Goal: Task Accomplishment & Management: Use online tool/utility

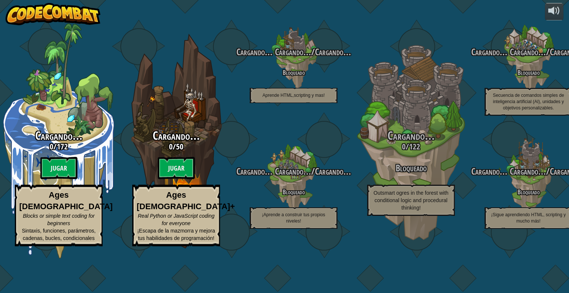
select select "es-419"
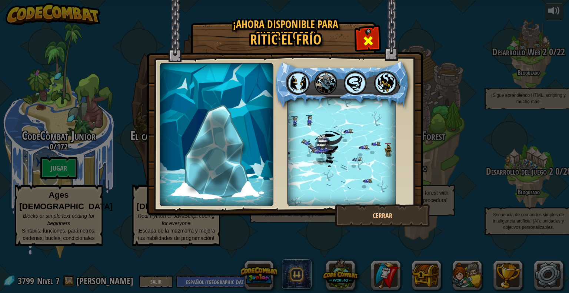
click at [364, 39] on span at bounding box center [368, 41] width 12 height 12
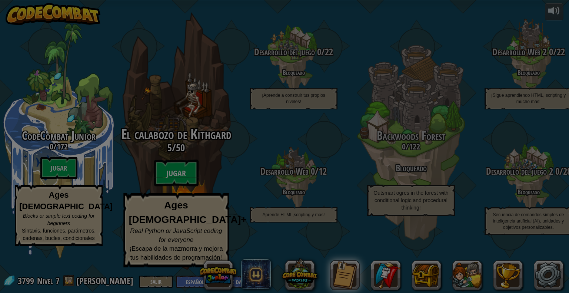
click at [171, 1] on body "powered by CodeCombat Junior 0 / 172 Jugar Ages [DEMOGRAPHIC_DATA] Blocks or si…" at bounding box center [284, 0] width 569 height 1
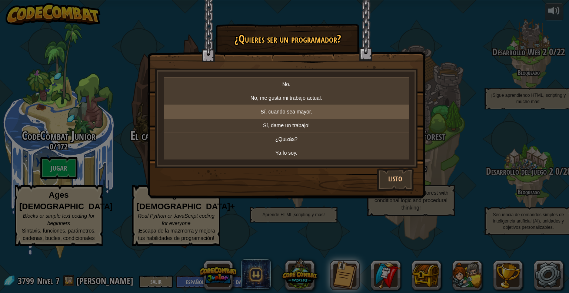
click at [265, 112] on p "Sí, cuando sea mayor." at bounding box center [286, 111] width 239 height 7
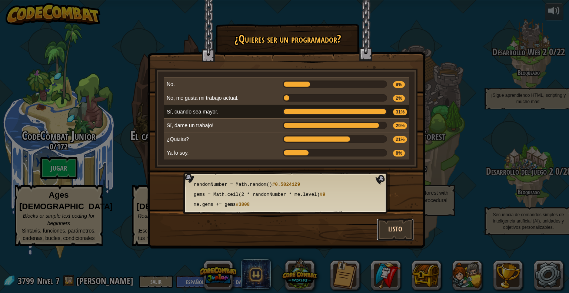
click at [399, 226] on button "Listo" at bounding box center [395, 229] width 37 height 22
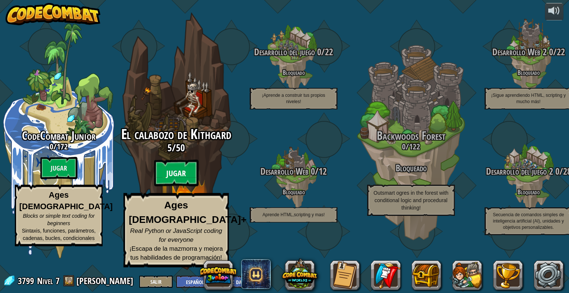
click at [179, 186] on btn "Jugar" at bounding box center [176, 173] width 44 height 27
select select "es-419"
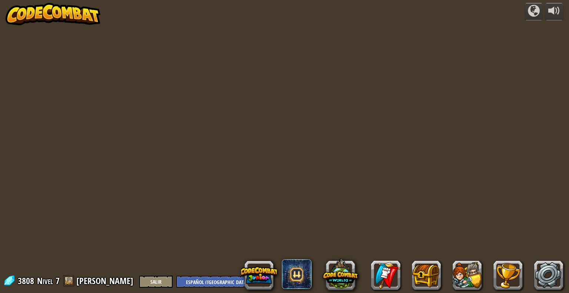
select select "es-419"
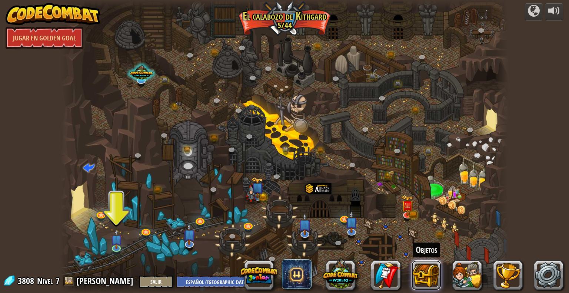
click at [431, 279] on button at bounding box center [427, 275] width 30 height 30
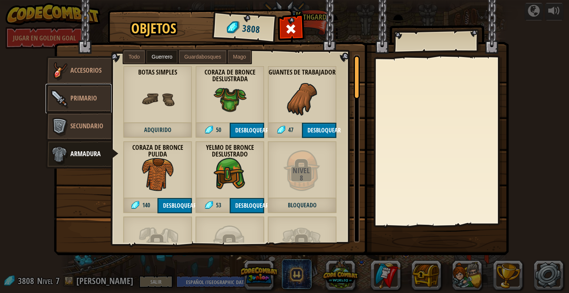
click at [74, 99] on span "Primario" at bounding box center [83, 97] width 27 height 9
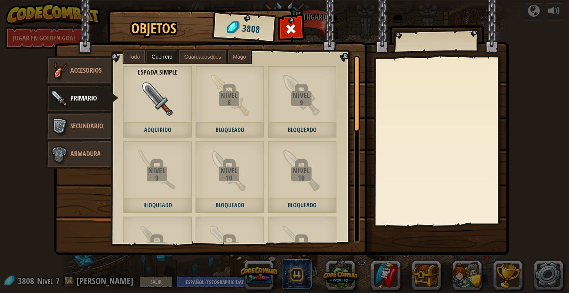
click at [215, 121] on div "Nivel 8 Bloqueado" at bounding box center [229, 102] width 69 height 72
click at [98, 155] on span "Armadura" at bounding box center [85, 153] width 30 height 9
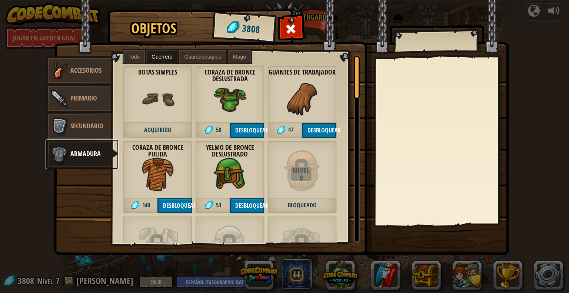
click at [91, 152] on span "Armadura" at bounding box center [85, 153] width 30 height 9
click at [188, 56] on span "Guardabosques" at bounding box center [202, 57] width 37 height 6
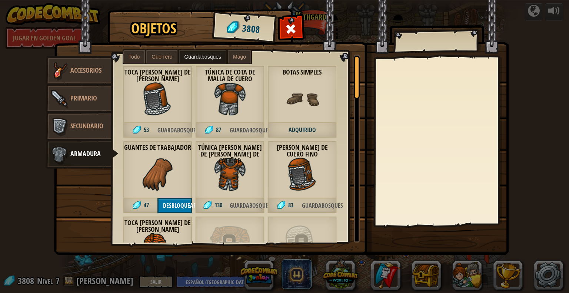
click at [238, 57] on span "Mago" at bounding box center [239, 57] width 13 height 6
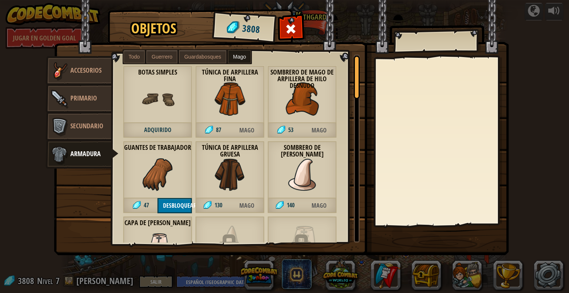
drag, startPoint x: 130, startPoint y: 54, endPoint x: 137, endPoint y: 59, distance: 8.8
click at [130, 56] on span "Todo" at bounding box center [134, 57] width 11 height 6
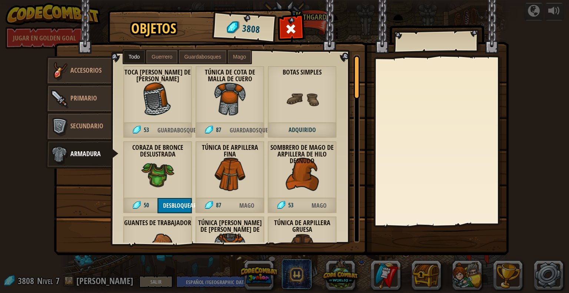
click at [175, 57] on label "Guerrero" at bounding box center [161, 56] width 31 height 13
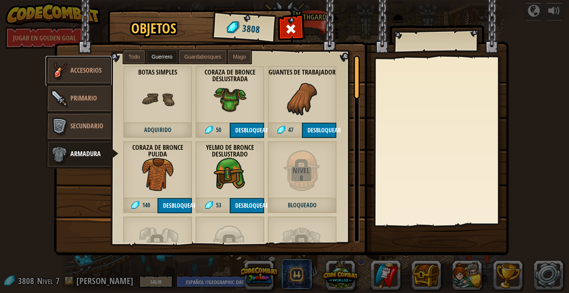
click at [76, 72] on span "Accesorios" at bounding box center [85, 70] width 31 height 9
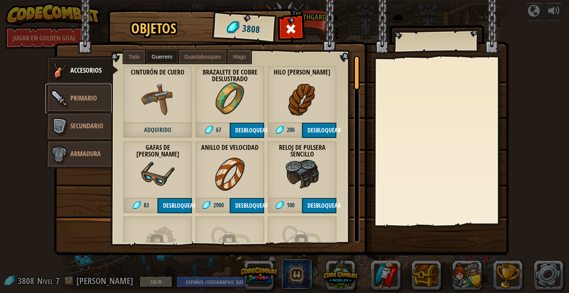
click at [89, 101] on span "Primario" at bounding box center [83, 97] width 27 height 9
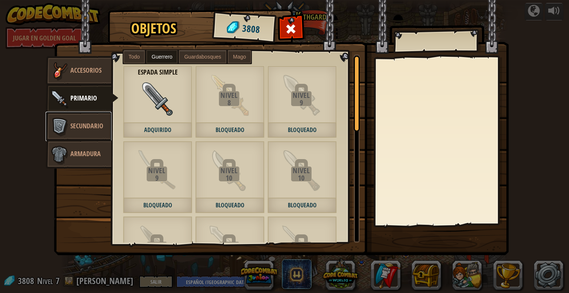
click at [87, 128] on span "Secundario" at bounding box center [86, 125] width 33 height 9
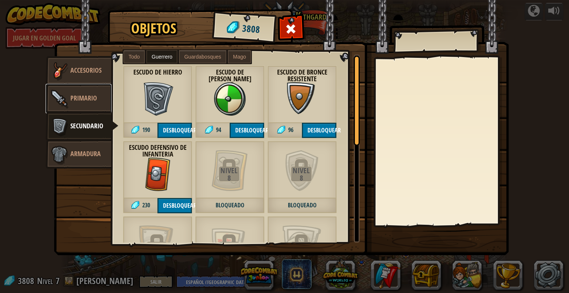
click at [90, 99] on span "Primario" at bounding box center [83, 97] width 27 height 9
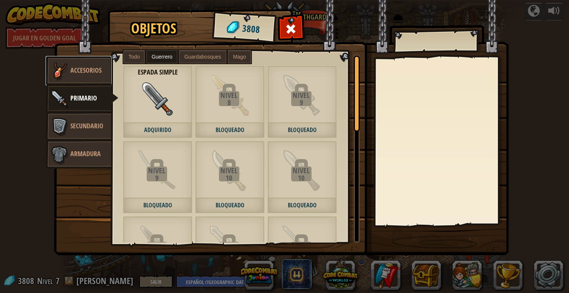
click at [87, 73] on span "Accesorios" at bounding box center [85, 70] width 31 height 9
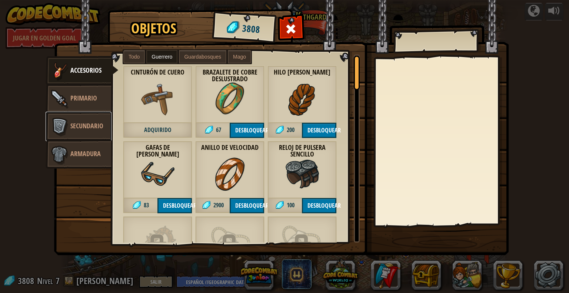
click at [89, 122] on span "Secundario" at bounding box center [86, 125] width 33 height 9
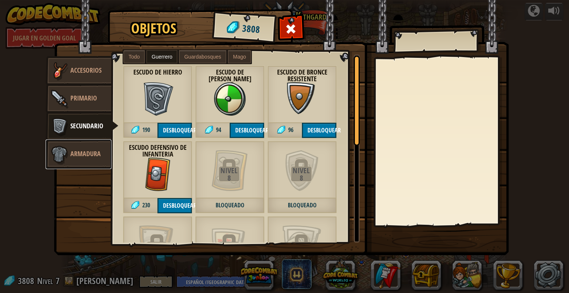
click at [89, 155] on span "Armadura" at bounding box center [85, 153] width 30 height 9
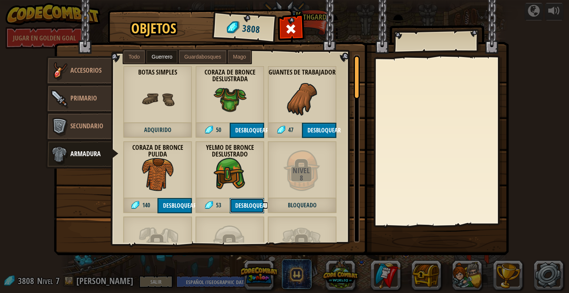
click at [253, 207] on button "Desbloquear" at bounding box center [247, 205] width 34 height 15
click at [253, 207] on button "Confirmar" at bounding box center [247, 205] width 34 height 15
drag, startPoint x: 284, startPoint y: 26, endPoint x: 284, endPoint y: 33, distance: 7.4
click at [284, 26] on div at bounding box center [290, 30] width 23 height 23
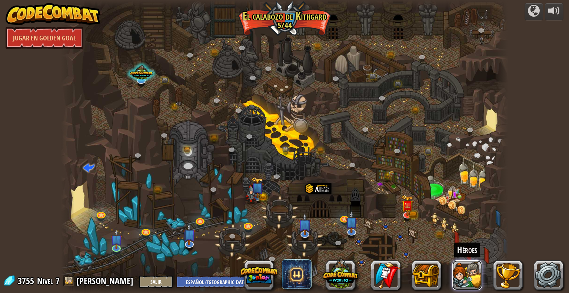
click at [474, 279] on button at bounding box center [468, 275] width 30 height 30
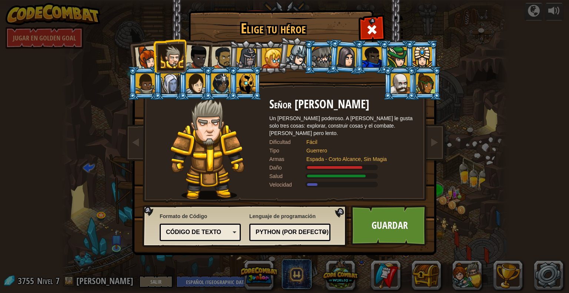
click at [301, 54] on div at bounding box center [297, 55] width 22 height 22
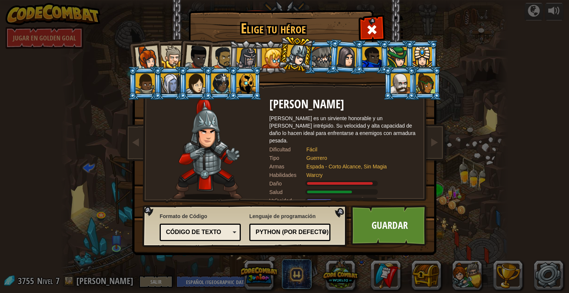
click at [324, 62] on div at bounding box center [321, 57] width 19 height 20
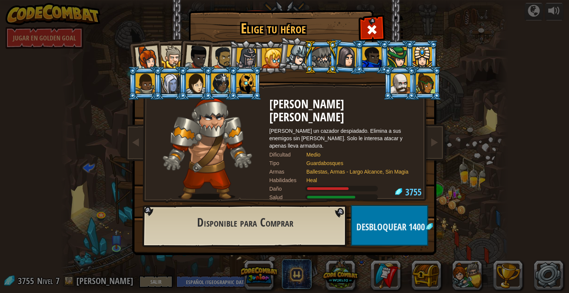
click at [341, 61] on div at bounding box center [347, 56] width 21 height 21
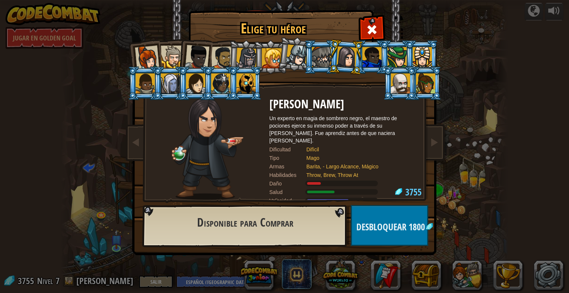
click at [370, 56] on div at bounding box center [371, 57] width 19 height 20
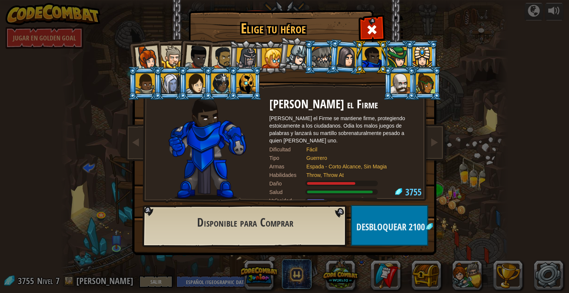
click at [391, 55] on div at bounding box center [397, 57] width 19 height 20
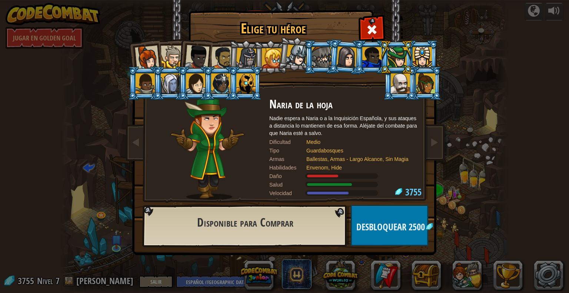
click at [414, 59] on div at bounding box center [422, 57] width 19 height 20
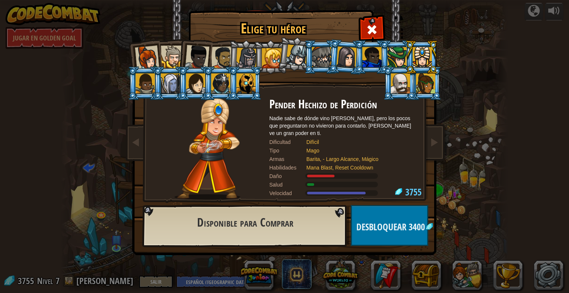
drag, startPoint x: 143, startPoint y: 91, endPoint x: 153, endPoint y: 88, distance: 10.1
click at [149, 89] on div at bounding box center [145, 83] width 19 height 20
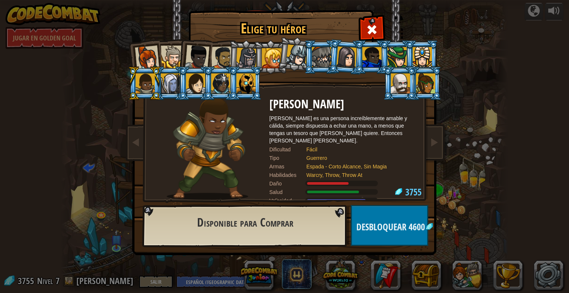
click at [161, 85] on li at bounding box center [144, 83] width 33 height 34
click at [171, 87] on div at bounding box center [170, 83] width 19 height 20
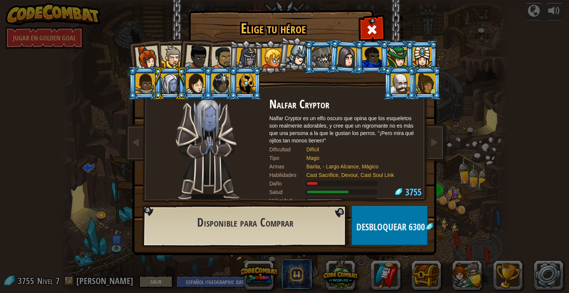
click at [191, 85] on div at bounding box center [195, 83] width 19 height 20
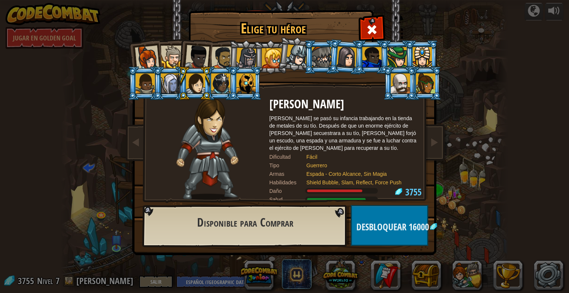
click at [215, 83] on div at bounding box center [220, 83] width 19 height 20
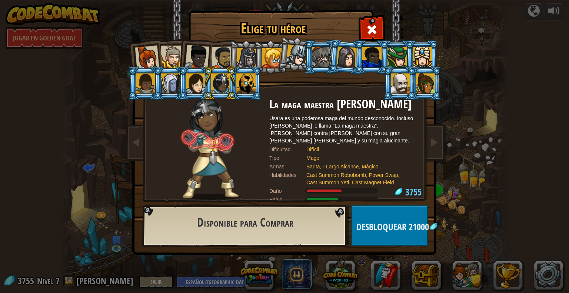
click at [197, 83] on div at bounding box center [195, 83] width 19 height 20
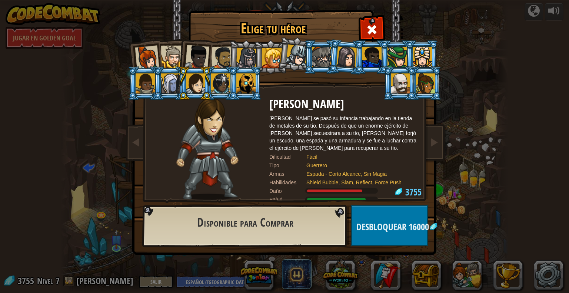
click at [214, 83] on div at bounding box center [220, 83] width 19 height 20
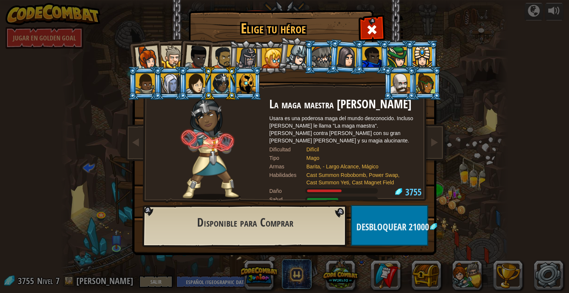
click at [246, 85] on div at bounding box center [245, 83] width 19 height 20
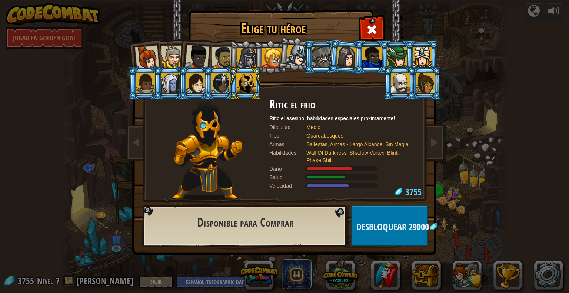
click at [229, 85] on li at bounding box center [245, 83] width 33 height 34
drag, startPoint x: 224, startPoint y: 85, endPoint x: 237, endPoint y: 87, distance: 13.5
click at [227, 87] on div at bounding box center [220, 83] width 19 height 20
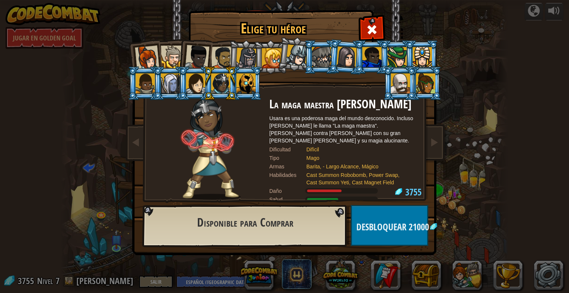
click at [240, 87] on div at bounding box center [245, 83] width 19 height 20
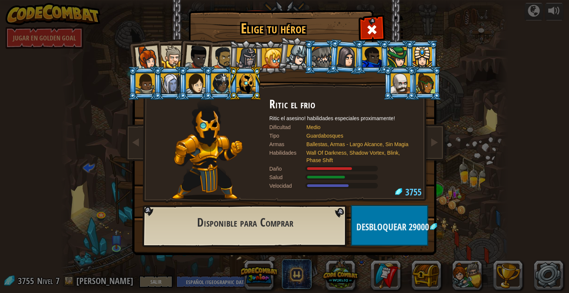
click at [401, 87] on div at bounding box center [400, 83] width 19 height 20
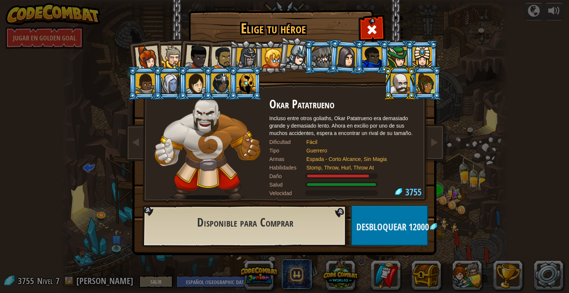
click at [417, 87] on div at bounding box center [425, 83] width 19 height 20
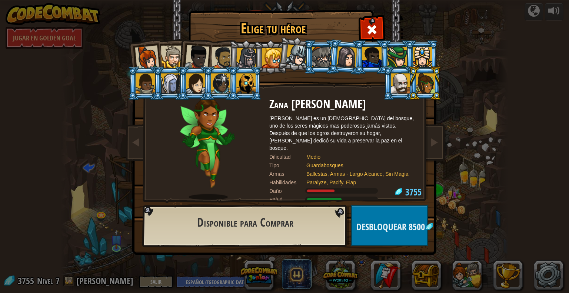
click at [226, 55] on div at bounding box center [222, 57] width 23 height 23
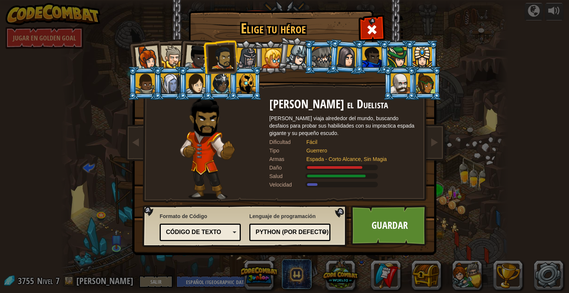
click at [199, 60] on div at bounding box center [197, 57] width 24 height 24
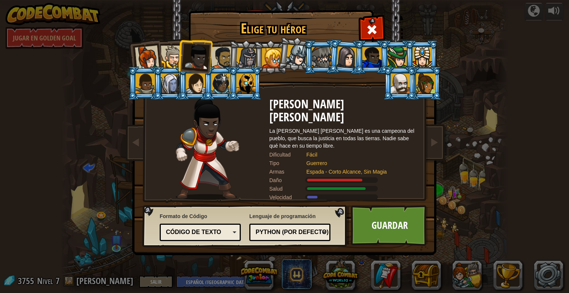
click at [167, 60] on div at bounding box center [172, 57] width 23 height 23
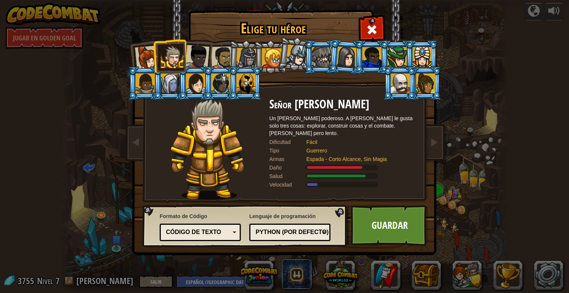
click at [147, 57] on div at bounding box center [147, 58] width 24 height 24
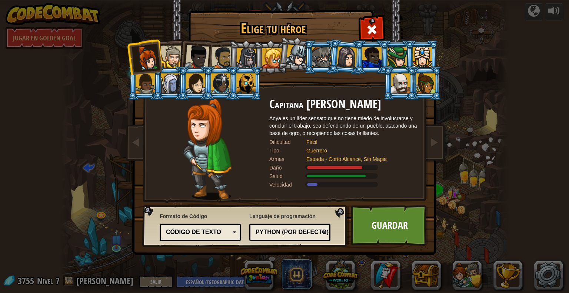
click at [175, 57] on div at bounding box center [172, 57] width 23 height 23
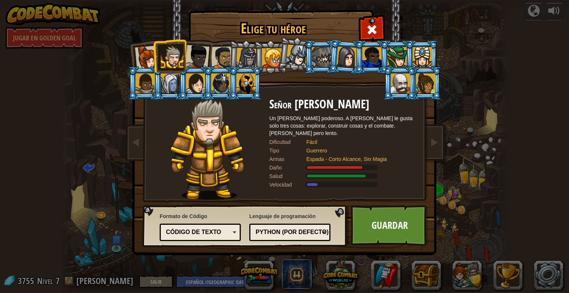
click at [294, 57] on div at bounding box center [297, 55] width 22 height 22
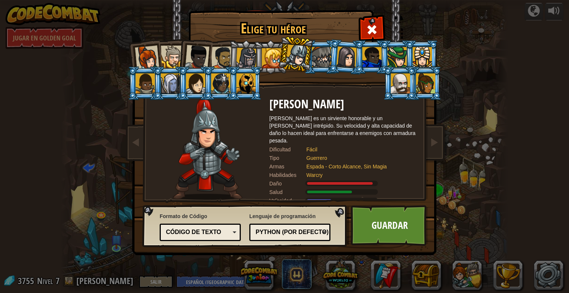
click at [271, 58] on div at bounding box center [272, 58] width 20 height 20
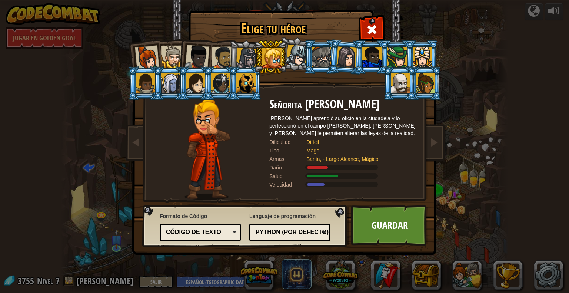
click at [240, 57] on div at bounding box center [246, 58] width 21 height 21
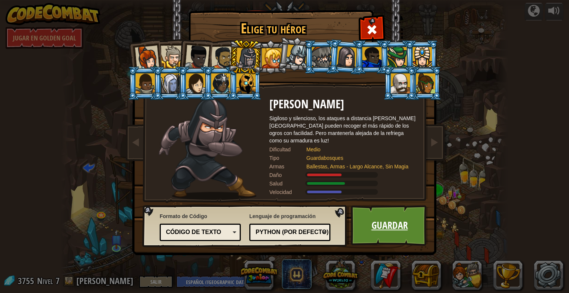
click at [377, 222] on link "Guardar" at bounding box center [389, 225] width 77 height 41
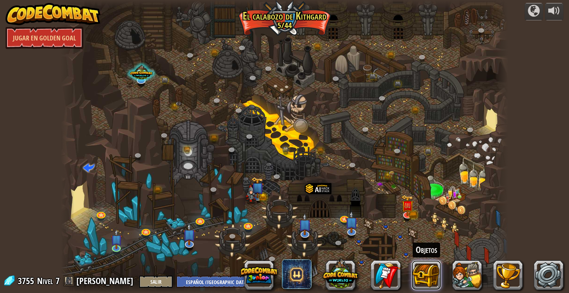
click at [428, 271] on button at bounding box center [427, 275] width 30 height 30
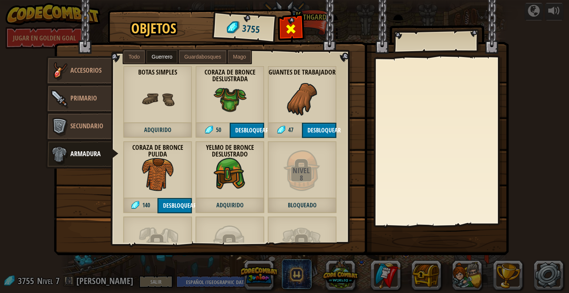
click at [288, 27] on span at bounding box center [291, 29] width 12 height 12
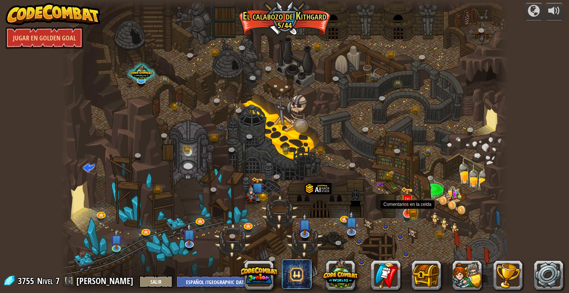
click at [407, 212] on img at bounding box center [407, 200] width 13 height 28
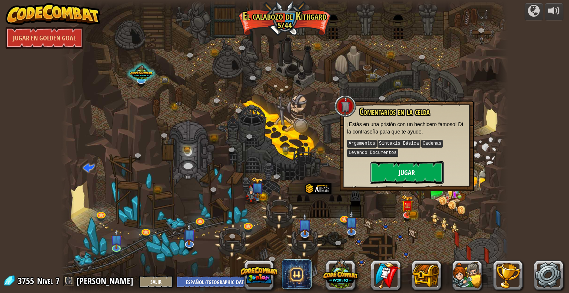
click at [403, 171] on button "Jugar" at bounding box center [407, 172] width 74 height 22
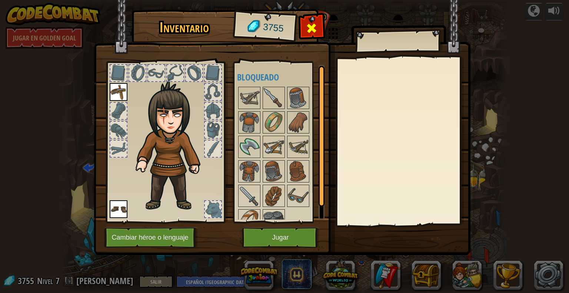
click at [317, 26] on span at bounding box center [312, 28] width 12 height 12
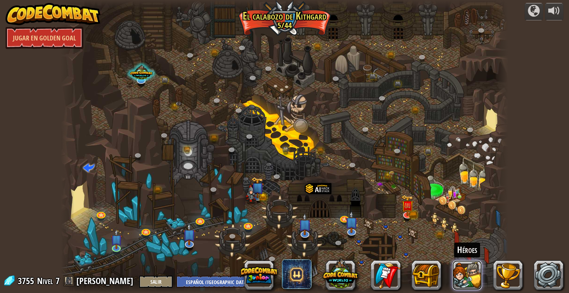
click at [462, 275] on button at bounding box center [468, 275] width 30 height 30
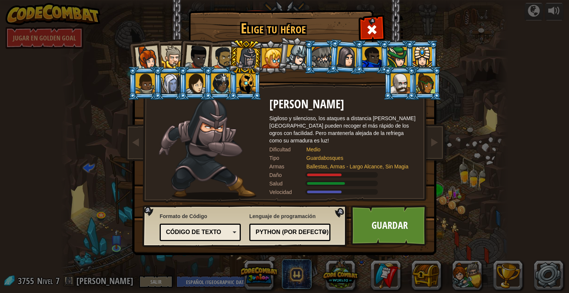
click at [272, 56] on div at bounding box center [272, 58] width 20 height 20
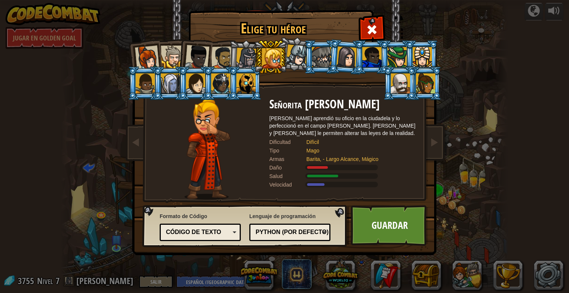
click at [291, 60] on div at bounding box center [297, 55] width 22 height 22
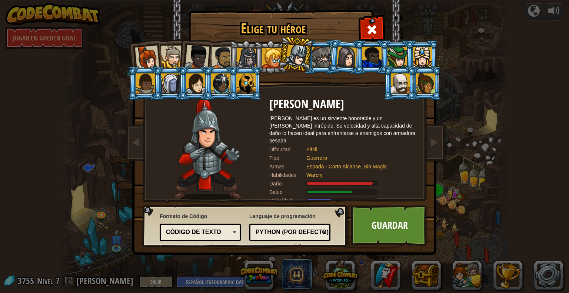
click at [321, 58] on div at bounding box center [321, 57] width 19 height 20
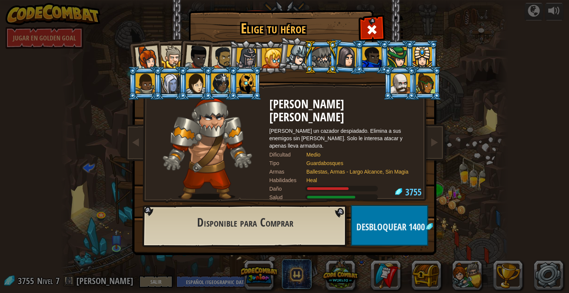
click at [345, 55] on div at bounding box center [347, 56] width 21 height 21
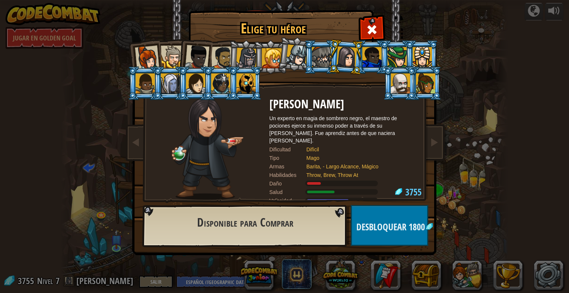
click at [317, 60] on div at bounding box center [321, 57] width 19 height 20
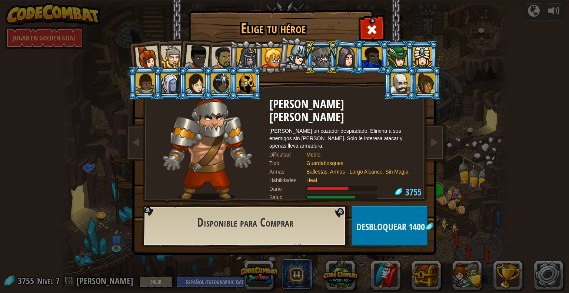
click at [301, 62] on div at bounding box center [297, 55] width 22 height 22
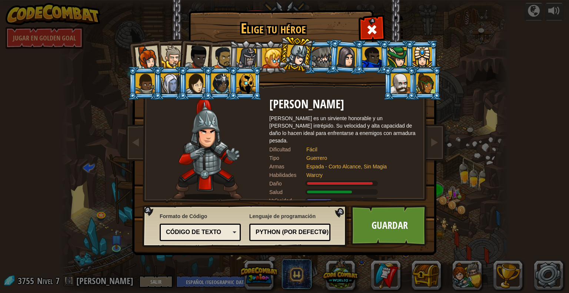
drag, startPoint x: 274, startPoint y: 59, endPoint x: 278, endPoint y: 66, distance: 8.0
click at [277, 40] on ol at bounding box center [285, 40] width 306 height 0
click at [286, 56] on li at bounding box center [295, 54] width 37 height 37
click at [299, 56] on div at bounding box center [297, 55] width 22 height 22
click at [298, 56] on div at bounding box center [297, 55] width 22 height 22
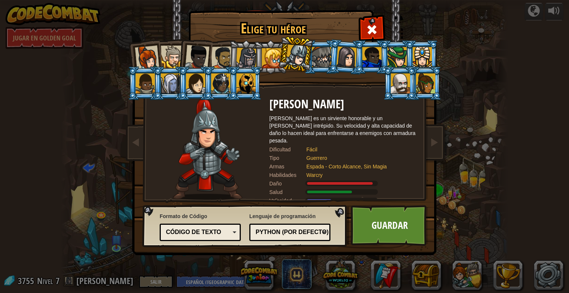
click at [268, 63] on div at bounding box center [272, 58] width 20 height 20
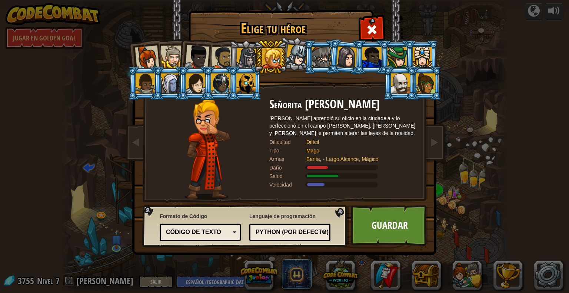
click at [249, 58] on div at bounding box center [246, 58] width 21 height 21
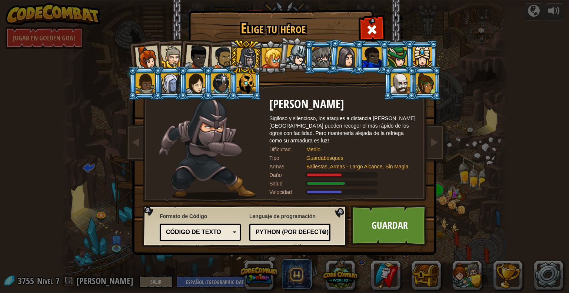
click at [164, 59] on div at bounding box center [172, 57] width 23 height 23
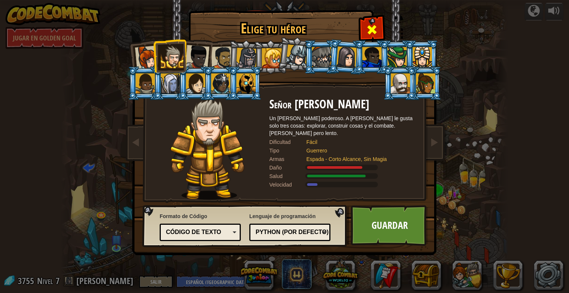
click at [377, 21] on div at bounding box center [371, 28] width 23 height 23
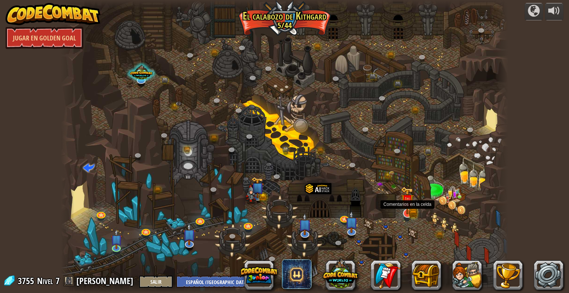
click at [408, 211] on img at bounding box center [407, 200] width 13 height 28
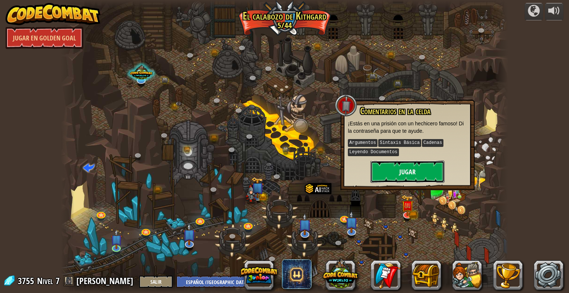
click at [405, 176] on button "Jugar" at bounding box center [408, 171] width 74 height 22
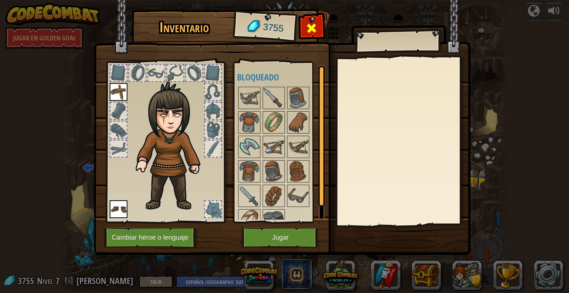
drag, startPoint x: 311, startPoint y: 29, endPoint x: 334, endPoint y: 84, distance: 59.5
click at [310, 29] on span at bounding box center [312, 28] width 12 height 12
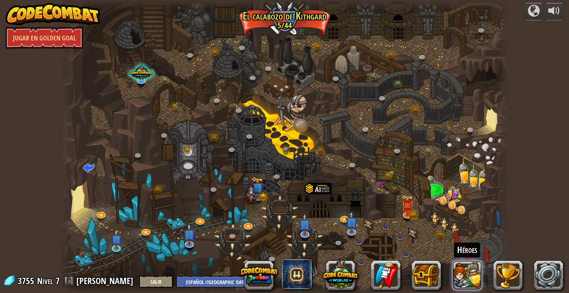
click at [463, 276] on button at bounding box center [468, 275] width 30 height 30
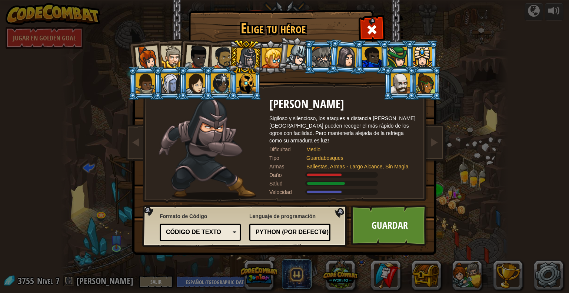
drag, startPoint x: 169, startPoint y: 54, endPoint x: 188, endPoint y: 81, distance: 32.5
click at [169, 56] on div at bounding box center [172, 57] width 23 height 23
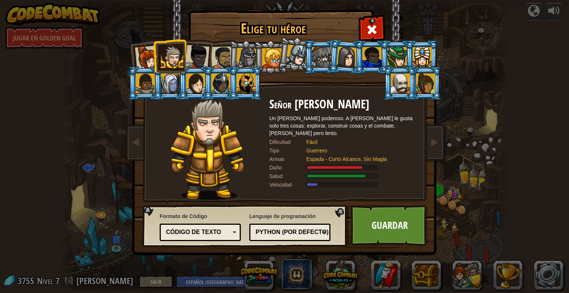
drag, startPoint x: 420, startPoint y: 231, endPoint x: 417, endPoint y: 227, distance: 4.6
click at [418, 229] on link "Guardar" at bounding box center [389, 225] width 77 height 41
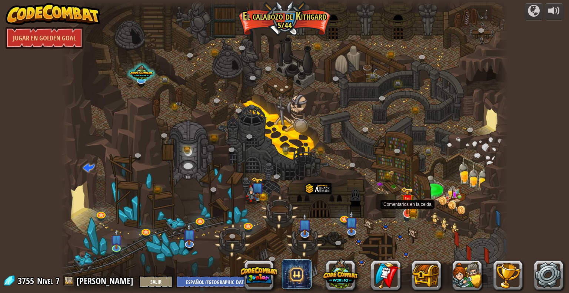
click at [409, 211] on img at bounding box center [407, 200] width 13 height 28
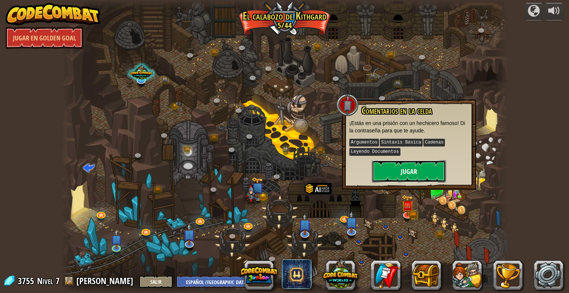
click at [409, 173] on button "Jugar" at bounding box center [409, 171] width 74 height 22
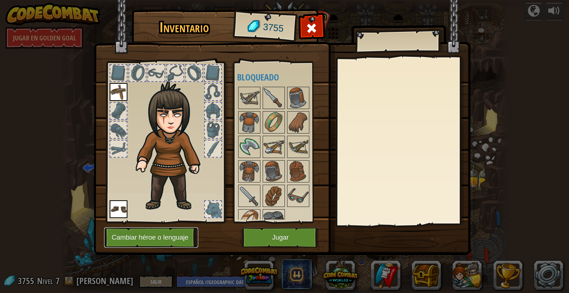
click at [183, 235] on button "Cambiar héroe o lenguaje" at bounding box center [151, 237] width 94 height 20
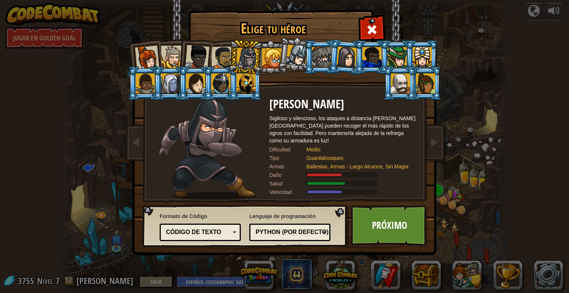
click at [175, 53] on div at bounding box center [172, 57] width 23 height 23
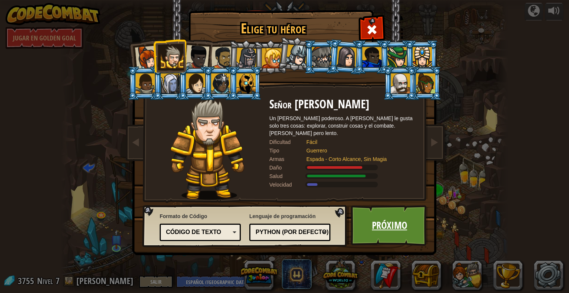
click at [387, 228] on link "Próximo" at bounding box center [389, 225] width 77 height 41
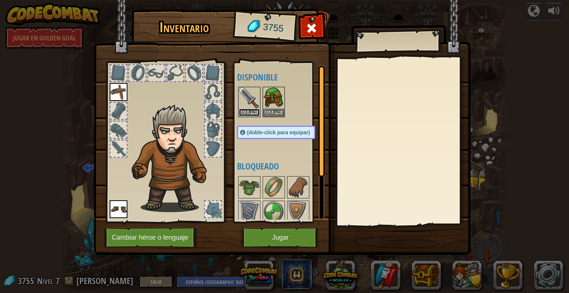
drag, startPoint x: 251, startPoint y: 109, endPoint x: 271, endPoint y: 124, distance: 25.7
click at [250, 109] on button "Equipar" at bounding box center [249, 113] width 21 height 8
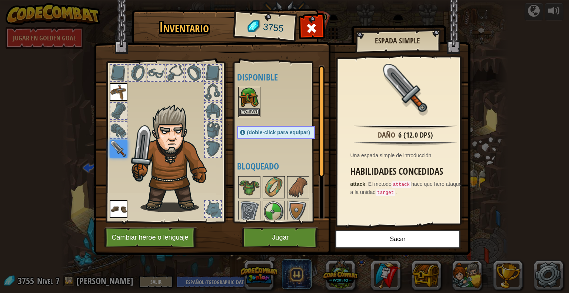
click at [248, 102] on img at bounding box center [249, 97] width 21 height 21
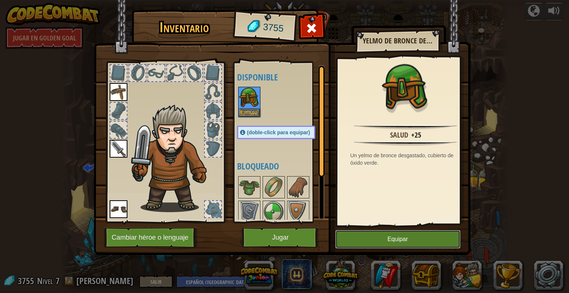
click at [356, 233] on button "Equipar" at bounding box center [397, 239] width 125 height 19
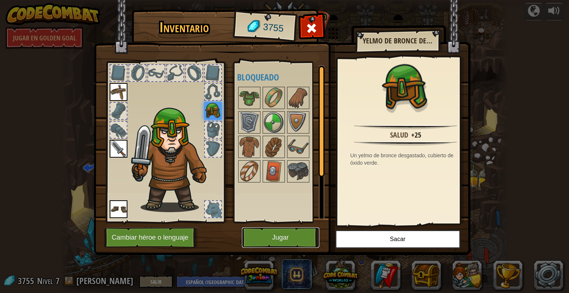
click at [283, 240] on button "Jugar" at bounding box center [280, 237] width 77 height 20
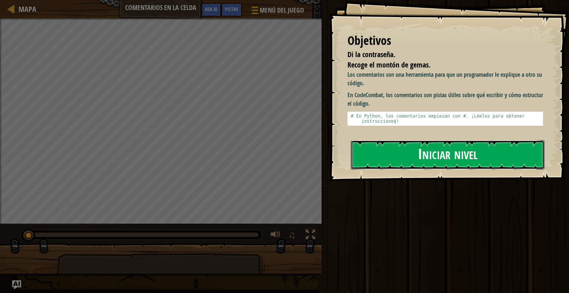
click at [403, 158] on button "Iniciar nivel" at bounding box center [448, 154] width 194 height 29
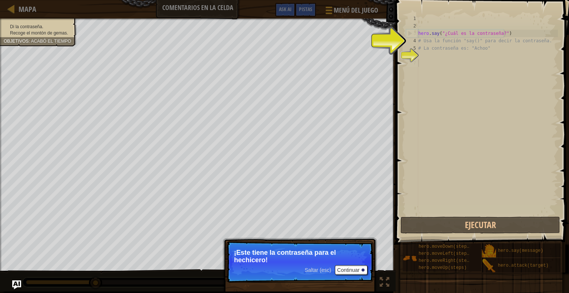
click at [430, 62] on div "hero . say ( "¿Cuál es la contraseña?" ) # Usa la función "say()" para decir la…" at bounding box center [487, 122] width 141 height 215
click at [417, 57] on div "6" at bounding box center [412, 55] width 12 height 7
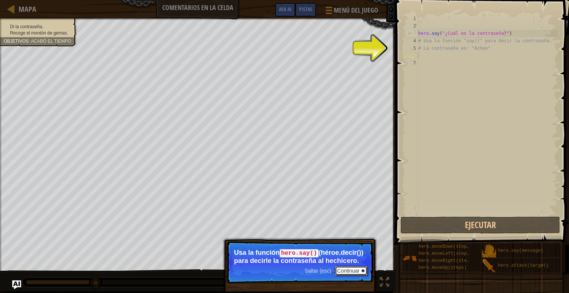
click at [354, 271] on button "Continuar" at bounding box center [351, 271] width 33 height 10
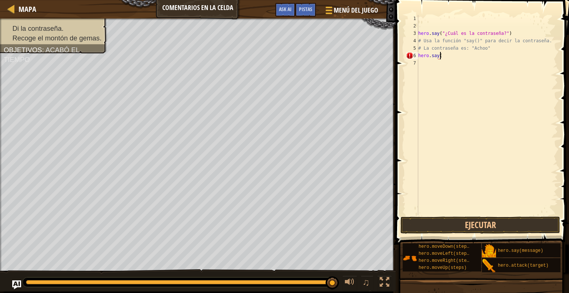
scroll to position [3, 1]
click at [439, 56] on div "hero . say ( "¿Cuál es la contraseña?" ) # Usa la función "say()" para decir la…" at bounding box center [487, 122] width 141 height 215
type textarea "hero.say("Achoo")"
click at [453, 225] on button "Ejecutar" at bounding box center [481, 224] width 160 height 17
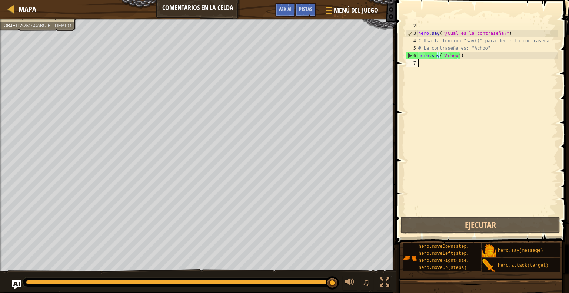
drag, startPoint x: 456, startPoint y: 61, endPoint x: 456, endPoint y: 70, distance: 8.9
click at [456, 64] on div "hero . say ( "¿Cuál es la contraseña?" ) # Usa la función "say()" para decir la…" at bounding box center [487, 122] width 141 height 215
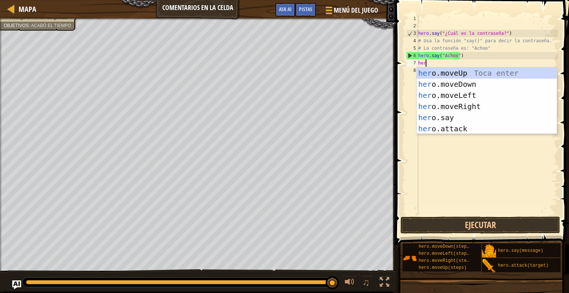
type textarea "hero"
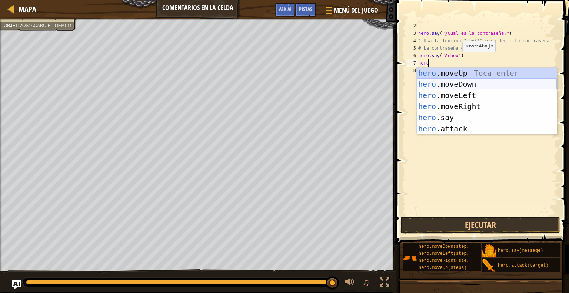
click at [438, 84] on div "hero .moveUp Toca enter hero .moveDown Toca enter hero .moveLeft Toca enter her…" at bounding box center [487, 111] width 140 height 89
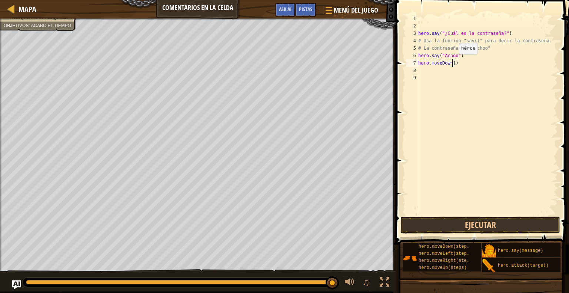
click at [453, 62] on div "hero . say ( "¿Cuál es la contraseña?" ) # Usa la función "say()" para decir la…" at bounding box center [487, 122] width 141 height 215
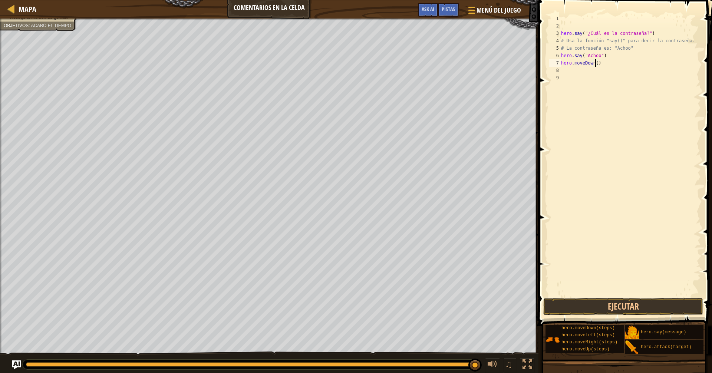
scroll to position [3, 3]
type textarea "hero.moveDown(2)"
click at [569, 292] on button "Ejecutar" at bounding box center [623, 306] width 160 height 17
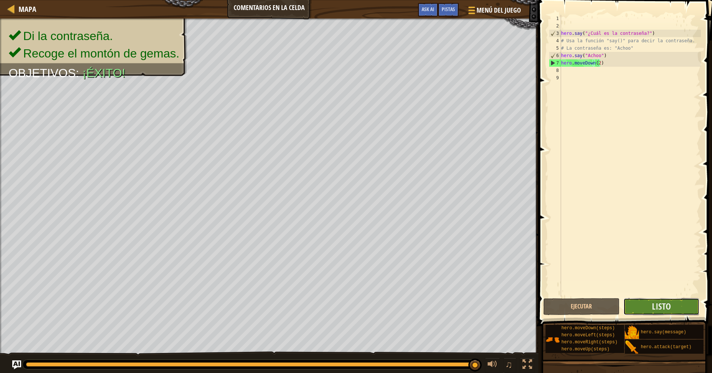
click at [569, 292] on button "Listo" at bounding box center [661, 306] width 76 height 17
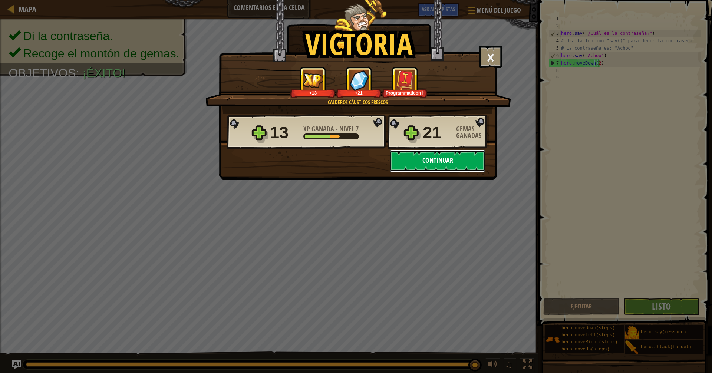
click at [425, 161] on button "Continuar" at bounding box center [438, 161] width 96 height 22
select select "es-419"
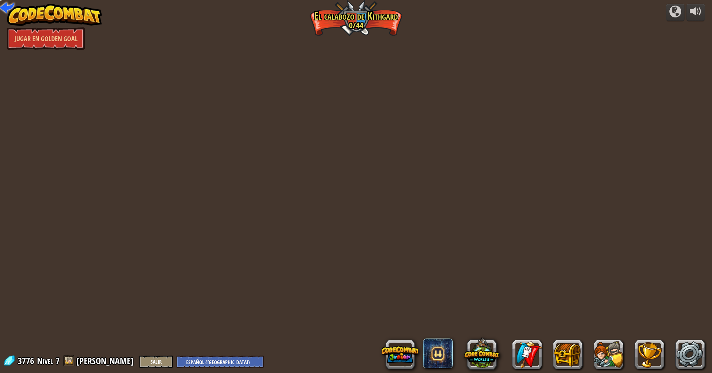
select select "es-419"
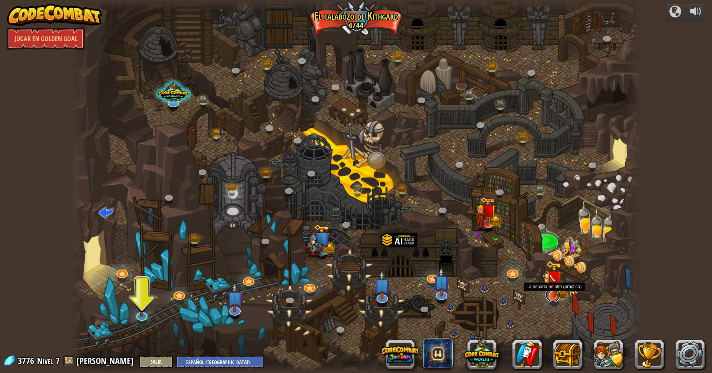
click at [549, 292] on link at bounding box center [552, 294] width 15 height 15
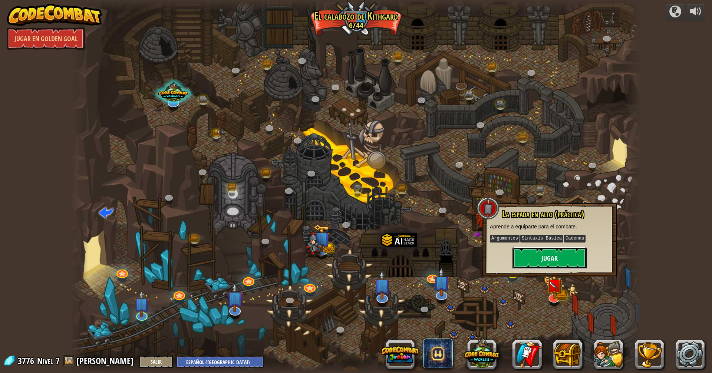
click at [557, 265] on button "Jugar" at bounding box center [549, 258] width 74 height 22
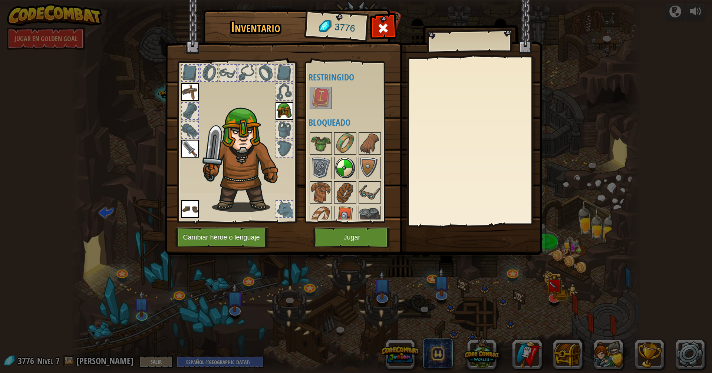
click at [351, 168] on img at bounding box center [345, 168] width 21 height 21
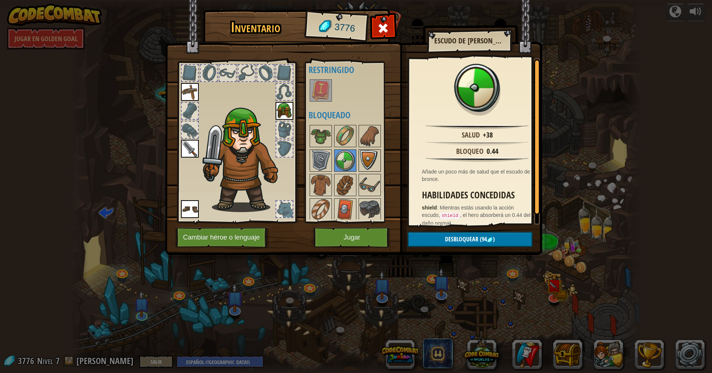
scroll to position [10, 0]
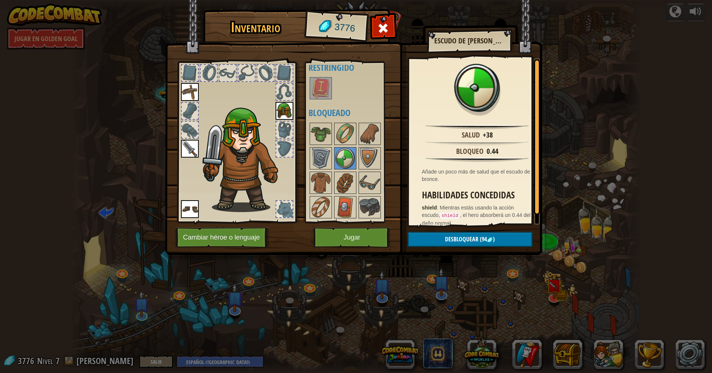
click at [283, 211] on div at bounding box center [284, 209] width 16 height 16
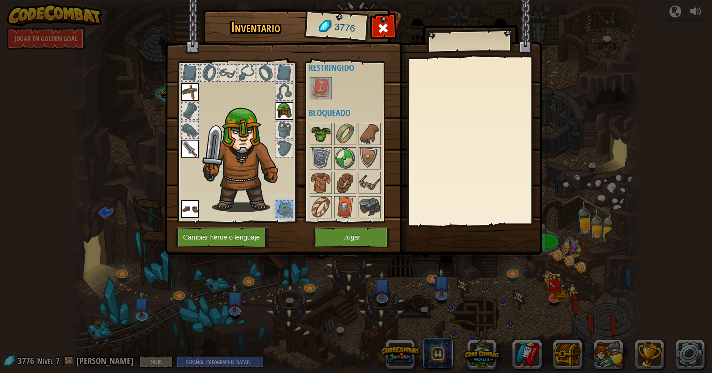
click at [323, 137] on img at bounding box center [320, 133] width 21 height 21
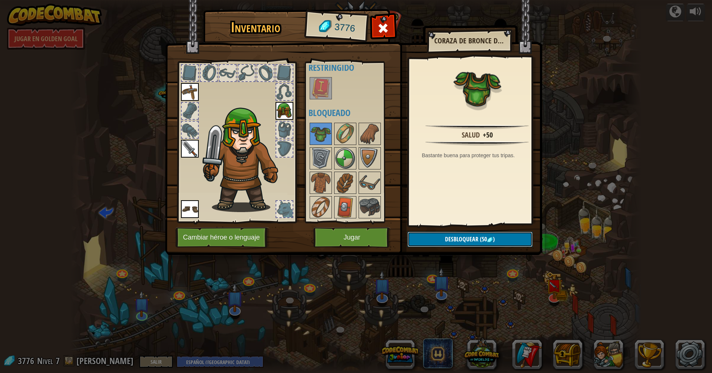
click at [470, 238] on span "Desbloquear" at bounding box center [461, 239] width 33 height 8
click at [463, 240] on button "Confirmar" at bounding box center [469, 239] width 125 height 15
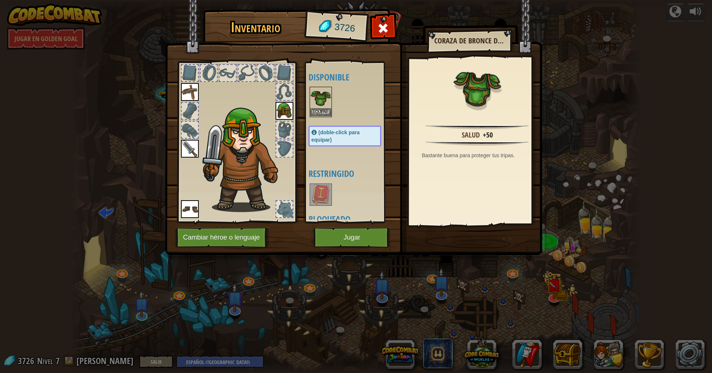
drag, startPoint x: 322, startPoint y: 107, endPoint x: 322, endPoint y: 116, distance: 9.3
click at [322, 110] on div "Equipar" at bounding box center [320, 102] width 22 height 30
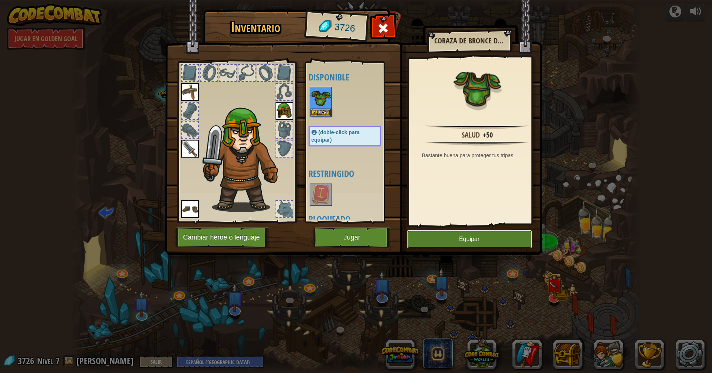
drag, startPoint x: 431, startPoint y: 237, endPoint x: 414, endPoint y: 228, distance: 19.6
click at [430, 236] on button "Equipar" at bounding box center [469, 239] width 125 height 19
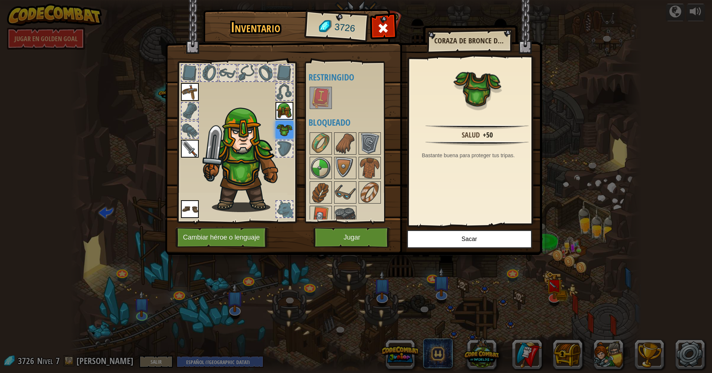
click at [320, 99] on img at bounding box center [320, 97] width 21 height 21
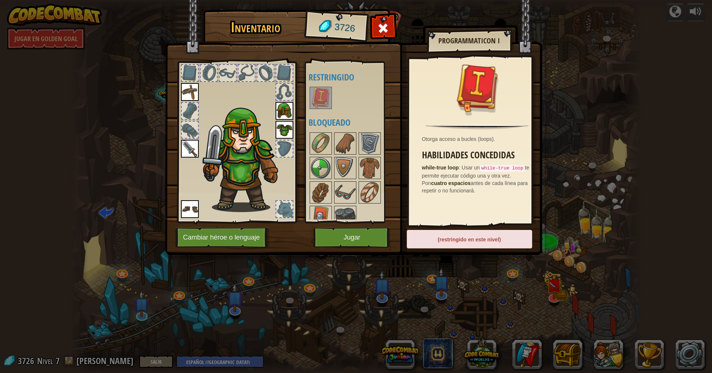
click at [520, 254] on div "Equipar Sacar ¡Suscríbete para desbloquear! (restringido en este nivel)" at bounding box center [469, 243] width 125 height 26
click at [365, 143] on img at bounding box center [369, 143] width 21 height 21
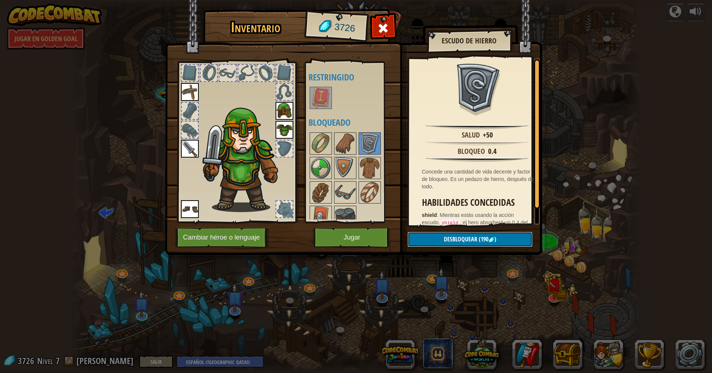
click at [422, 235] on button "Desbloquear (190 )" at bounding box center [469, 239] width 125 height 15
drag, startPoint x: 445, startPoint y: 235, endPoint x: 442, endPoint y: 232, distance: 4.5
click at [445, 236] on button "Confirmar" at bounding box center [469, 239] width 125 height 15
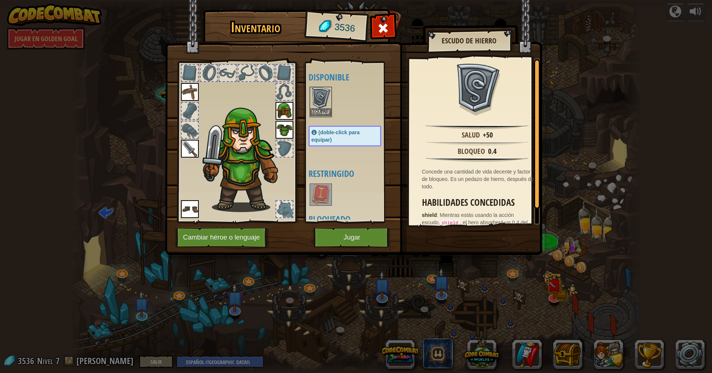
click at [322, 105] on img at bounding box center [320, 97] width 21 height 21
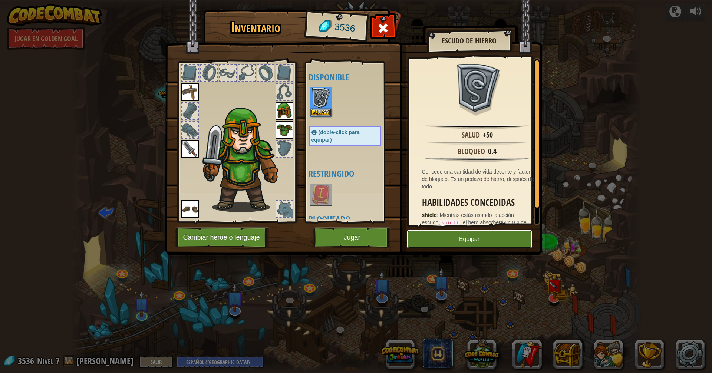
click at [425, 234] on button "Equipar" at bounding box center [469, 239] width 125 height 19
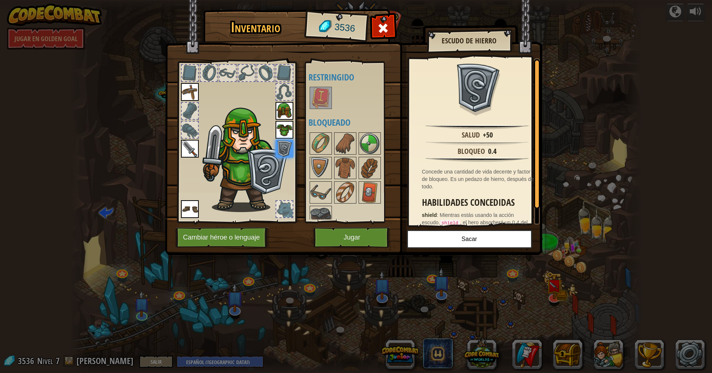
click at [264, 253] on img at bounding box center [353, 120] width 377 height 269
drag, startPoint x: 386, startPoint y: 19, endPoint x: 386, endPoint y: 28, distance: 8.9
click at [386, 20] on div at bounding box center [382, 30] width 23 height 23
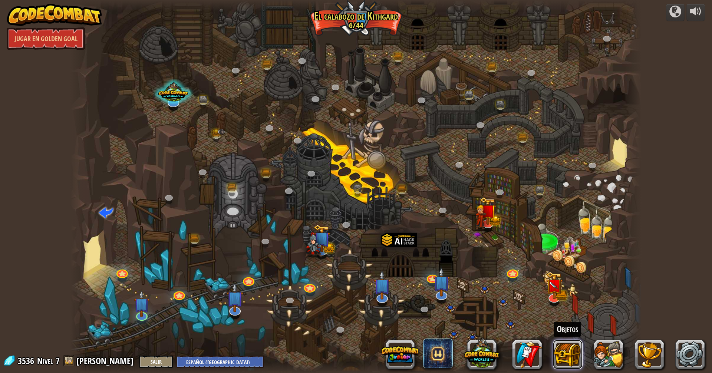
click at [564, 292] on button at bounding box center [568, 354] width 30 height 30
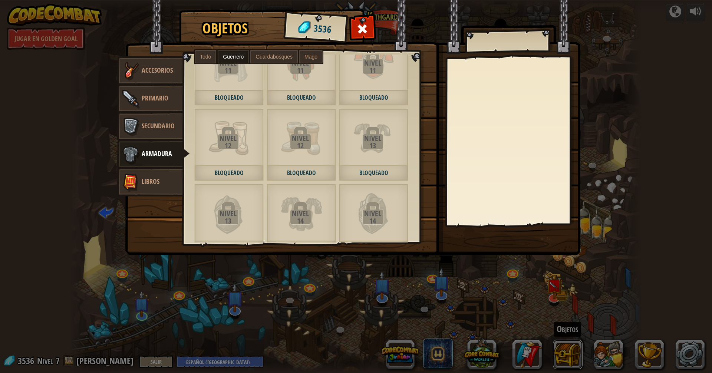
scroll to position [296, 0]
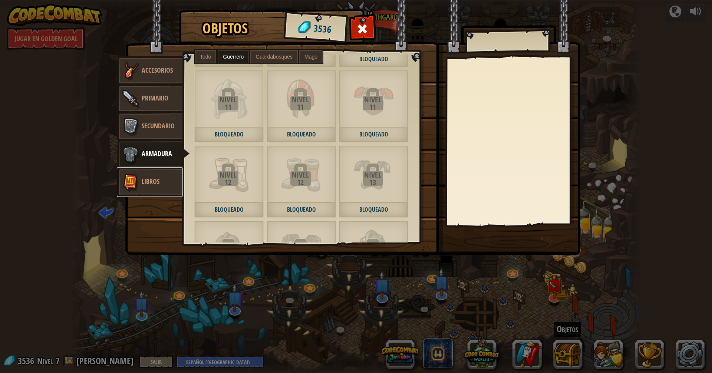
click at [154, 175] on link "Libros" at bounding box center [150, 182] width 66 height 30
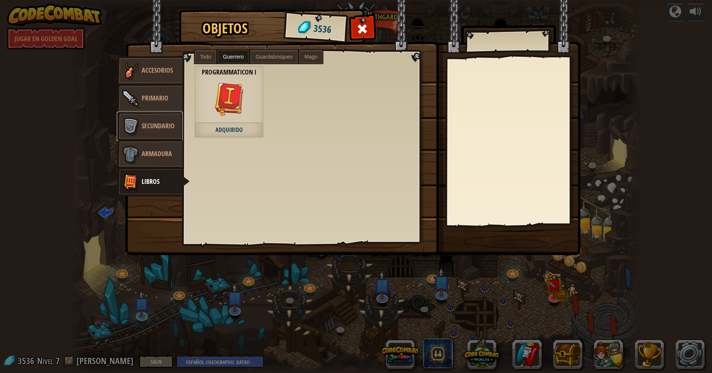
click at [146, 122] on span "Secundario" at bounding box center [158, 125] width 33 height 9
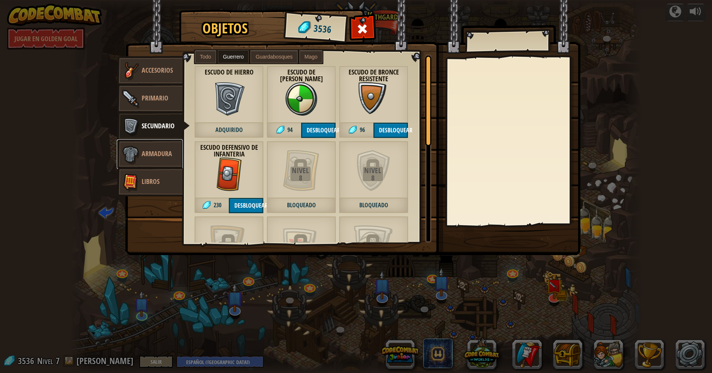
click at [148, 149] on span "Armadura" at bounding box center [157, 153] width 30 height 9
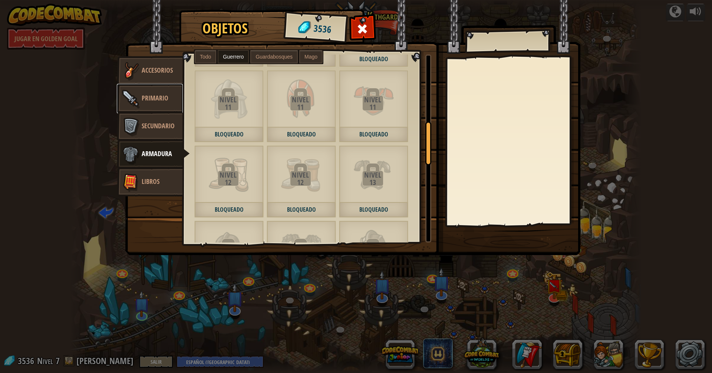
click at [155, 100] on span "Primario" at bounding box center [155, 97] width 27 height 9
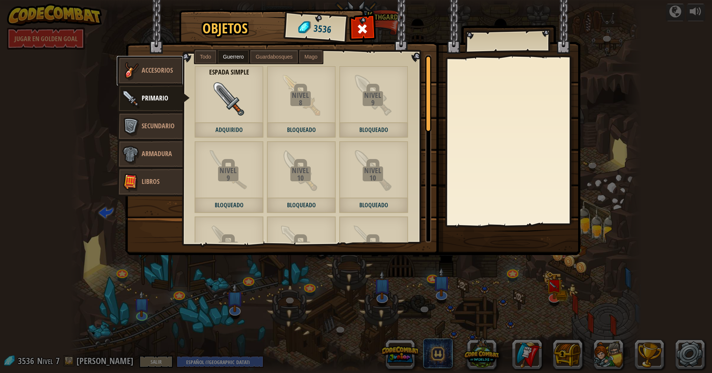
click at [164, 67] on span "Accesorios" at bounding box center [157, 70] width 31 height 9
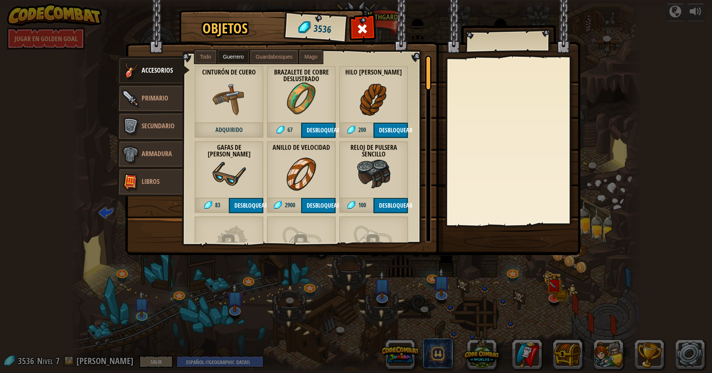
click at [202, 56] on span "Todo" at bounding box center [205, 57] width 11 height 6
click at [266, 59] on span "Guardabosques" at bounding box center [273, 57] width 37 height 6
click at [307, 57] on span "Mago" at bounding box center [310, 57] width 13 height 6
click at [153, 99] on span "Primario" at bounding box center [155, 97] width 27 height 9
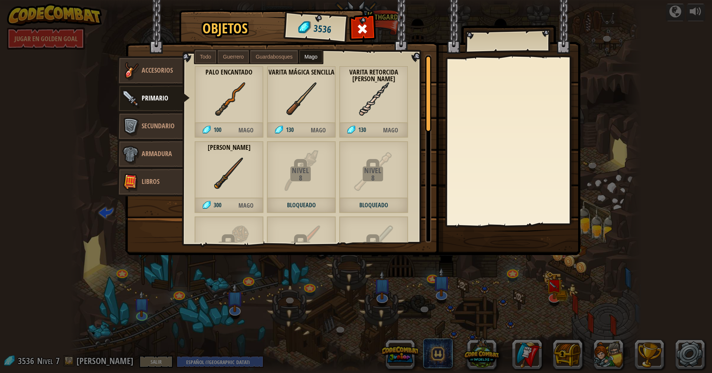
click at [259, 56] on span "Guardabosques" at bounding box center [273, 57] width 37 height 6
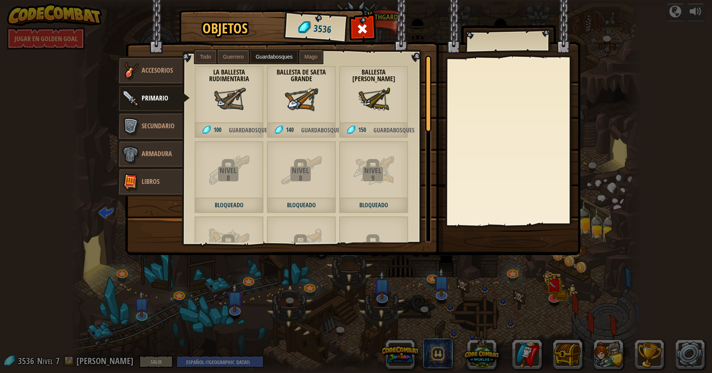
click at [235, 53] on label "Guerrero" at bounding box center [233, 56] width 31 height 13
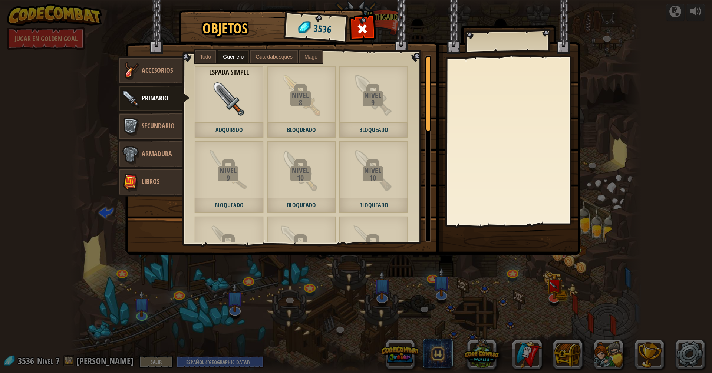
drag, startPoint x: 206, startPoint y: 54, endPoint x: 210, endPoint y: 65, distance: 11.3
click at [206, 54] on span "Todo" at bounding box center [205, 57] width 11 height 6
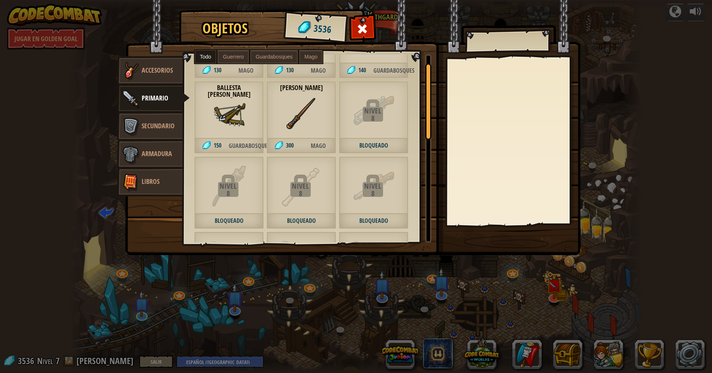
scroll to position [148, 0]
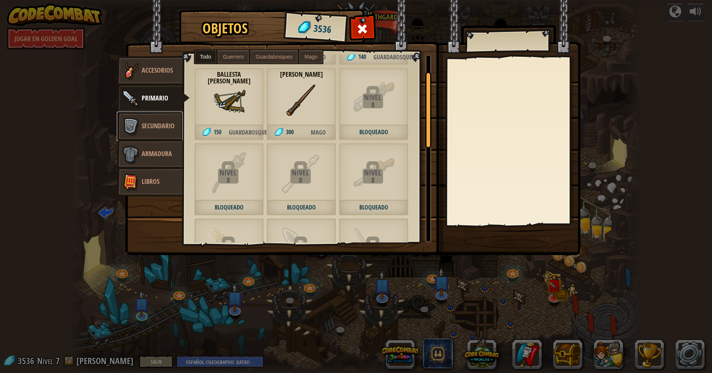
click at [145, 127] on span "Secundario" at bounding box center [158, 125] width 33 height 9
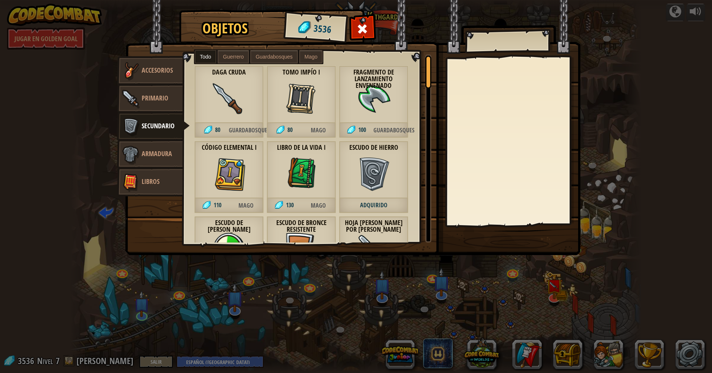
click at [234, 55] on span "Guerrero" at bounding box center [233, 57] width 21 height 6
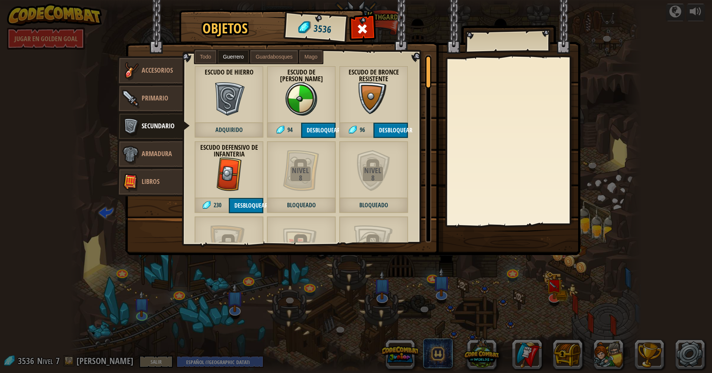
click at [274, 53] on label "Guardabosques" at bounding box center [273, 56] width 47 height 13
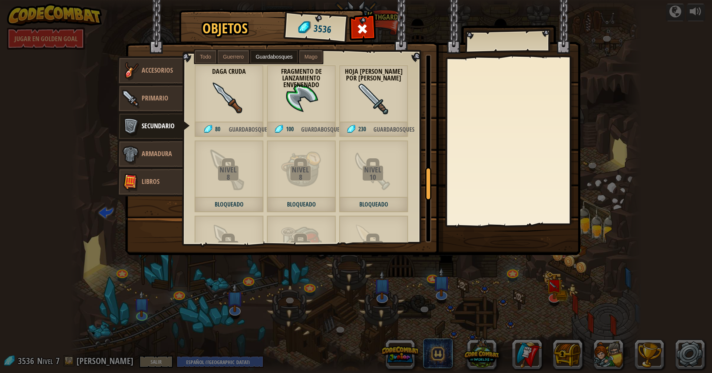
scroll to position [0, 0]
click at [307, 55] on span "Mago" at bounding box center [310, 57] width 13 height 6
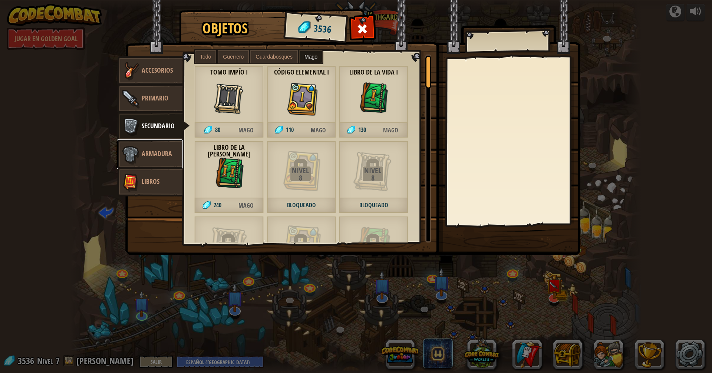
click at [163, 146] on link "Armadura" at bounding box center [150, 154] width 66 height 30
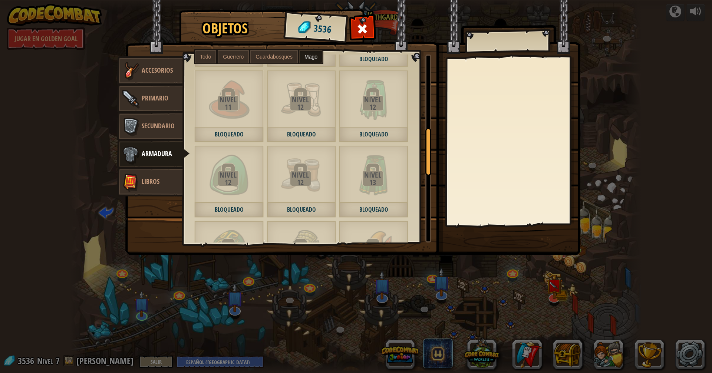
click at [273, 56] on span "Guardabosques" at bounding box center [273, 57] width 37 height 6
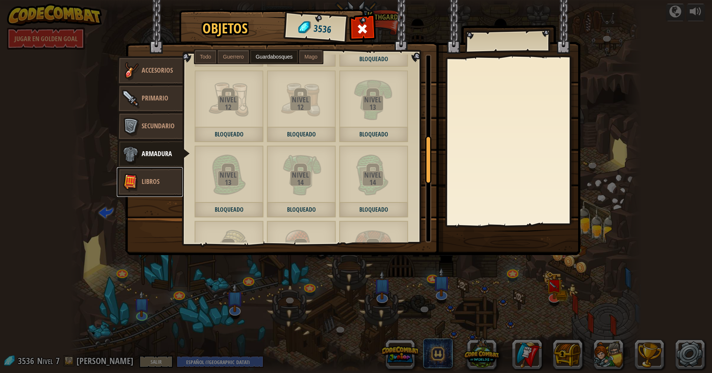
drag, startPoint x: 163, startPoint y: 173, endPoint x: 216, endPoint y: 139, distance: 63.1
click at [163, 174] on link "Libros" at bounding box center [150, 182] width 66 height 30
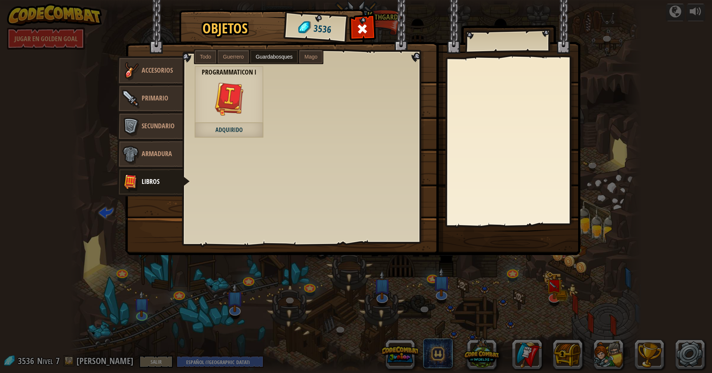
click at [241, 57] on span "Guerrero" at bounding box center [233, 57] width 21 height 6
drag, startPoint x: 200, startPoint y: 57, endPoint x: 261, endPoint y: 52, distance: 60.6
click at [213, 56] on label "Todo" at bounding box center [205, 56] width 21 height 13
click at [363, 33] on span at bounding box center [363, 29] width 12 height 12
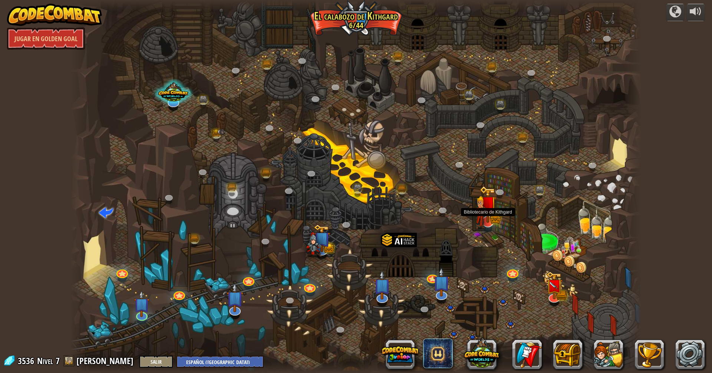
click at [486, 219] on img at bounding box center [487, 204] width 17 height 37
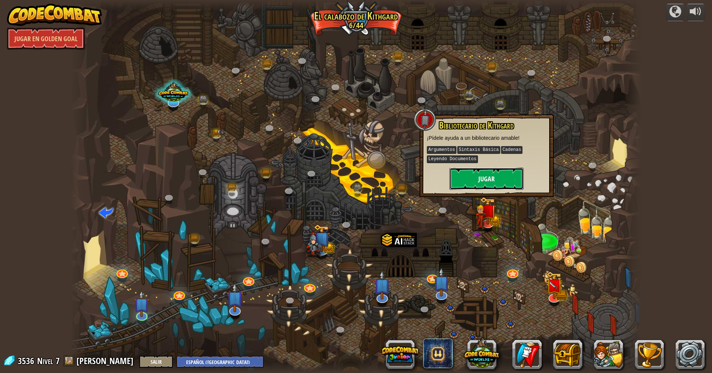
click at [501, 183] on button "Jugar" at bounding box center [486, 179] width 74 height 22
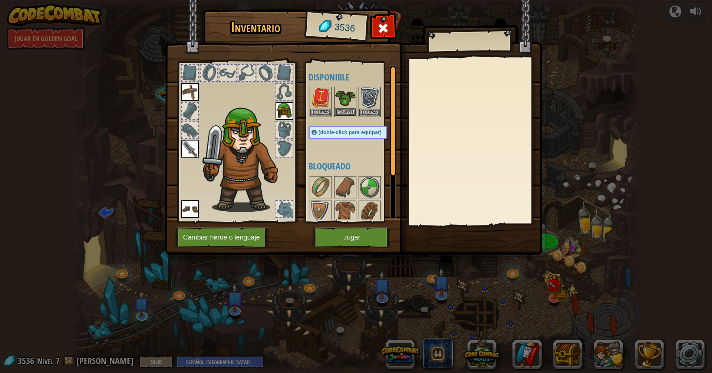
drag, startPoint x: 346, startPoint y: 95, endPoint x: 355, endPoint y: 131, distance: 36.9
click at [346, 96] on img at bounding box center [345, 97] width 21 height 21
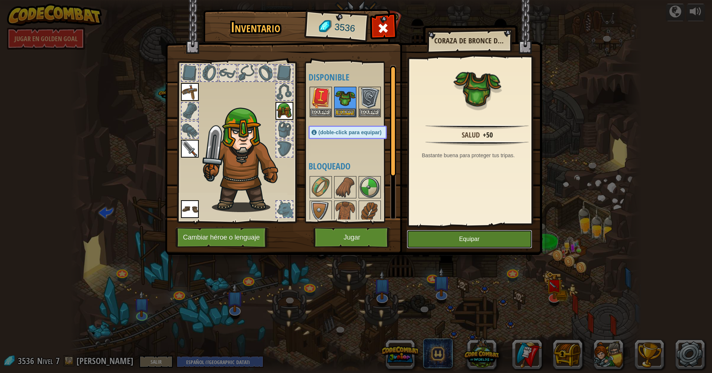
drag, startPoint x: 450, startPoint y: 241, endPoint x: 441, endPoint y: 225, distance: 17.7
click at [448, 236] on button "Equipar" at bounding box center [469, 239] width 125 height 19
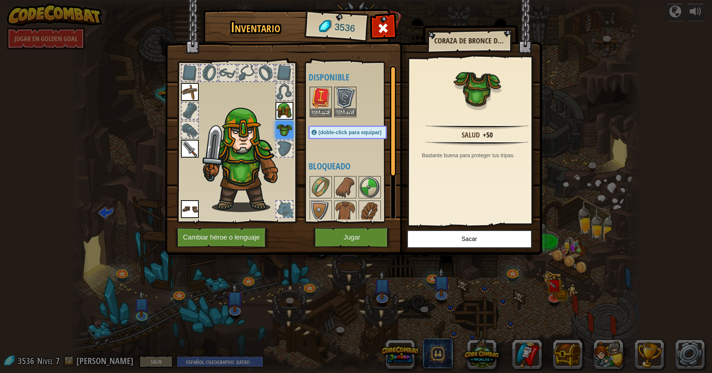
drag, startPoint x: 347, startPoint y: 103, endPoint x: 359, endPoint y: 111, distance: 14.4
click at [348, 103] on img at bounding box center [345, 97] width 21 height 21
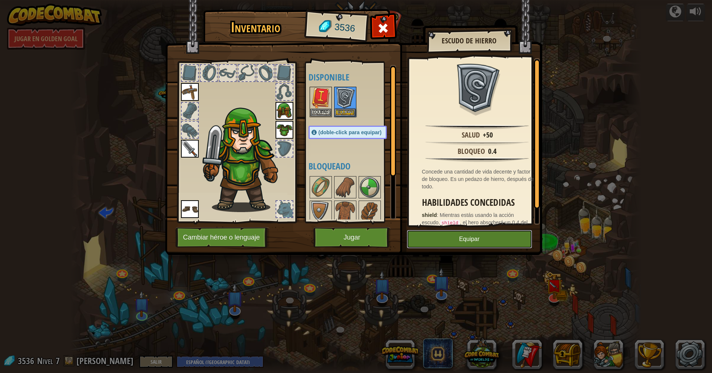
drag, startPoint x: 441, startPoint y: 238, endPoint x: 355, endPoint y: 93, distance: 169.3
click at [441, 237] on button "Equipar" at bounding box center [469, 239] width 125 height 19
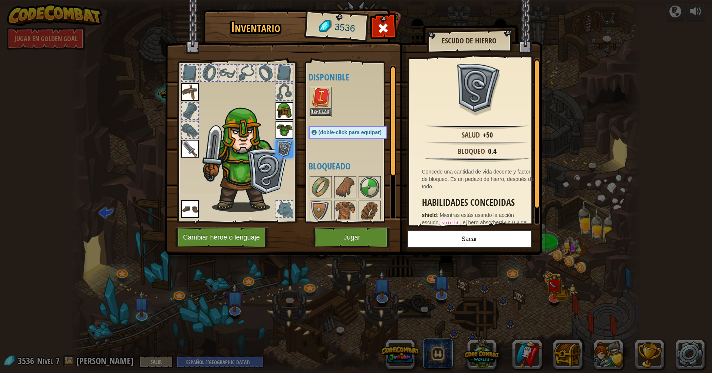
drag, startPoint x: 323, startPoint y: 90, endPoint x: 326, endPoint y: 95, distance: 5.5
click at [323, 93] on img at bounding box center [320, 97] width 21 height 21
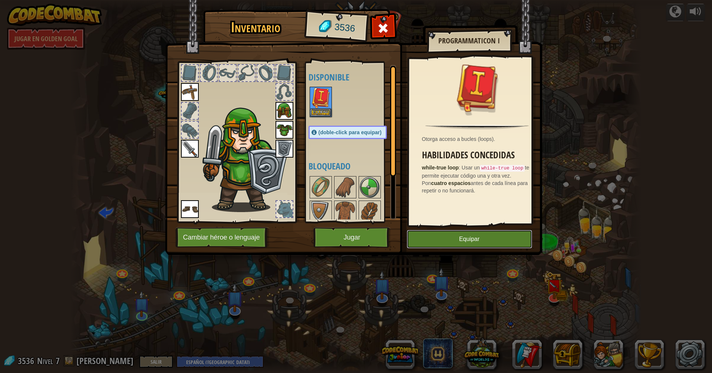
drag, startPoint x: 488, startPoint y: 237, endPoint x: 473, endPoint y: 233, distance: 15.5
click at [486, 237] on button "Equipar" at bounding box center [469, 239] width 125 height 19
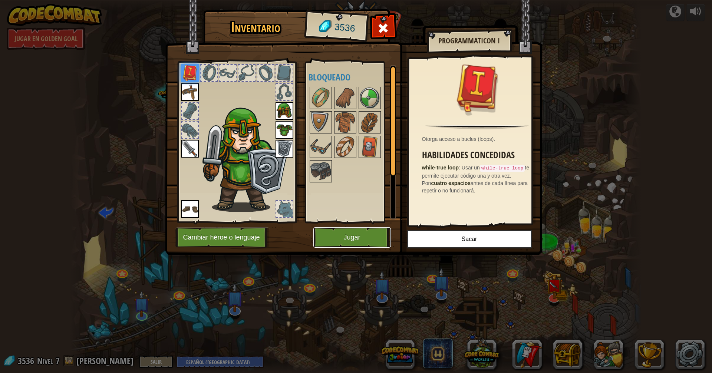
click at [353, 232] on button "Jugar" at bounding box center [351, 237] width 77 height 20
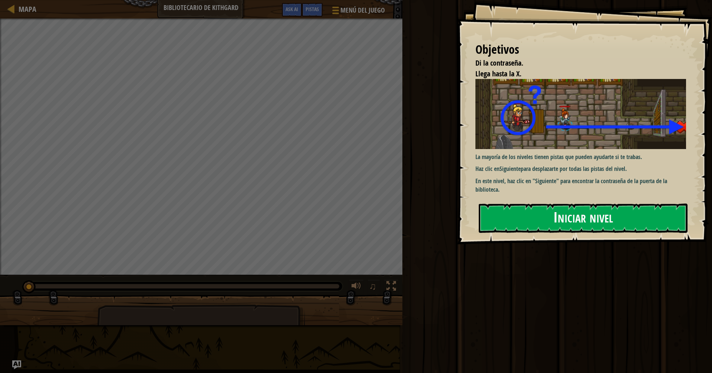
click at [552, 218] on button "Iniciar nivel" at bounding box center [582, 217] width 209 height 29
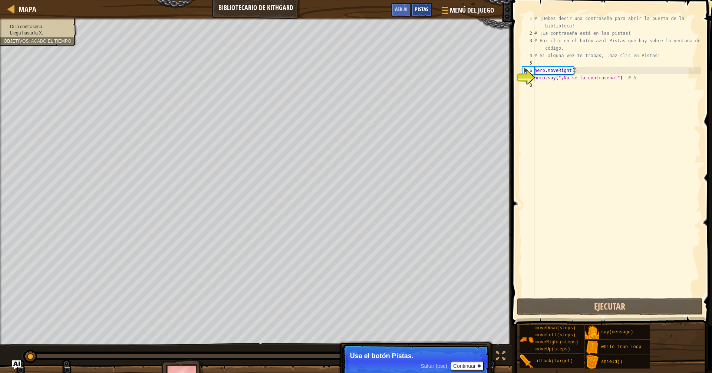
click at [422, 12] on span "Pistas" at bounding box center [421, 9] width 13 height 7
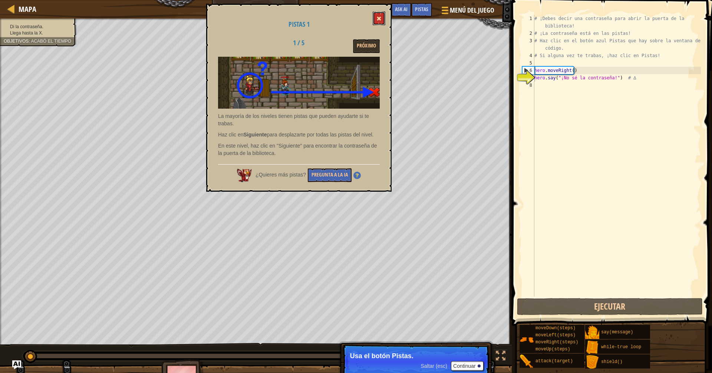
click at [378, 14] on button at bounding box center [378, 18] width 13 height 14
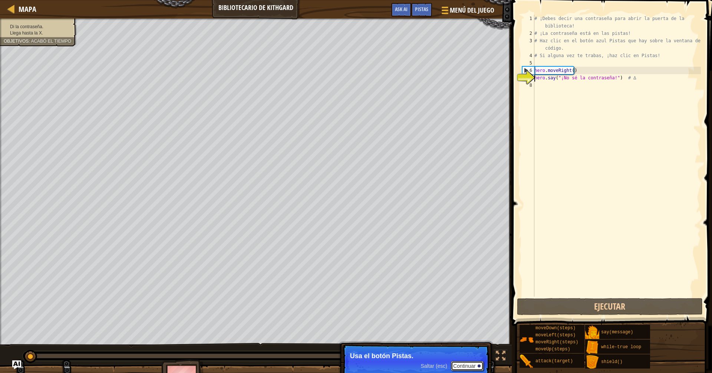
click at [462, 292] on button "Continuar" at bounding box center [467, 366] width 33 height 10
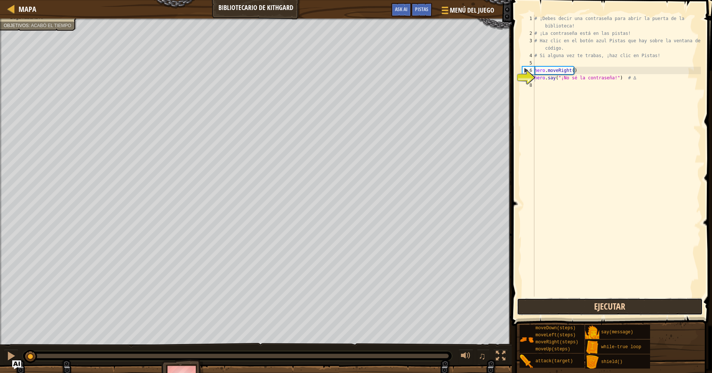
click at [546, 292] on button "Ejecutar" at bounding box center [610, 306] width 186 height 17
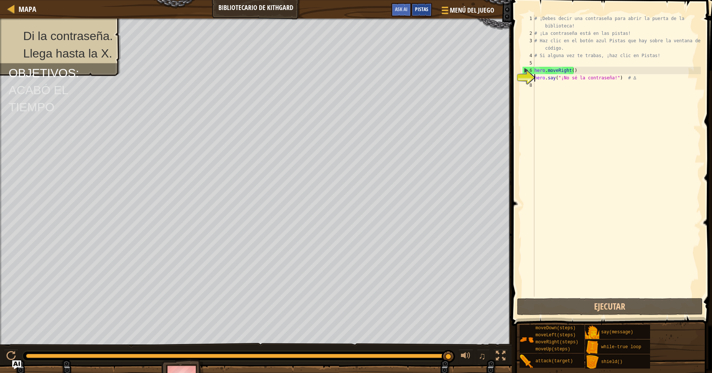
click at [418, 8] on span "Pistas" at bounding box center [421, 9] width 13 height 7
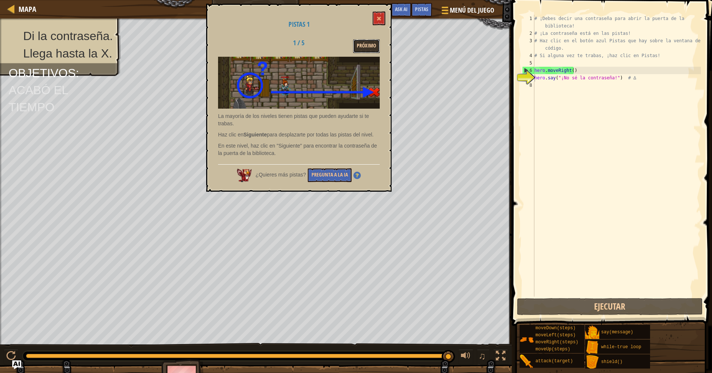
click at [363, 43] on button "Próximo" at bounding box center [366, 46] width 27 height 14
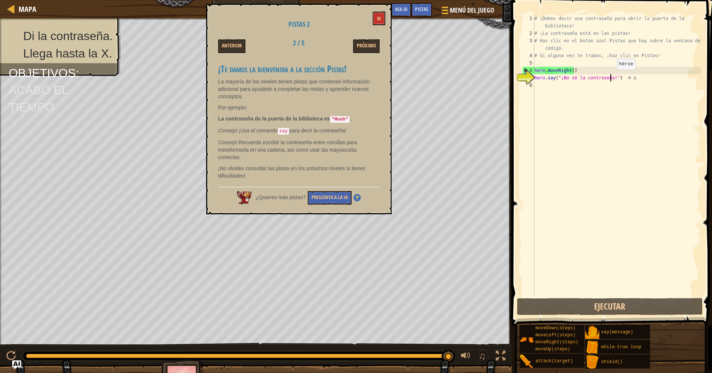
click at [569, 77] on div "# ¡Debes decir una contraseña para abrir la puerta de la biblioteca! # ¡La cont…" at bounding box center [617, 167] width 168 height 304
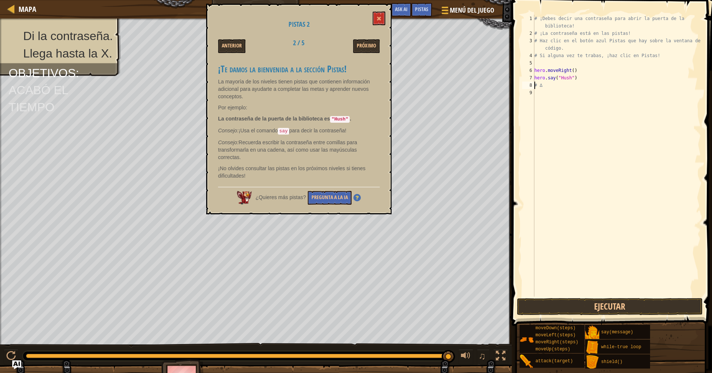
scroll to position [3, 0]
click at [382, 15] on button at bounding box center [378, 18] width 13 height 14
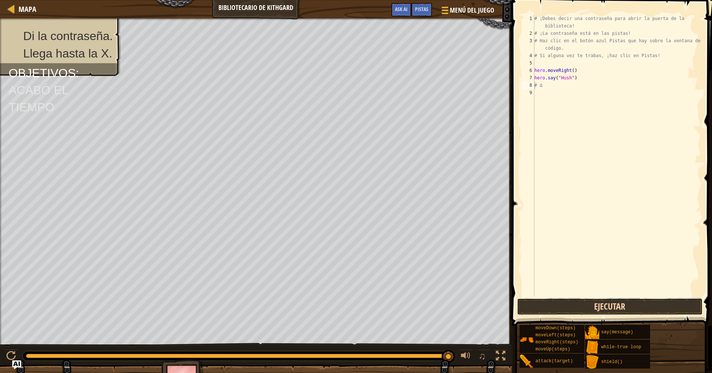
click at [569, 292] on button "Ejecutar" at bounding box center [610, 306] width 186 height 17
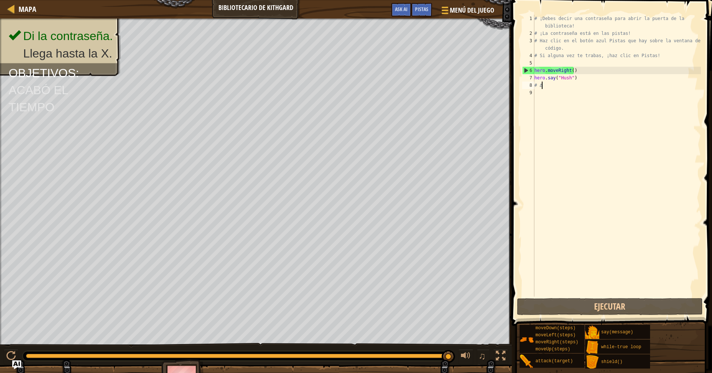
click at [544, 88] on div "# ¡[PERSON_NAME] decir una contraseña para abrir la puerta de la biblioteca! # …" at bounding box center [617, 167] width 168 height 304
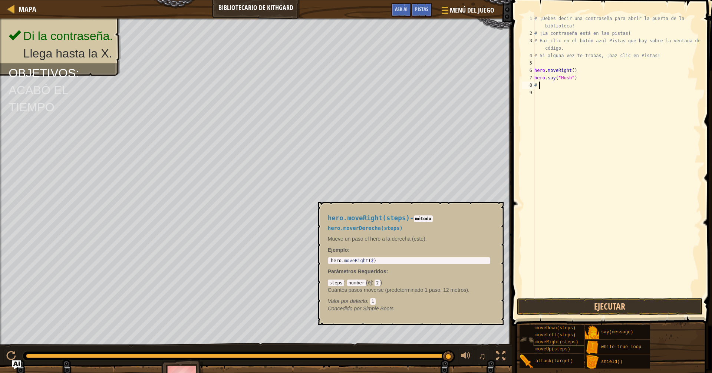
scroll to position [3, 0]
type textarea "#"
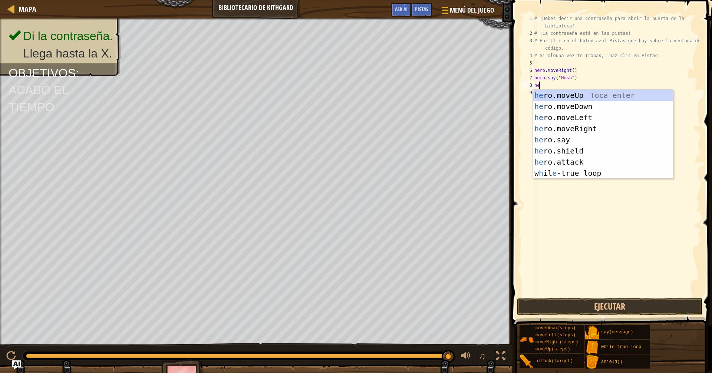
type textarea "her"
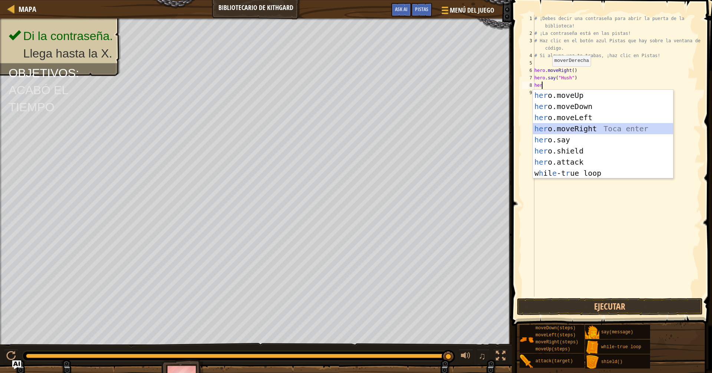
click at [569, 130] on div "her o.moveUp Toca enter her o.moveDown Toca enter her o.moveLeft [PERSON_NAME] …" at bounding box center [603, 145] width 140 height 111
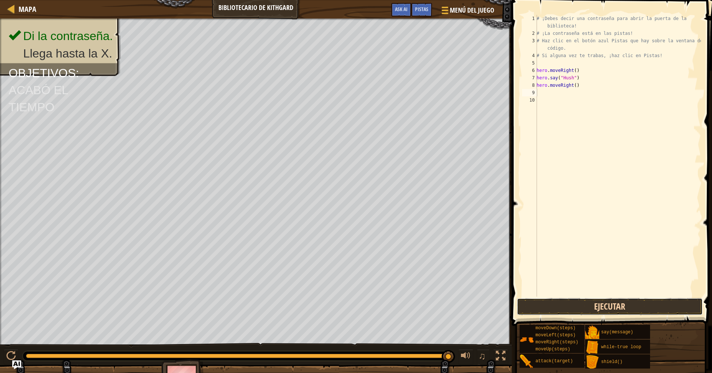
click at [569, 292] on button "Ejecutar" at bounding box center [610, 306] width 186 height 17
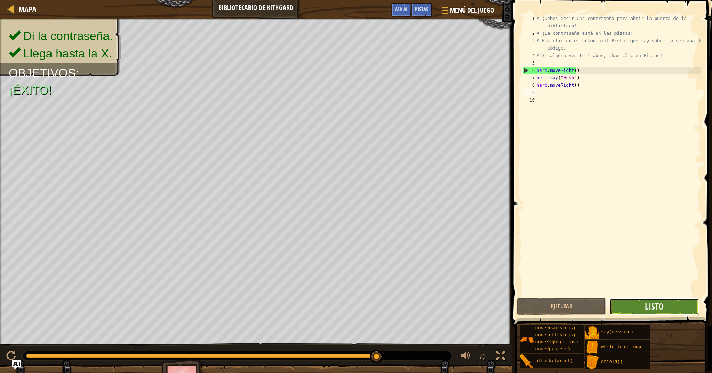
click at [569, 292] on button "Listo" at bounding box center [653, 306] width 89 height 17
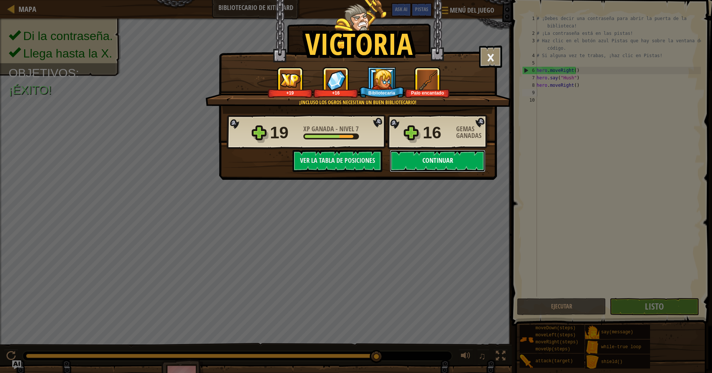
click at [423, 158] on button "Continuar" at bounding box center [438, 161] width 96 height 22
select select "es-419"
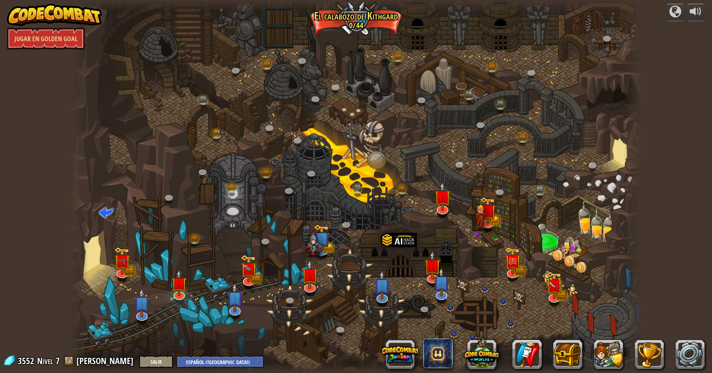
select select "es-419"
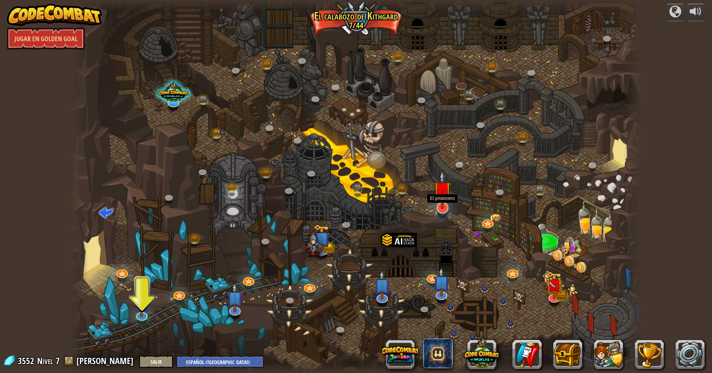
click at [444, 207] on img at bounding box center [442, 189] width 17 height 39
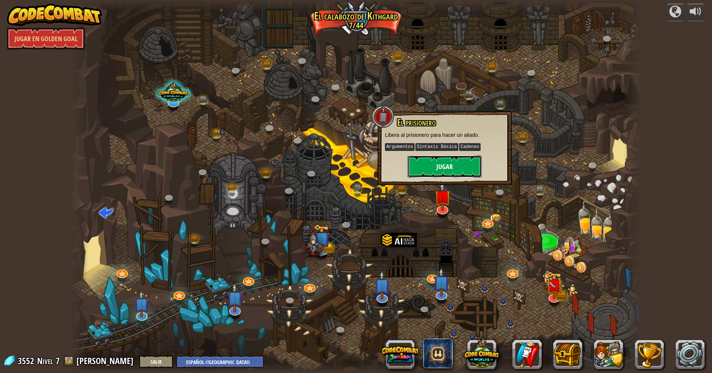
click at [473, 170] on button "Jugar" at bounding box center [444, 166] width 74 height 22
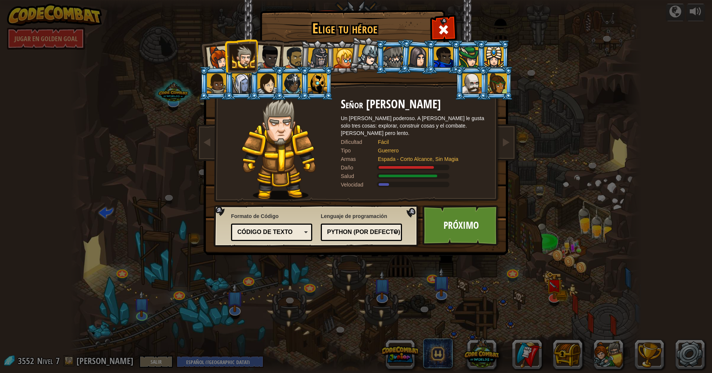
click at [476, 77] on div at bounding box center [471, 83] width 19 height 20
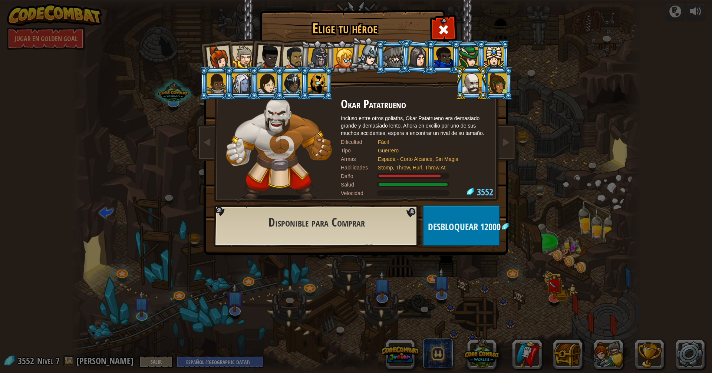
click at [393, 59] on div at bounding box center [392, 57] width 19 height 20
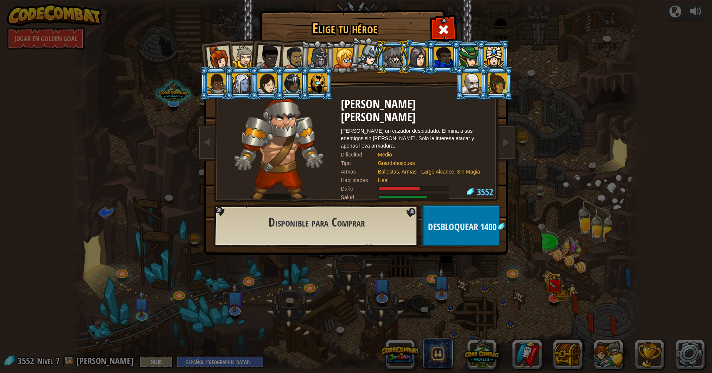
click at [490, 56] on div at bounding box center [493, 57] width 19 height 20
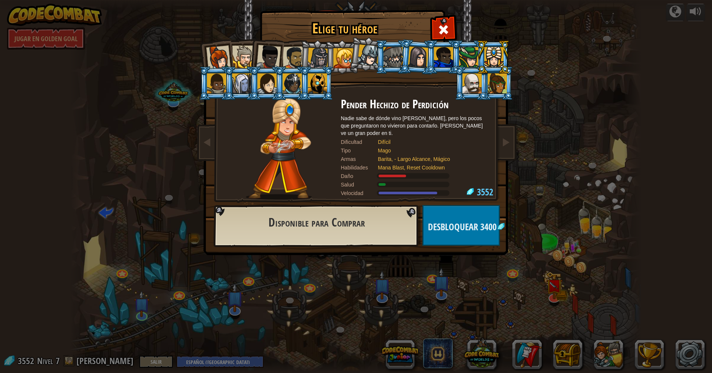
click at [470, 58] on div at bounding box center [468, 57] width 19 height 20
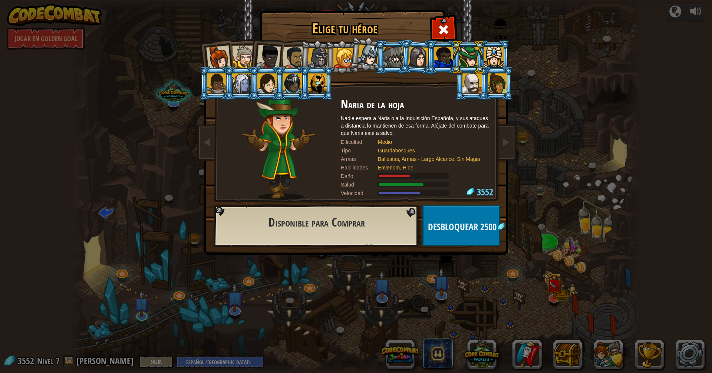
click at [497, 60] on div at bounding box center [493, 57] width 19 height 20
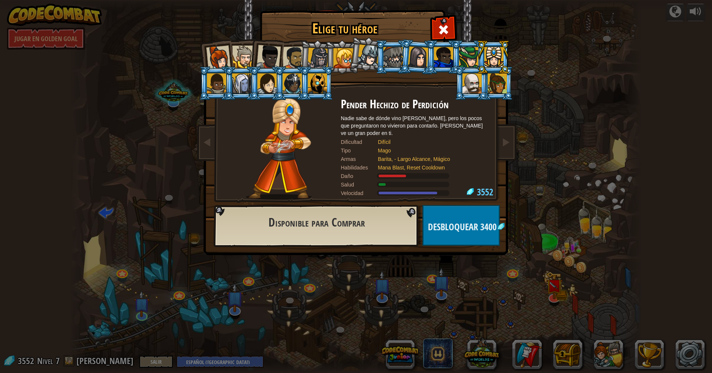
click at [397, 51] on div at bounding box center [392, 57] width 19 height 20
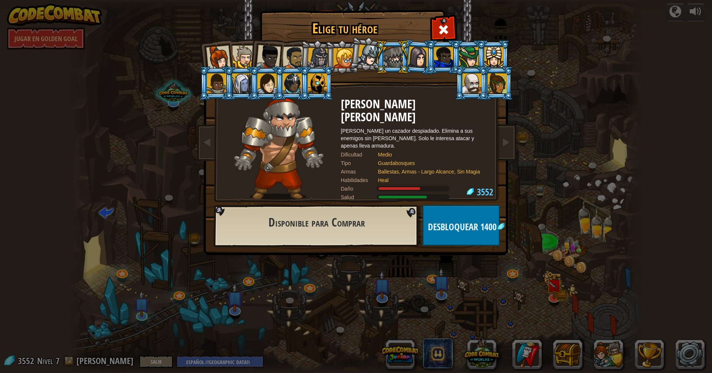
click at [294, 60] on div at bounding box center [293, 57] width 23 height 23
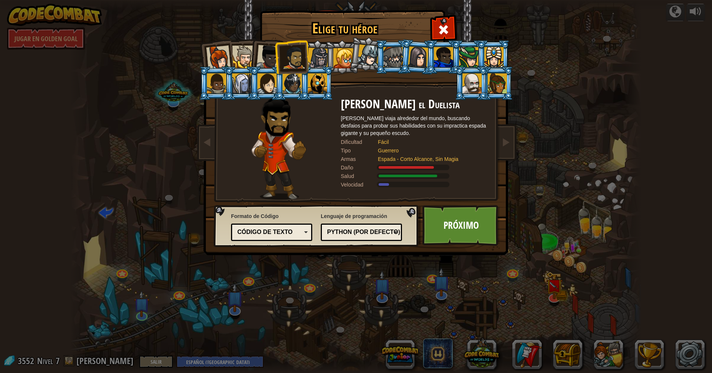
click at [241, 87] on div at bounding box center [241, 83] width 19 height 20
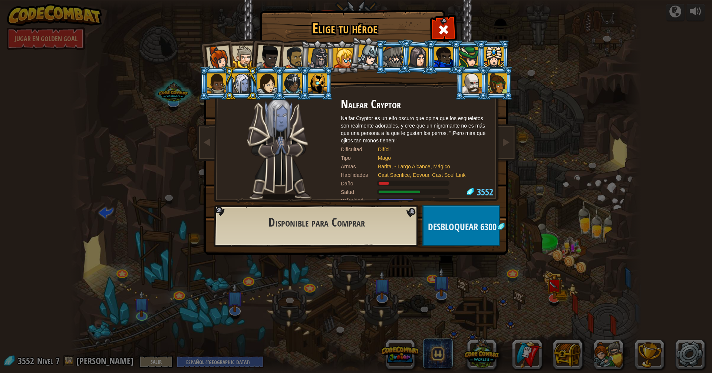
click at [320, 60] on div at bounding box center [317, 58] width 21 height 21
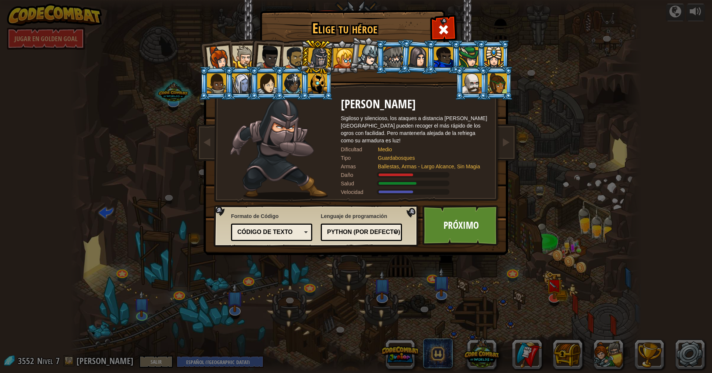
click at [220, 86] on div at bounding box center [216, 83] width 19 height 20
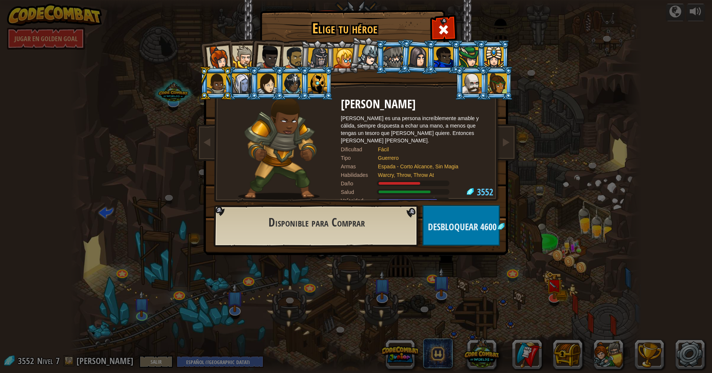
click at [236, 85] on div at bounding box center [241, 83] width 19 height 20
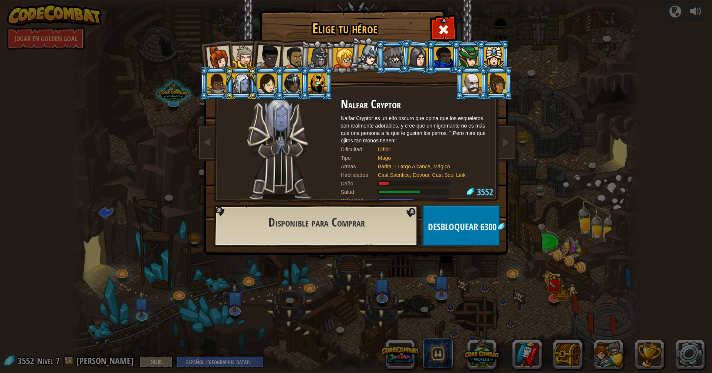
click at [220, 86] on div at bounding box center [216, 83] width 19 height 20
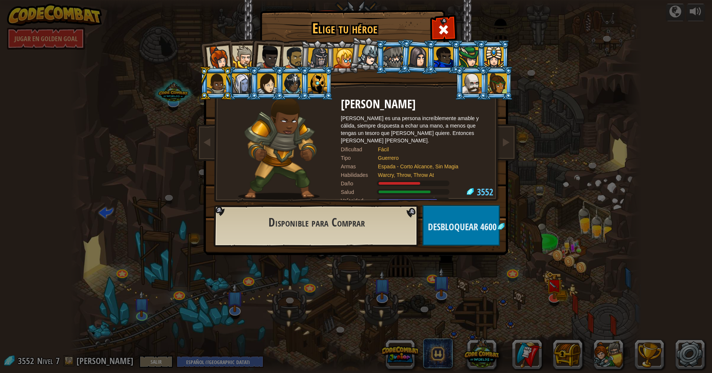
click at [239, 85] on div at bounding box center [241, 83] width 19 height 20
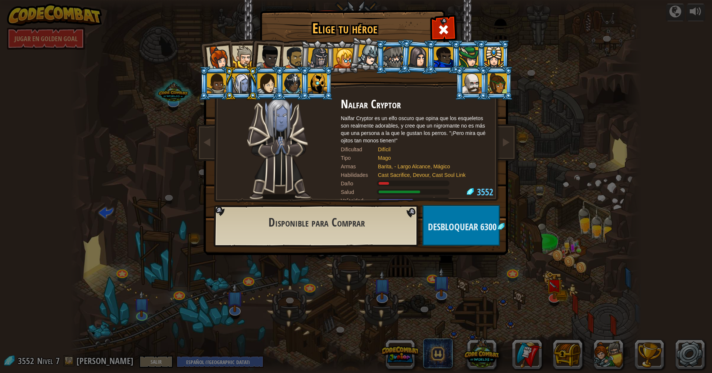
click at [259, 81] on div at bounding box center [266, 83] width 19 height 20
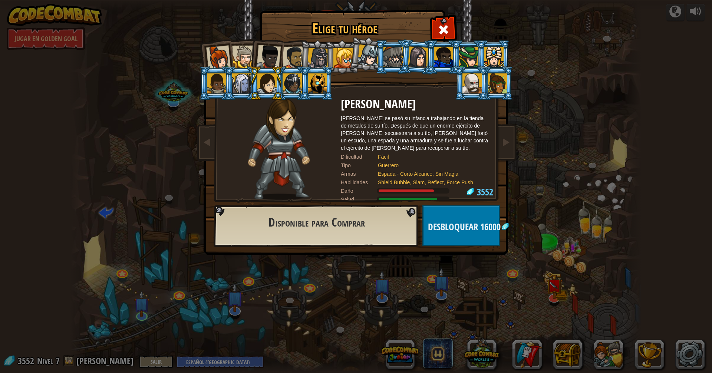
click at [284, 80] on div at bounding box center [291, 83] width 19 height 20
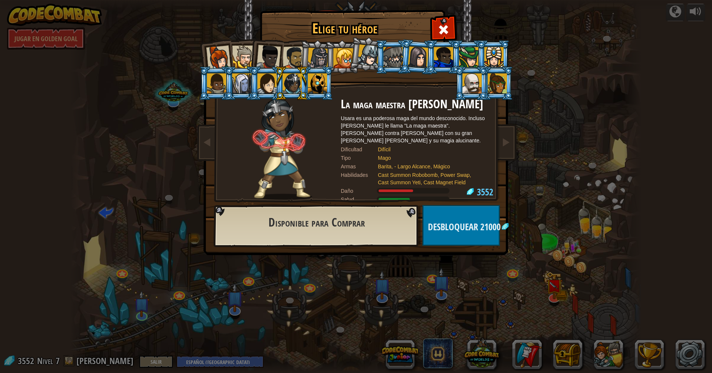
click at [315, 82] on div at bounding box center [317, 83] width 19 height 20
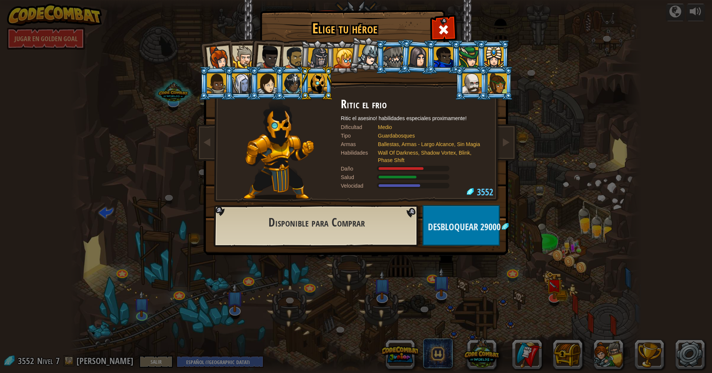
click at [238, 54] on div at bounding box center [243, 57] width 23 height 23
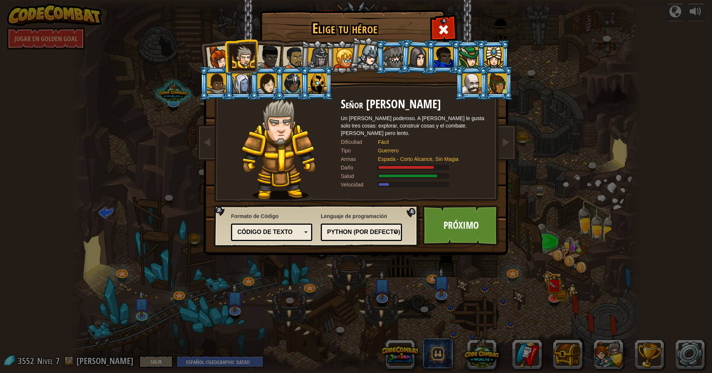
click at [367, 57] on div at bounding box center [368, 55] width 22 height 22
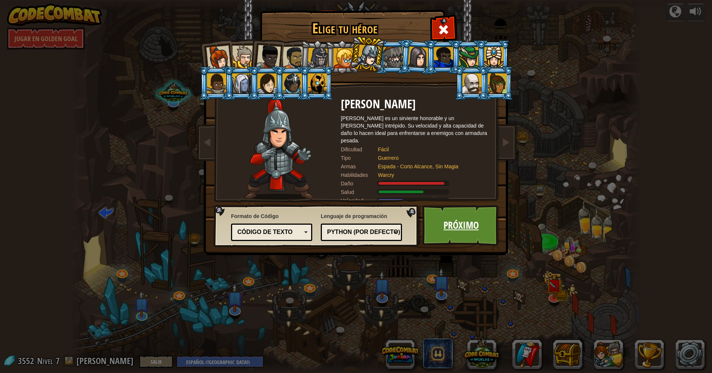
click at [463, 226] on link "Próximo" at bounding box center [460, 225] width 77 height 41
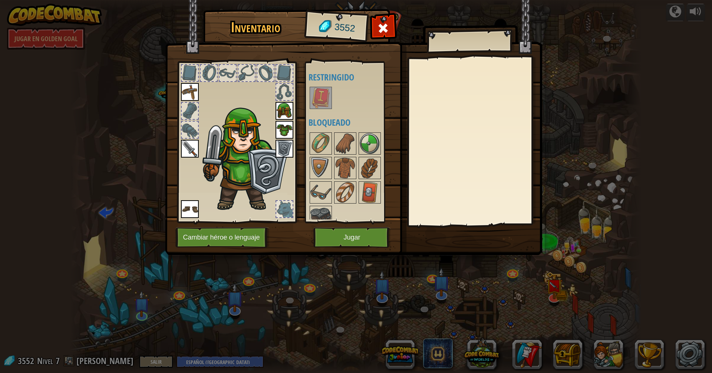
click at [283, 114] on img at bounding box center [284, 111] width 18 height 18
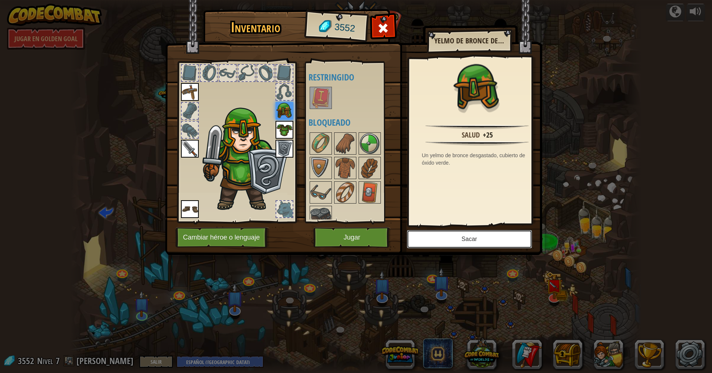
click at [428, 240] on button "Sacar" at bounding box center [469, 239] width 125 height 19
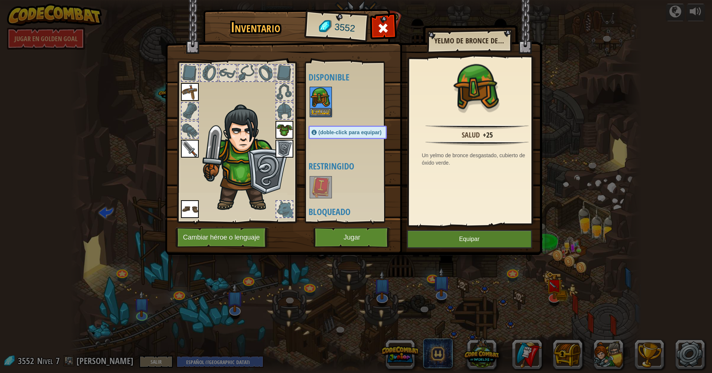
click at [317, 107] on img at bounding box center [320, 97] width 21 height 21
click at [447, 239] on button "Equipar" at bounding box center [469, 239] width 125 height 19
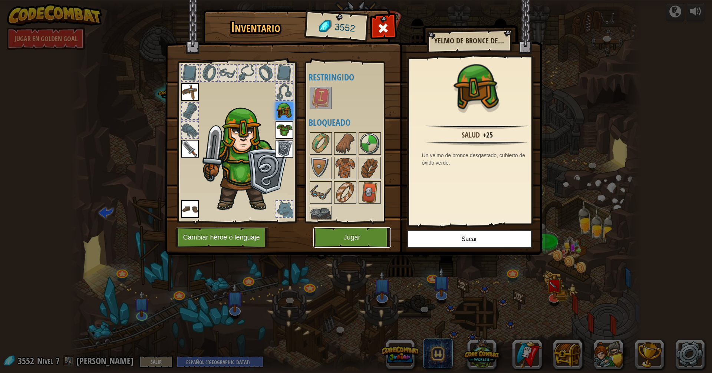
click at [344, 237] on button "Jugar" at bounding box center [351, 237] width 77 height 20
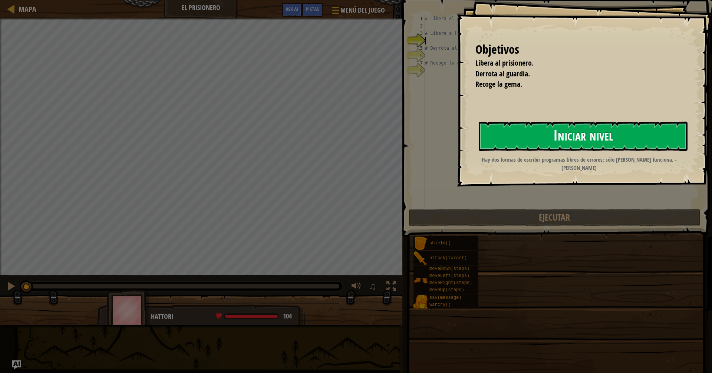
click at [496, 129] on button "Iniciar nivel" at bounding box center [582, 136] width 209 height 29
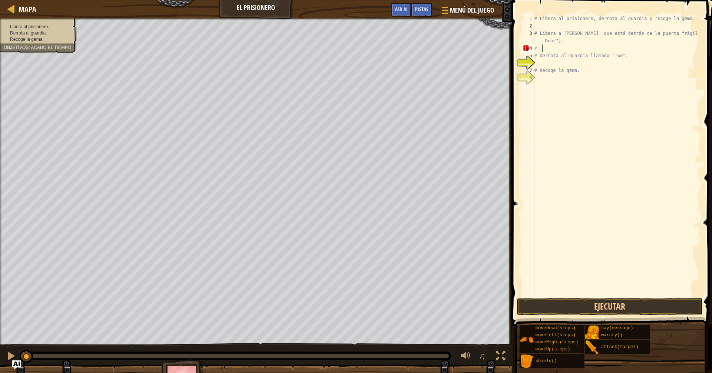
scroll to position [3, 0]
type textarea "<"
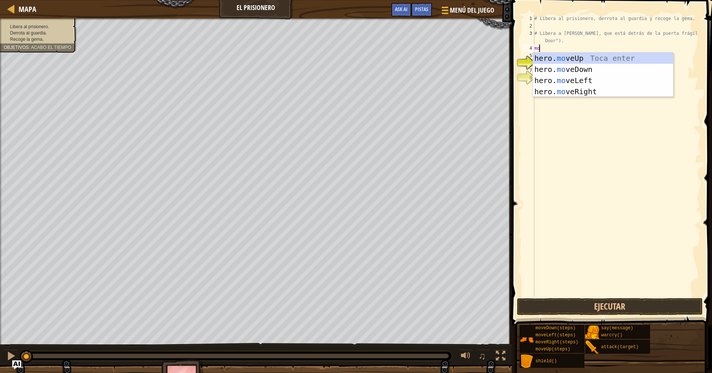
type textarea "mov"
click at [569, 97] on div "# Libera al prisionero, derrota [PERSON_NAME] y recoge la [PERSON_NAME]. # Libe…" at bounding box center [617, 163] width 168 height 296
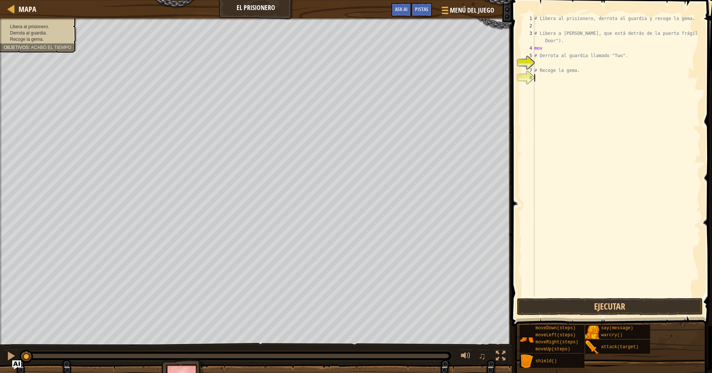
click at [556, 49] on div "# Libera al prisionero, derrota [PERSON_NAME] y recoge la [PERSON_NAME]. # Libe…" at bounding box center [617, 163] width 168 height 296
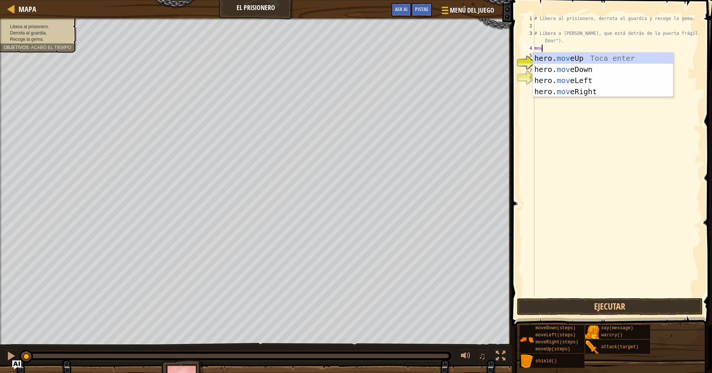
type textarea "move"
click at [569, 89] on div "hero. move Up Toca enter hero. move Down Toca enter hero. move Left Toca enter …" at bounding box center [603, 86] width 140 height 67
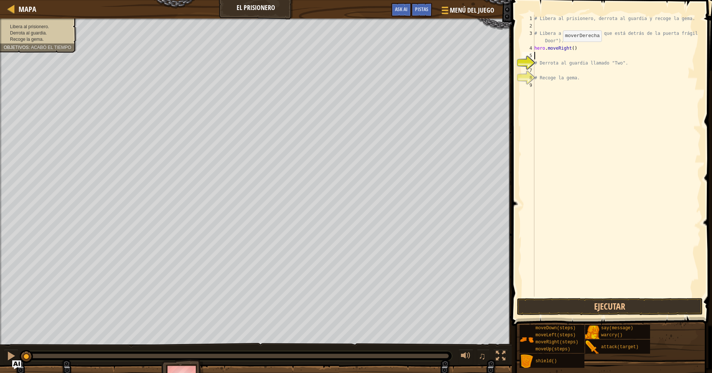
scroll to position [3, 0]
click at [569, 49] on div "# Libera al prisionero, derrota [PERSON_NAME] y recoge la [PERSON_NAME]. # Libe…" at bounding box center [617, 163] width 168 height 296
type textarea "hero.moveRight(1)"
click at [545, 54] on div "# Libera al prisionero, derrota [PERSON_NAME] y recoge la [PERSON_NAME]. # Libe…" at bounding box center [618, 163] width 166 height 296
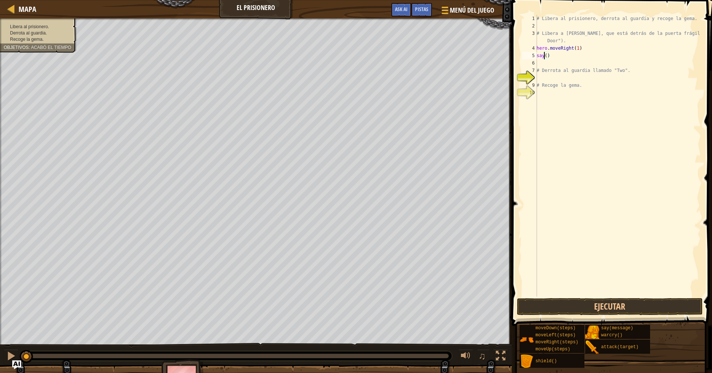
click at [547, 53] on div "# Libera al prisionero, derrota [PERSON_NAME] y recoge la [PERSON_NAME]. # Libe…" at bounding box center [618, 163] width 166 height 296
click at [546, 53] on div "# Libera al prisionero, derrota [PERSON_NAME] y recoge la [PERSON_NAME]. # Libe…" at bounding box center [618, 163] width 166 height 296
type textarea "say("WeakDoor")"
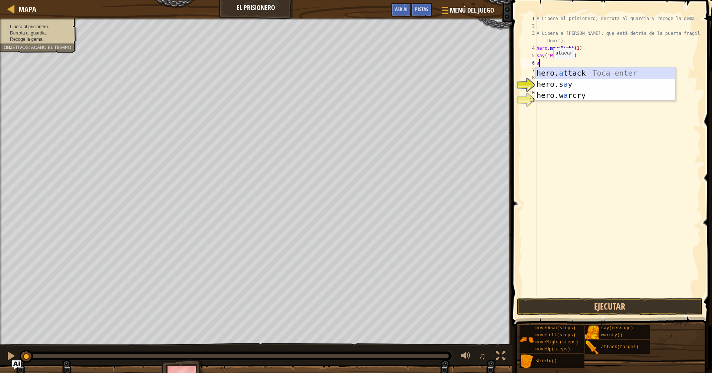
click at [550, 70] on div "hero. a ttack Toca enter hero.s a y [PERSON_NAME] enter hero.w a rcry Toca enter" at bounding box center [605, 95] width 140 height 56
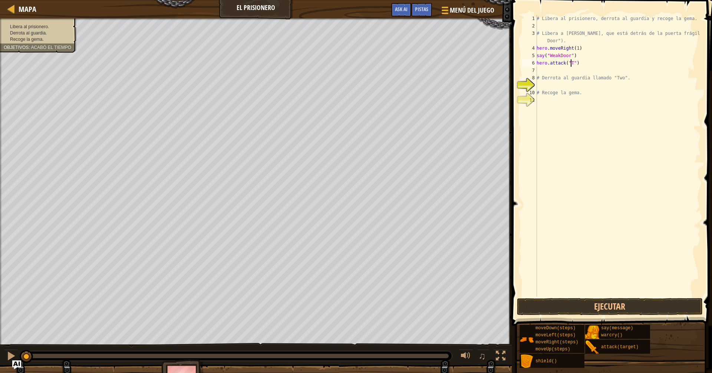
scroll to position [3, 3]
type textarea "hero.attack("Two")"
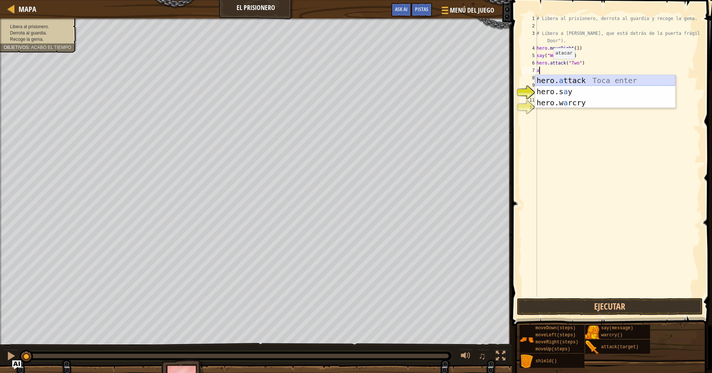
click at [567, 77] on div "hero. a ttack Toca enter hero.s a y [PERSON_NAME] enter hero.w a rcry Toca enter" at bounding box center [605, 103] width 140 height 56
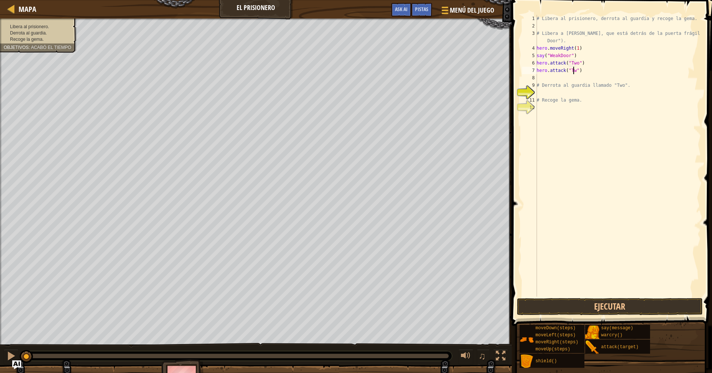
scroll to position [3, 3]
click at [548, 292] on button "Ejecutar" at bounding box center [610, 306] width 186 height 17
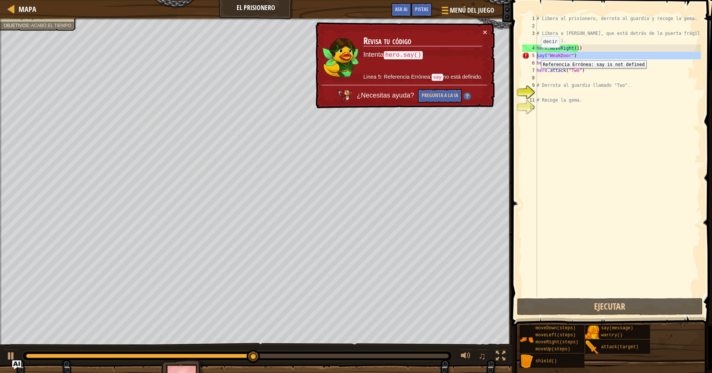
click at [535, 55] on div "5" at bounding box center [529, 55] width 15 height 7
click at [536, 55] on div "5" at bounding box center [529, 55] width 15 height 7
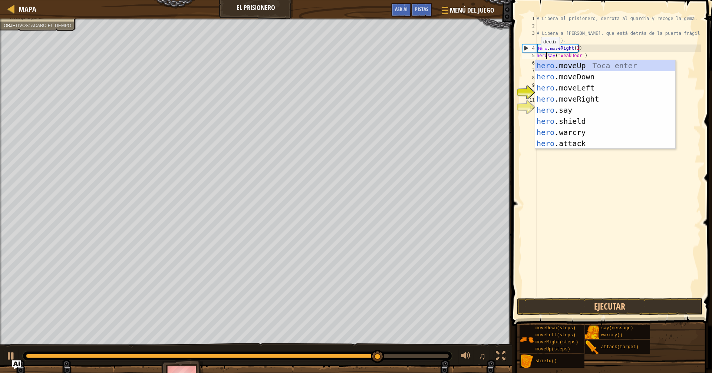
scroll to position [3, 1]
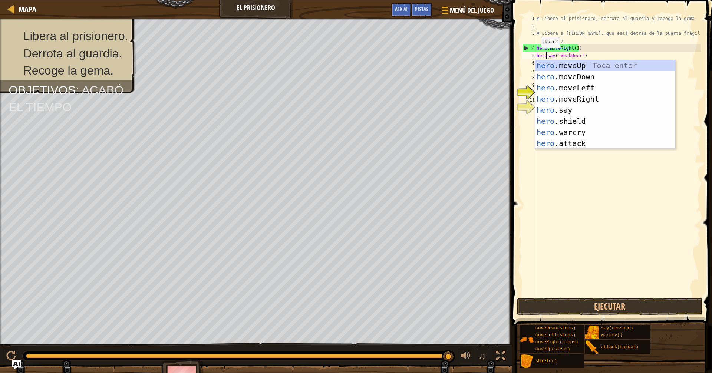
type textarea "hero.say("WeakDoor")"
drag, startPoint x: 587, startPoint y: 223, endPoint x: 589, endPoint y: 218, distance: 5.2
click at [569, 218] on div "# Libera al prisionero, derrota [PERSON_NAME] y recoge la [PERSON_NAME]. # Libe…" at bounding box center [618, 163] width 166 height 296
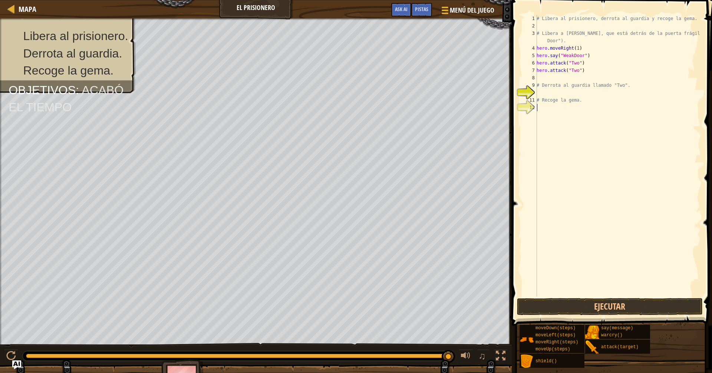
scroll to position [3, 0]
click at [554, 292] on button "Ejecutar" at bounding box center [610, 306] width 186 height 17
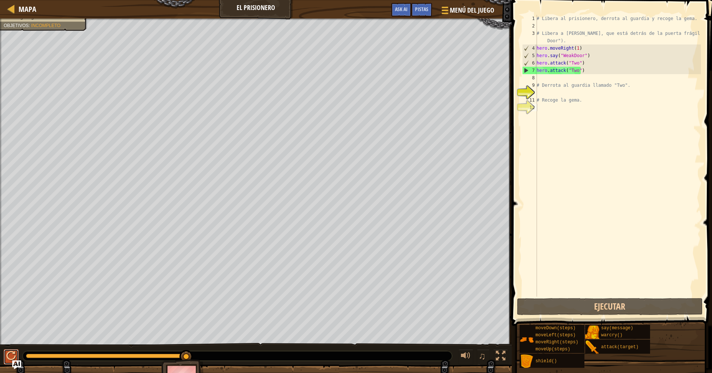
click at [5, 292] on button at bounding box center [11, 356] width 15 height 15
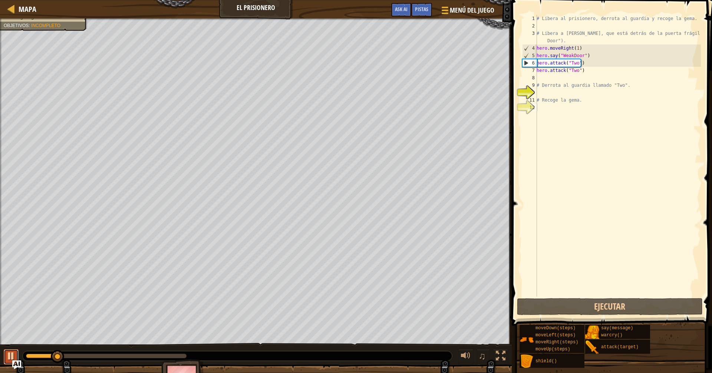
click at [13, 292] on div at bounding box center [11, 356] width 10 height 10
click at [4, 292] on button at bounding box center [11, 356] width 15 height 15
click at [7, 292] on div at bounding box center [11, 356] width 10 height 10
click at [541, 76] on div "# Libera al prisionero, derrota [PERSON_NAME] y recoge la [PERSON_NAME]. # Libe…" at bounding box center [618, 163] width 166 height 296
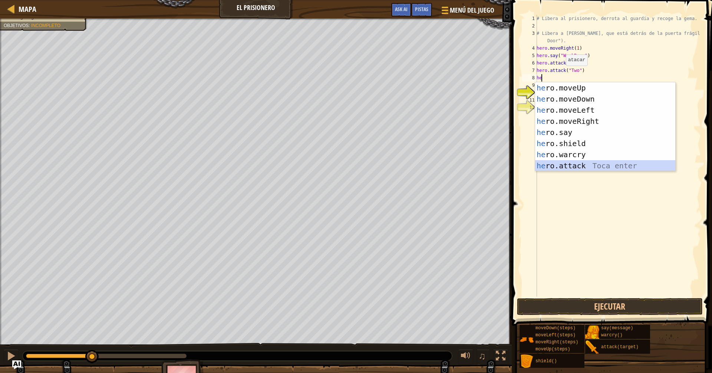
click at [569, 163] on div "he ro.moveUp Toca enter he ro.moveDown Toca enter he ro.moveLeft Toca enter he …" at bounding box center [605, 137] width 140 height 111
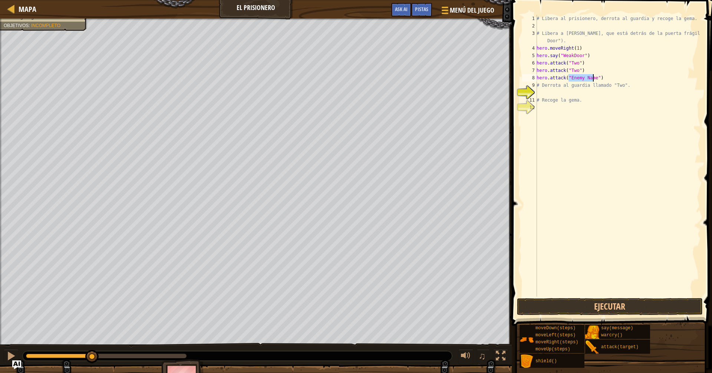
type textarea "hero.attack("")"
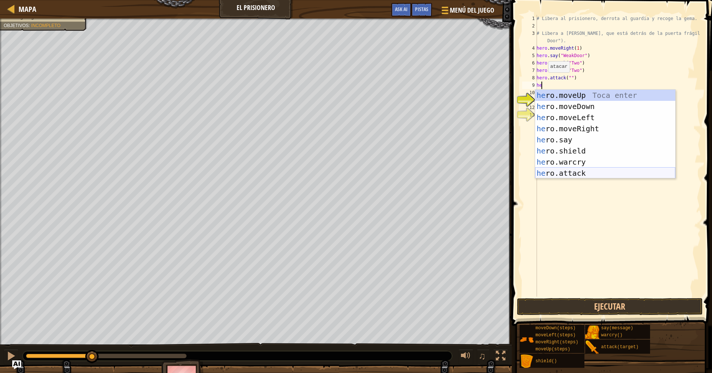
click at [569, 175] on div "he ro.moveUp Toca enter he ro.moveDown Toca enter he ro.moveLeft Toca enter he …" at bounding box center [605, 145] width 140 height 111
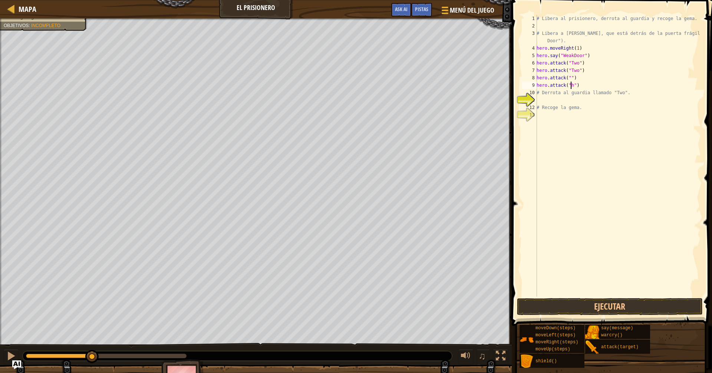
scroll to position [3, 3]
type textarea "hero.attack("")"
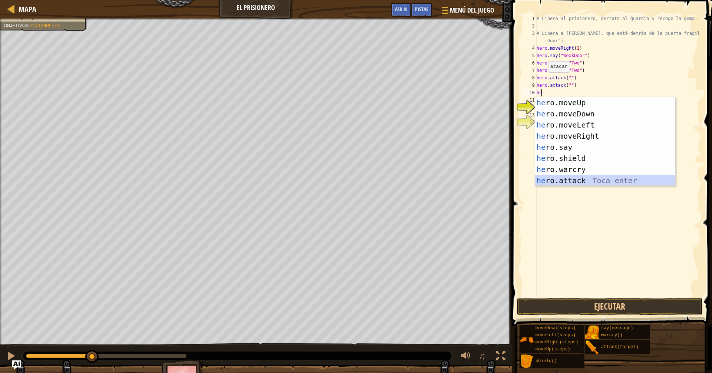
click at [569, 180] on div "he ro.moveUp Toca enter he ro.moveDown Toca enter he ro.moveLeft Toca enter he …" at bounding box center [605, 152] width 140 height 111
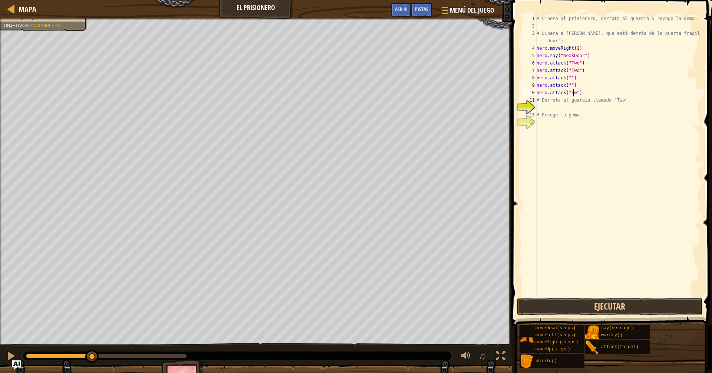
scroll to position [3, 3]
click at [566, 86] on div "# Libera al prisionero, derrota [PERSON_NAME] y recoge la [PERSON_NAME]. # Libe…" at bounding box center [618, 163] width 166 height 296
click at [569, 84] on div "# Libera al prisionero, derrota [PERSON_NAME] y recoge la [PERSON_NAME]. # Libe…" at bounding box center [618, 163] width 166 height 296
click at [567, 85] on div "# Libera al prisionero, derrota [PERSON_NAME] y recoge la [PERSON_NAME]. # Libe…" at bounding box center [618, 163] width 166 height 296
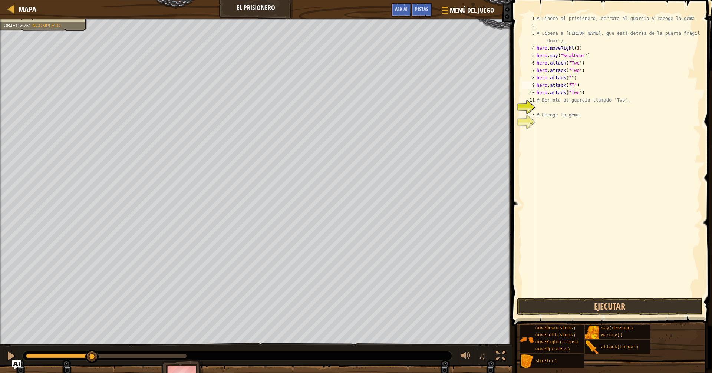
scroll to position [3, 3]
click at [567, 77] on div "# Libera al prisionero, derrota [PERSON_NAME] y recoge la [PERSON_NAME]. # Libe…" at bounding box center [618, 163] width 166 height 296
click at [566, 76] on div "# Libera al prisionero, derrota [PERSON_NAME] y recoge la [PERSON_NAME]. # Libe…" at bounding box center [618, 163] width 166 height 296
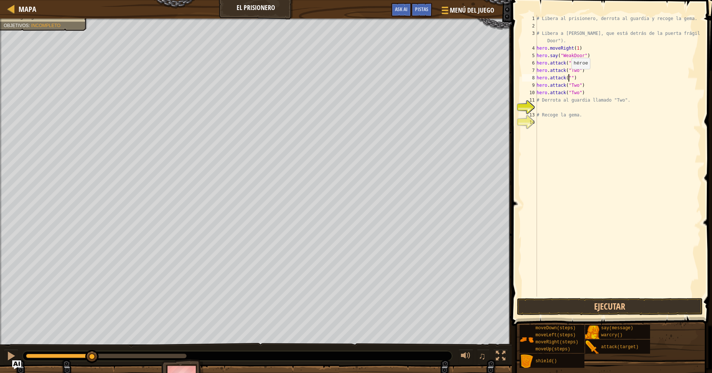
click at [567, 76] on div "# Libera al prisionero, derrota [PERSON_NAME] y recoge la [PERSON_NAME]. # Libe…" at bounding box center [618, 163] width 166 height 296
type textarea "hero.attack("Two")"
click at [569, 97] on div "# Libera al prisionero, derrota [PERSON_NAME] y recoge la [PERSON_NAME]. # Libe…" at bounding box center [618, 163] width 166 height 296
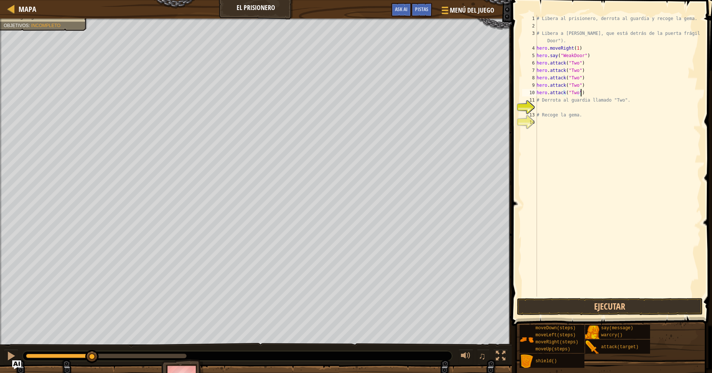
click at [569, 92] on div "# Libera al prisionero, derrota [PERSON_NAME] y recoge la [PERSON_NAME]. # Libe…" at bounding box center [618, 163] width 166 height 296
type textarea "hero.attack("Two")"
click at [424, 6] on div "Pistas" at bounding box center [421, 10] width 21 height 14
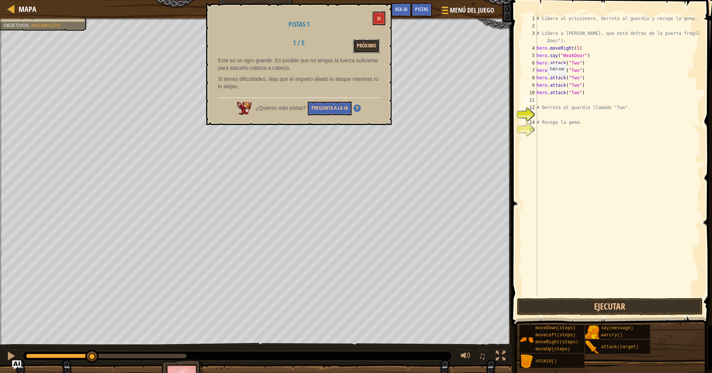
click at [363, 40] on button "Próximo" at bounding box center [366, 46] width 27 height 14
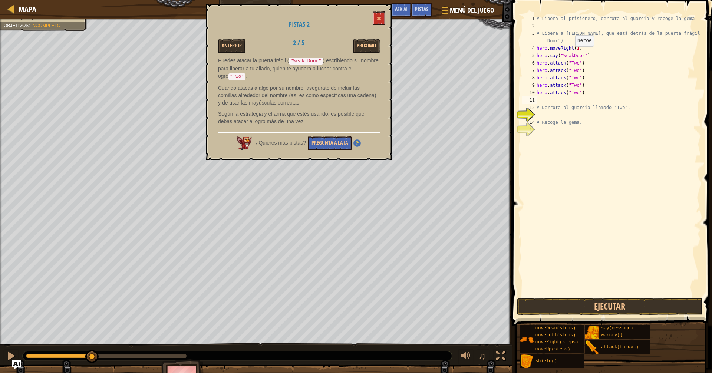
click at [569, 54] on div "# Libera al prisionero, derrota [PERSON_NAME] y recoge la [PERSON_NAME]. # Libe…" at bounding box center [618, 163] width 166 height 296
click at [382, 14] on button at bounding box center [378, 18] width 13 height 14
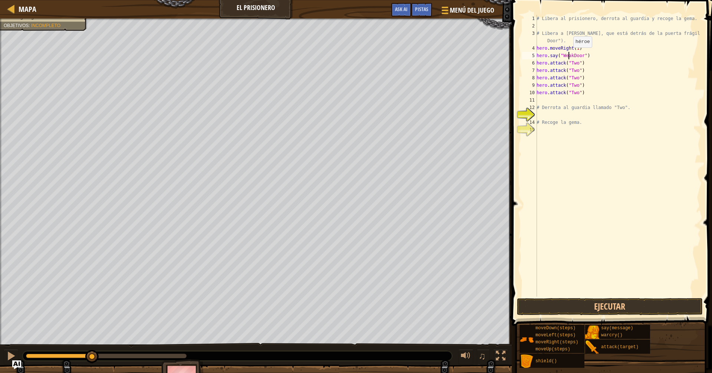
click at [569, 55] on div "# Libera al prisionero, derrota [PERSON_NAME] y recoge la [PERSON_NAME]. # Libe…" at bounding box center [618, 163] width 166 height 296
click at [569, 54] on div "# Libera al prisionero, derrota [PERSON_NAME] y recoge la [PERSON_NAME]. # Libe…" at bounding box center [618, 163] width 166 height 296
click at [569, 292] on button "Ejecutar" at bounding box center [610, 306] width 186 height 17
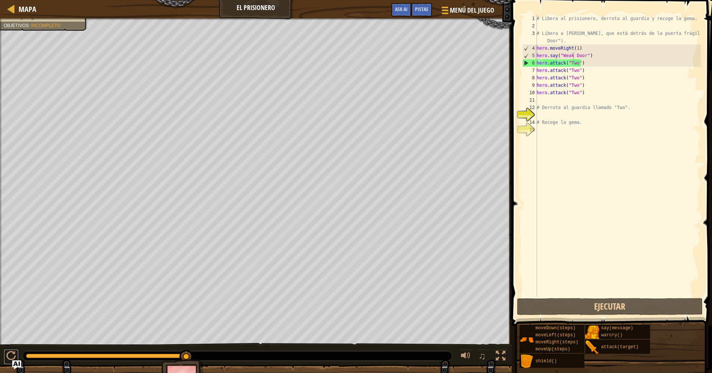
drag, startPoint x: 12, startPoint y: 352, endPoint x: 38, endPoint y: 350, distance: 26.4
click at [26, 292] on div "♫" at bounding box center [255, 354] width 511 height 22
click at [9, 292] on div at bounding box center [11, 356] width 10 height 10
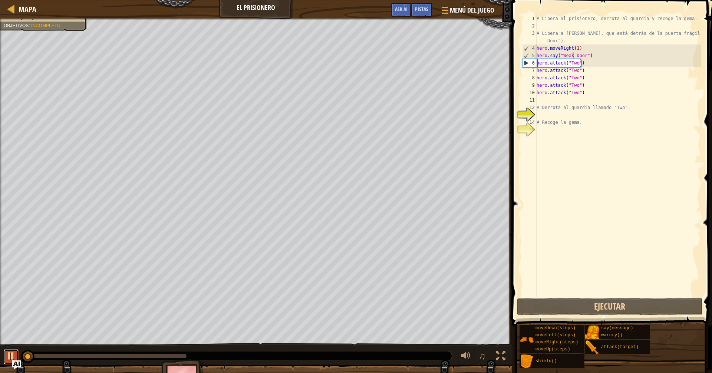
click at [12, 292] on div at bounding box center [11, 356] width 10 height 10
click at [569, 53] on div "# Libera al prisionero, derrota [PERSON_NAME] y recoge la [PERSON_NAME]. # Libe…" at bounding box center [618, 163] width 166 height 296
click at [526, 62] on div "6" at bounding box center [529, 62] width 14 height 7
click at [525, 62] on div "6" at bounding box center [529, 62] width 14 height 7
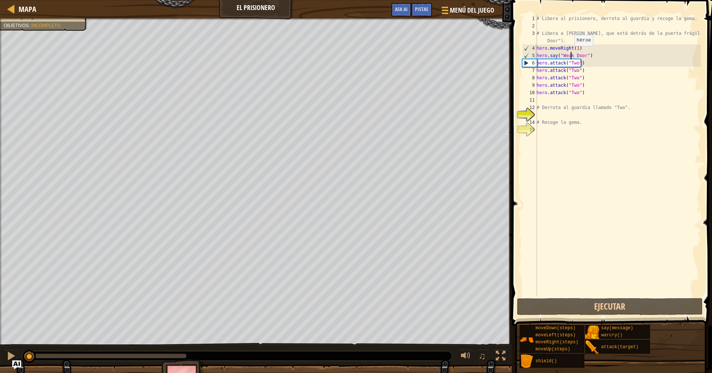
click at [569, 53] on div "# Libera al prisionero, derrota [PERSON_NAME] y recoge la [PERSON_NAME]. # Libe…" at bounding box center [618, 163] width 166 height 296
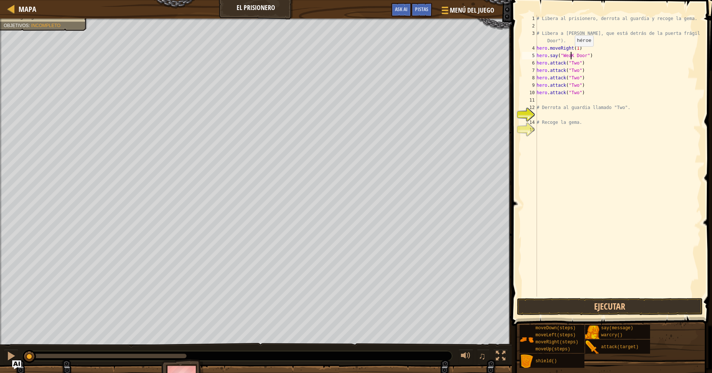
scroll to position [3, 3]
click at [544, 292] on button "Ejecutar" at bounding box center [610, 306] width 186 height 17
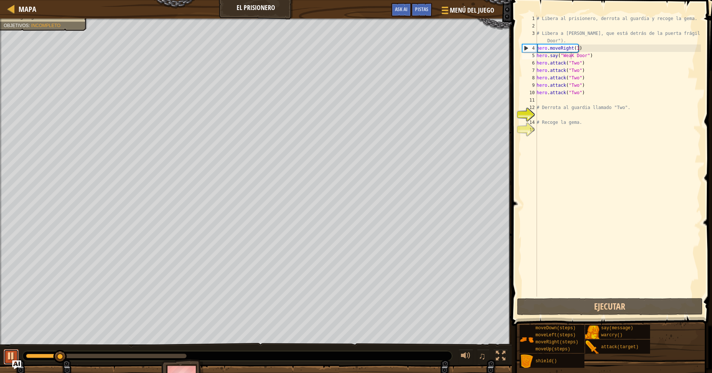
click at [7, 292] on div at bounding box center [11, 356] width 10 height 10
click at [569, 56] on div "# Libera al prisionero, derrota [PERSON_NAME] y recoge la [PERSON_NAME]. # Libe…" at bounding box center [618, 163] width 166 height 296
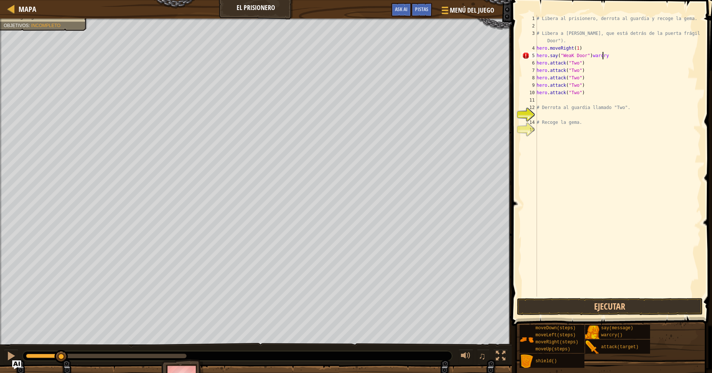
scroll to position [3, 5]
click at [569, 54] on div "# Libera al prisionero, derrota [PERSON_NAME] y recoge la [PERSON_NAME]. # Libe…" at bounding box center [618, 163] width 166 height 296
click at [569, 292] on button "Ejecutar" at bounding box center [610, 306] width 186 height 17
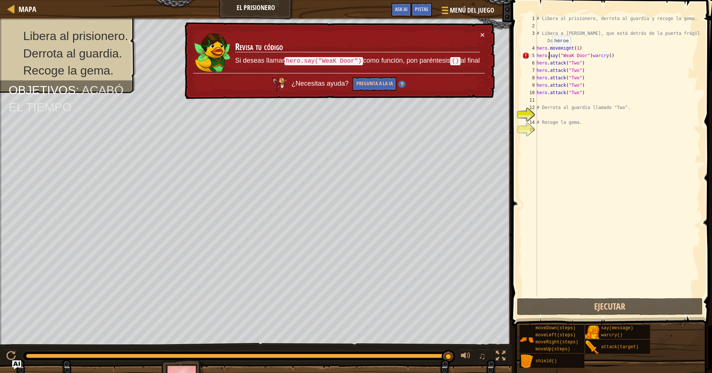
click at [548, 54] on div "# Libera al prisionero, derrota [PERSON_NAME] y recoge la [PERSON_NAME]. # Libe…" at bounding box center [618, 163] width 166 height 296
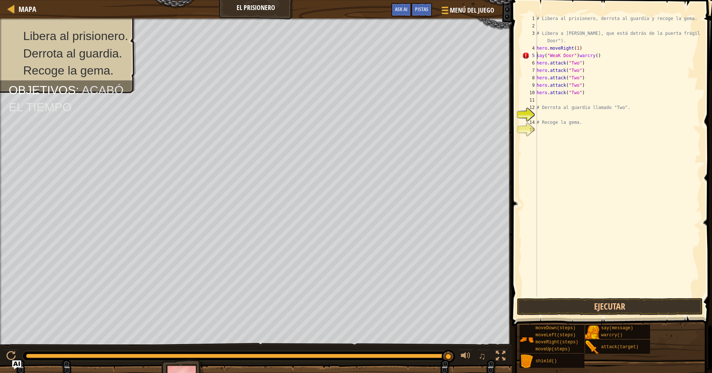
scroll to position [3, 4]
click at [569, 56] on div "# Libera al prisionero, derrota [PERSON_NAME] y recoge la [PERSON_NAME]. # Libe…" at bounding box center [618, 163] width 166 height 296
click at [569, 292] on button "Ejecutar" at bounding box center [610, 306] width 186 height 17
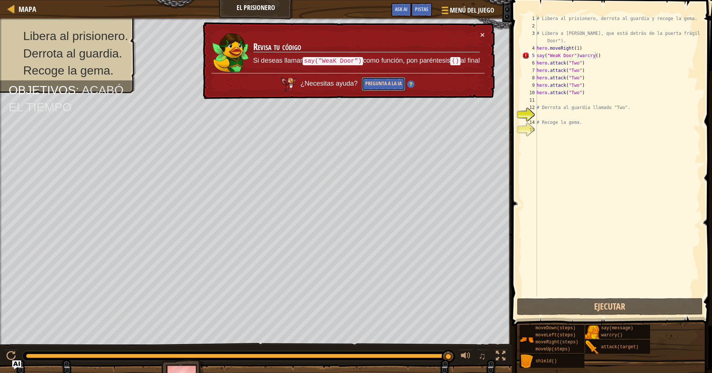
click at [380, 80] on button "Pregunta a la IA" at bounding box center [383, 84] width 44 height 14
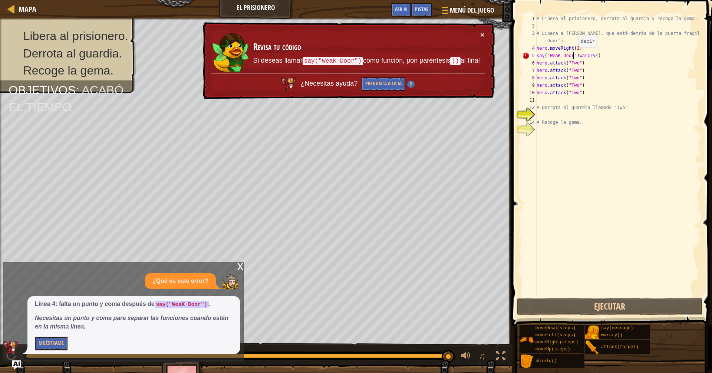
click at [569, 54] on div "# Libera al prisionero, derrota [PERSON_NAME] y recoge la [PERSON_NAME]. # Libe…" at bounding box center [618, 163] width 166 height 296
drag, startPoint x: 576, startPoint y: 55, endPoint x: 583, endPoint y: 56, distance: 7.8
click at [569, 55] on div "# Libera al prisionero, derrota [PERSON_NAME] y recoge la [PERSON_NAME]. # Libe…" at bounding box center [618, 163] width 166 height 296
click at [569, 55] on div "# Libera al prisionero, derrota [PERSON_NAME] y recoge la [PERSON_NAME]. # Libe…" at bounding box center [618, 156] width 166 height 282
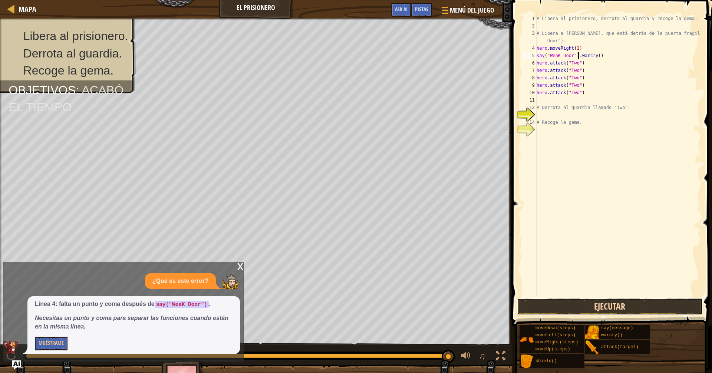
click at [569, 292] on button "Ejecutar" at bounding box center [610, 306] width 186 height 17
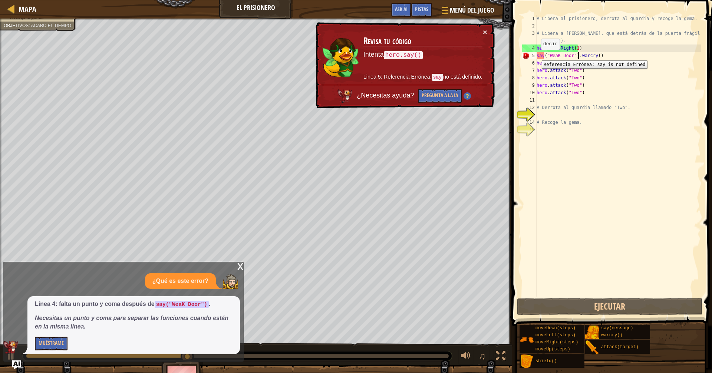
click at [536, 55] on div "5" at bounding box center [529, 55] width 15 height 7
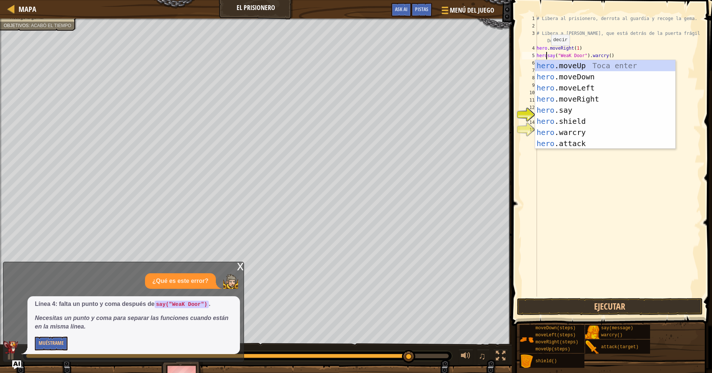
scroll to position [3, 1]
click at [569, 292] on button "Ejecutar" at bounding box center [610, 306] width 186 height 17
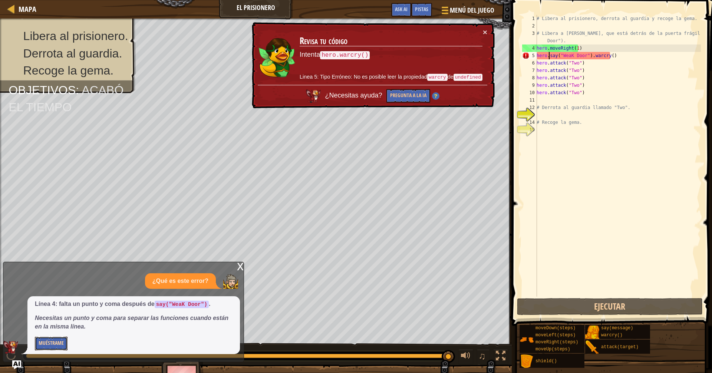
click at [53, 292] on button "Muéstrame" at bounding box center [51, 344] width 33 height 14
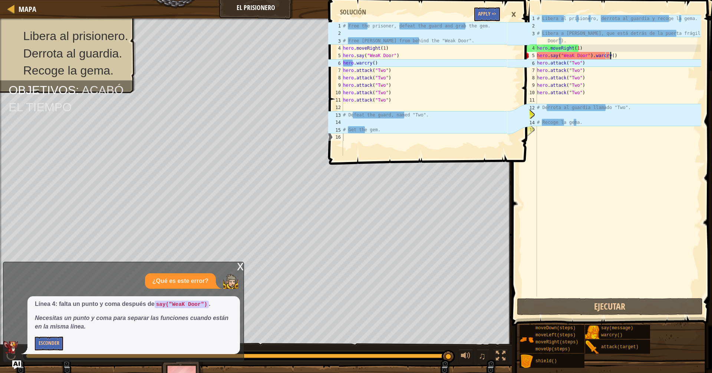
click at [569, 54] on div "# Libera al prisionero, derrota [PERSON_NAME] y recoge la [PERSON_NAME]. # Libe…" at bounding box center [617, 163] width 165 height 296
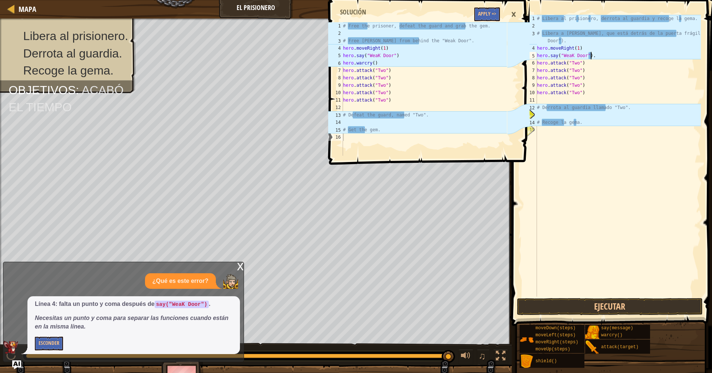
type textarea "hero.say("WeaK Door")"
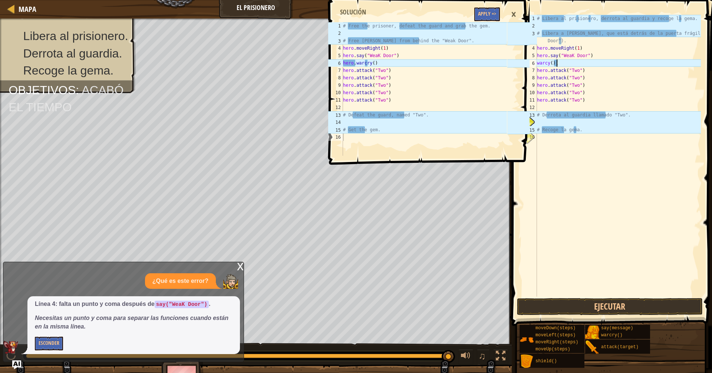
scroll to position [3, 1]
click at [546, 64] on div "# Libera al prisionero, derrota [PERSON_NAME] y recoge la [PERSON_NAME]. # Libe…" at bounding box center [617, 163] width 165 height 296
click at [537, 60] on div "warcry() 1 2 3 4 5 6 7 8 9 10 11 12 13 14 15 16 # Libera al prisionero, derrota…" at bounding box center [610, 156] width 180 height 282
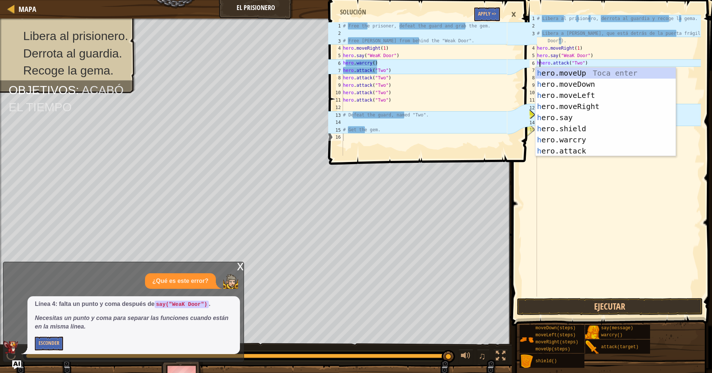
scroll to position [3, 0]
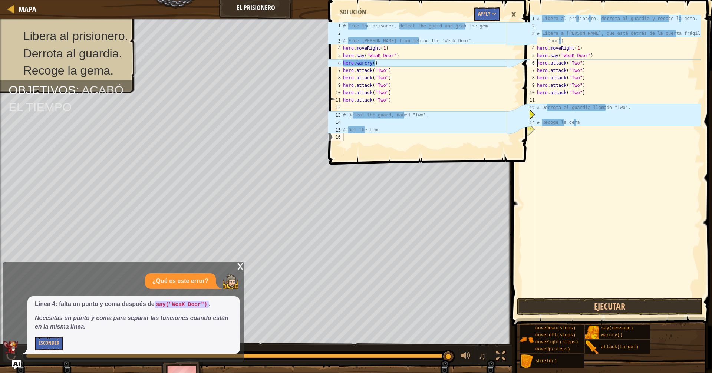
click at [569, 52] on div "# Libera al prisionero, derrota [PERSON_NAME] y recoge la [PERSON_NAME]. # Libe…" at bounding box center [617, 163] width 165 height 296
type textarea "hero.say("WeaK Door")"
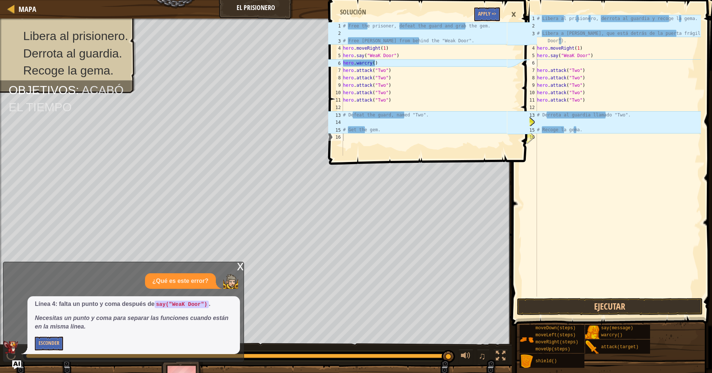
click at [513, 14] on div "×" at bounding box center [513, 14] width 13 height 17
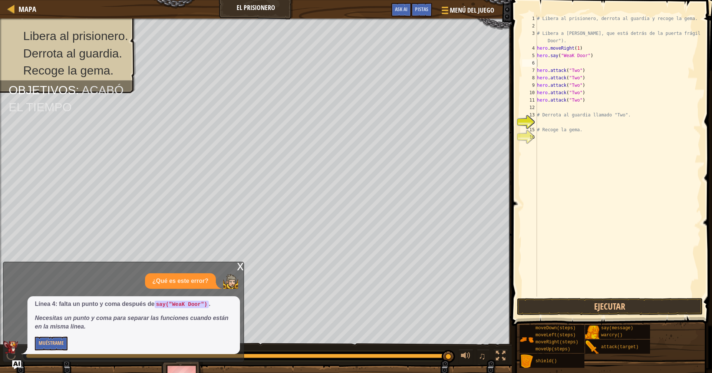
click at [538, 62] on div "# Libera al prisionero, derrota [PERSON_NAME] y recoge la [PERSON_NAME]. # Libe…" at bounding box center [617, 163] width 165 height 296
type textarea "w"
type textarea "hero.warcry()"
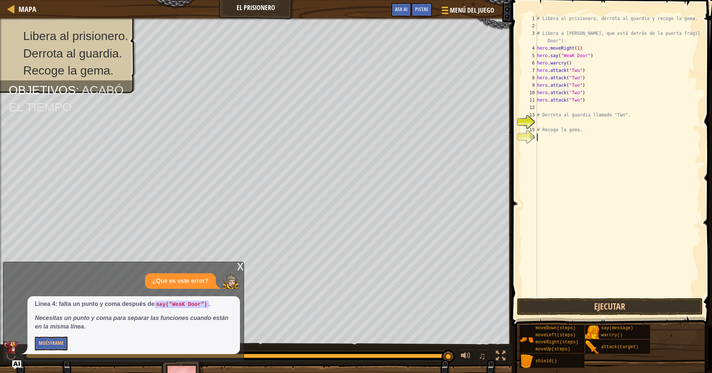
click at [569, 292] on div "hero.warcry() 1 2 3 4 5 6 7 8 9 10 11 12 13 14 15 16 # Libera al prisionero, de…" at bounding box center [610, 178] width 202 height 348
click at [569, 292] on button "Ejecutar" at bounding box center [610, 306] width 186 height 17
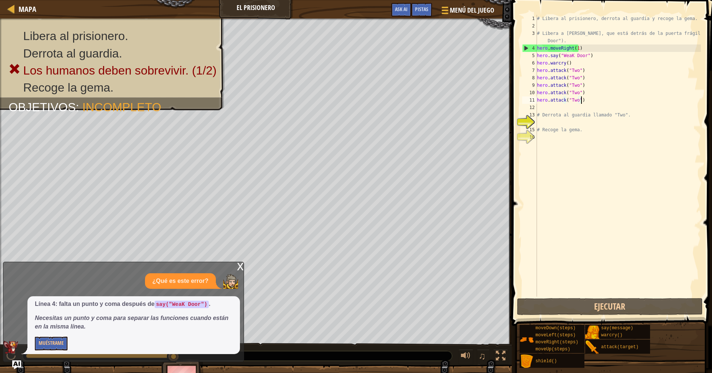
click at [569, 101] on div "# Libera al prisionero, derrota [PERSON_NAME] y recoge la [PERSON_NAME]. # Libe…" at bounding box center [617, 163] width 165 height 296
type textarea "hero.attack("Two")"
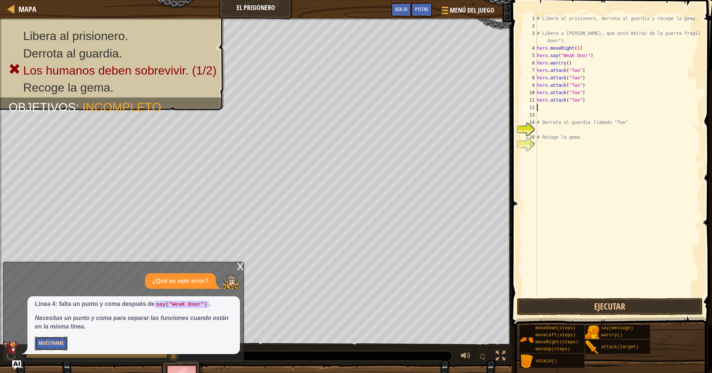
click at [47, 292] on button "Muéstrame" at bounding box center [51, 344] width 33 height 14
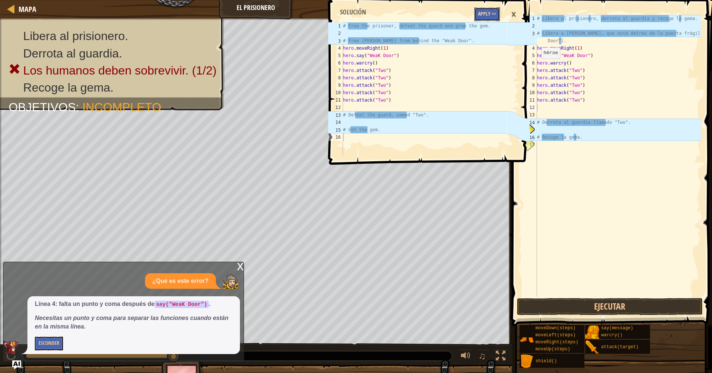
click at [480, 14] on button "Apply =>" at bounding box center [487, 14] width 26 height 14
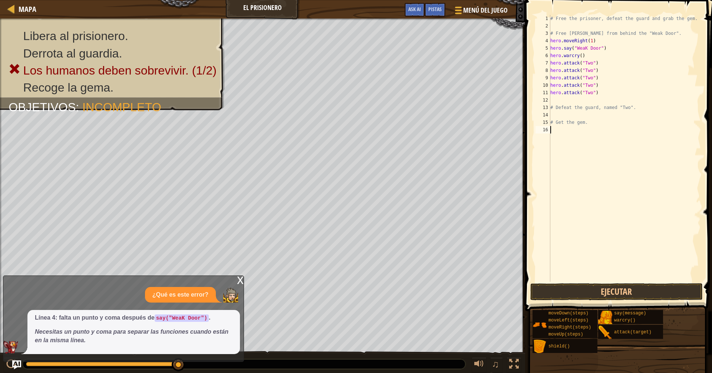
click at [569, 146] on div "# Free the prisoner, defeat the guard and grab the gem. # Free [PERSON_NAME] fr…" at bounding box center [624, 156] width 152 height 282
click at [569, 180] on div "# Free the prisoner, defeat the guard and grab the gem. # Free [PERSON_NAME] fr…" at bounding box center [624, 156] width 152 height 282
drag, startPoint x: 630, startPoint y: 295, endPoint x: 629, endPoint y: 286, distance: 9.0
click at [569, 292] on button "Ejecutar" at bounding box center [616, 291] width 173 height 17
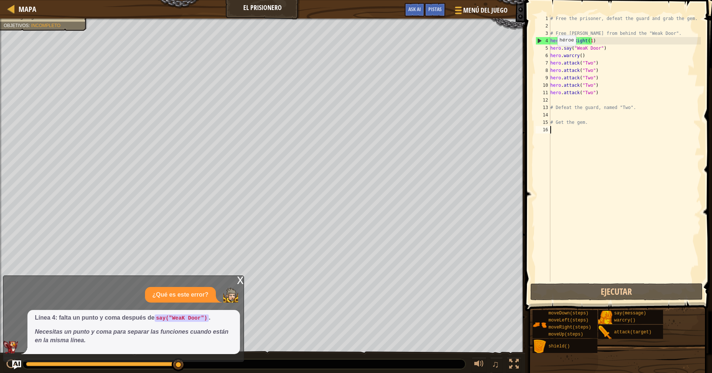
click at [541, 40] on div "4" at bounding box center [543, 40] width 14 height 7
click at [540, 40] on div "4" at bounding box center [543, 40] width 14 height 7
click at [569, 59] on div "# Free the prisoner, defeat the guard and grab the gem. # Free [PERSON_NAME] fr…" at bounding box center [624, 156] width 152 height 282
type textarea "hero.attack("Two")"
click at [239, 280] on div "x" at bounding box center [240, 279] width 7 height 7
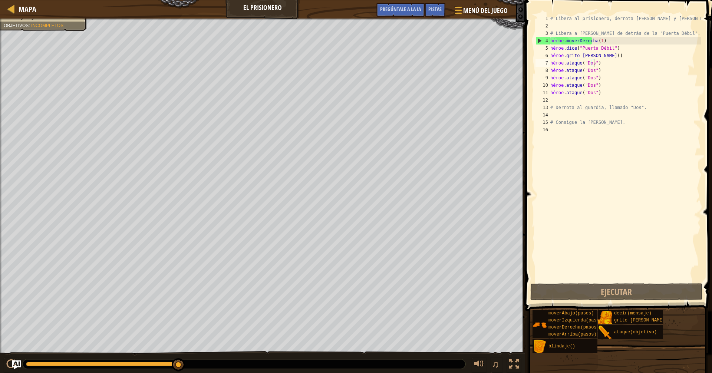
click at [569, 218] on div "# Libera al prisionero, derrota [PERSON_NAME] y [PERSON_NAME] la [PERSON_NAME].…" at bounding box center [624, 156] width 152 height 282
click at [569, 154] on div "# Free the prisoner, defeat the guard and grab the gem. # Free [PERSON_NAME] fr…" at bounding box center [624, 156] width 152 height 282
click at [569, 46] on div "# Free the prisoner, defeat the guard and grab the gem. # Free [PERSON_NAME] fr…" at bounding box center [624, 156] width 152 height 282
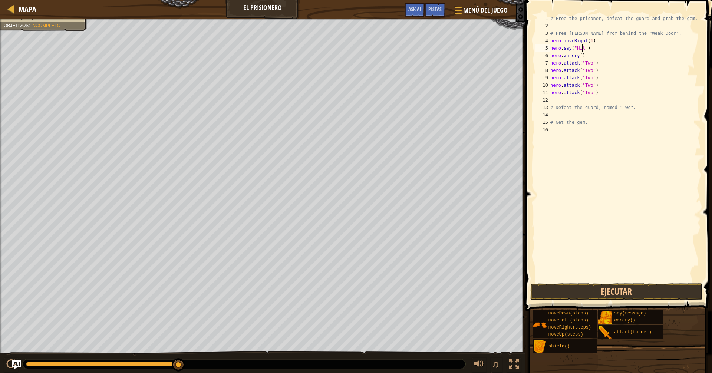
scroll to position [3, 3]
click at [569, 292] on button "Ejecutar" at bounding box center [616, 291] width 173 height 17
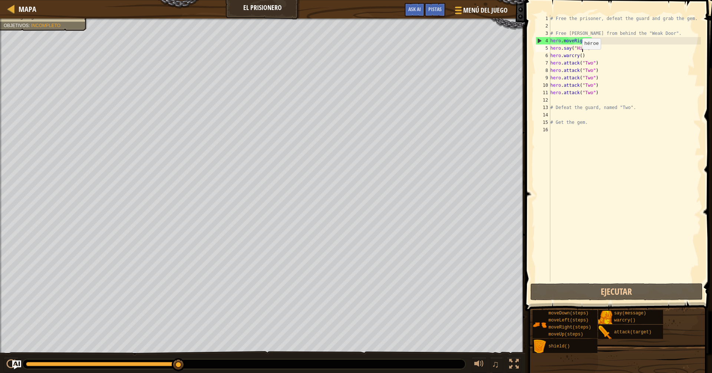
click at [569, 57] on div "# Free the prisoner, defeat the guard and grab the gem. # Free [PERSON_NAME] fr…" at bounding box center [624, 156] width 152 height 282
type textarea "hero.warcry()"
click at [554, 98] on div "# Free the prisoner, defeat the guard and grab the gem. # Free [PERSON_NAME] fr…" at bounding box center [624, 156] width 152 height 282
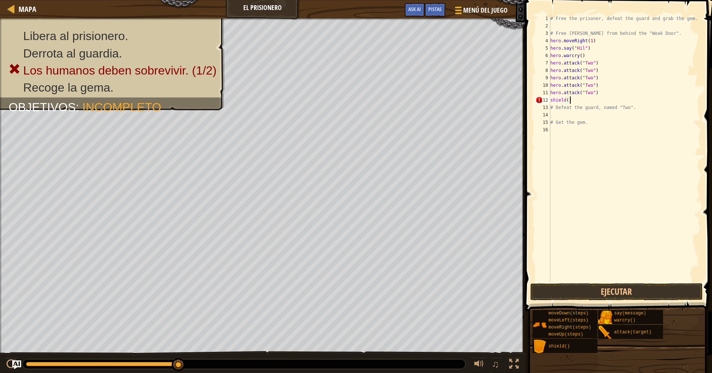
scroll to position [3, 1]
click at [566, 99] on div "# Free the prisoner, defeat the guard and grab the gem. # Free [PERSON_NAME] fr…" at bounding box center [624, 156] width 152 height 282
click at [550, 99] on div "12" at bounding box center [542, 99] width 15 height 7
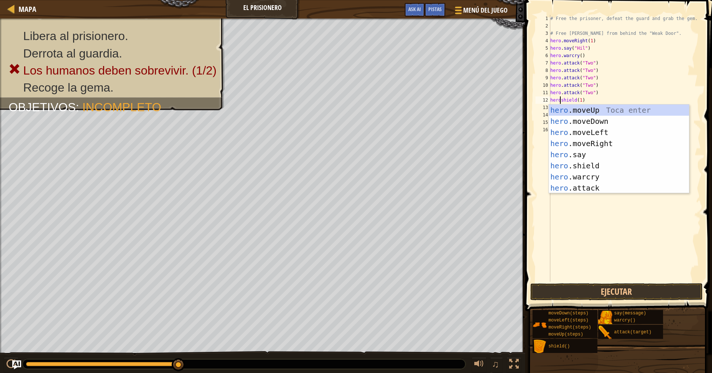
scroll to position [3, 1]
type textarea "hero.shield(1)"
drag, startPoint x: 653, startPoint y: 212, endPoint x: 656, endPoint y: 208, distance: 5.3
click at [569, 211] on div "# Free the prisoner, defeat the guard and grab the gem. # Free [PERSON_NAME] fr…" at bounding box center [624, 156] width 152 height 282
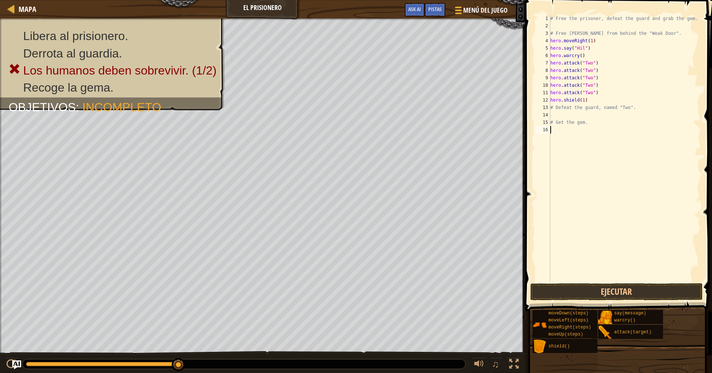
scroll to position [3, 0]
click at [434, 4] on div "Pistas" at bounding box center [434, 10] width 21 height 14
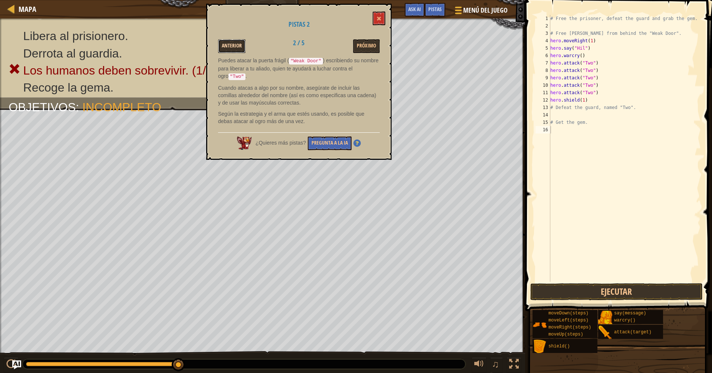
click at [235, 47] on button "Anterior" at bounding box center [231, 46] width 27 height 14
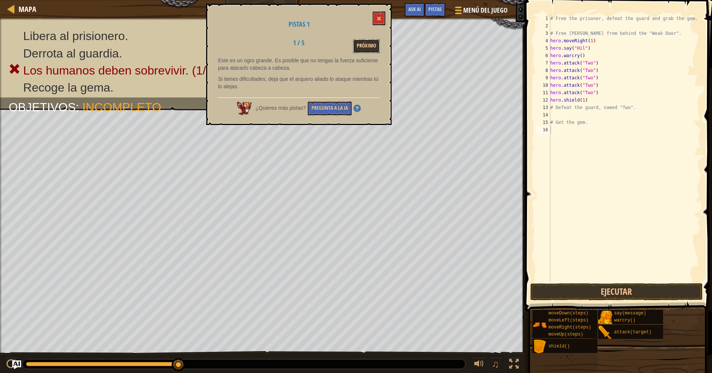
click at [362, 40] on button "Próximo" at bounding box center [366, 46] width 27 height 14
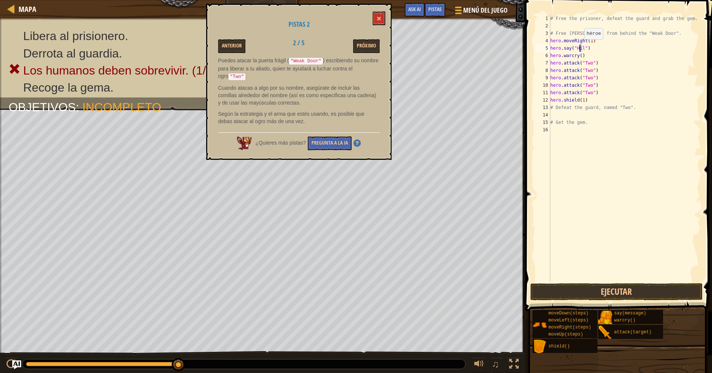
click at [569, 47] on div "# Free the prisoner, defeat the guard and grab the gem. # Free [PERSON_NAME] fr…" at bounding box center [624, 156] width 152 height 282
click at [569, 48] on div "# Free the prisoner, defeat the guard and grab the gem. # Free [PERSON_NAME] fr…" at bounding box center [624, 148] width 152 height 267
click at [569, 288] on button "Ejecutar" at bounding box center [616, 291] width 173 height 17
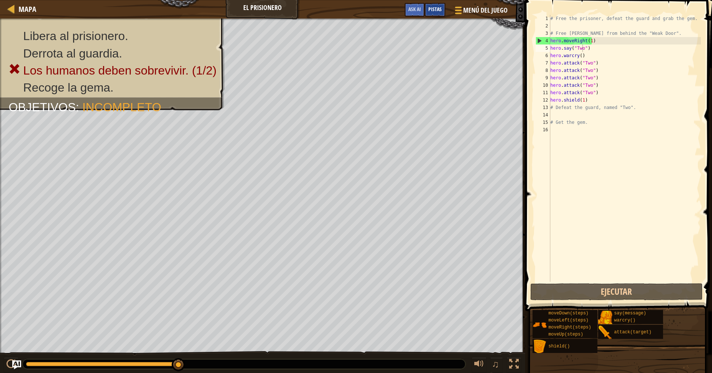
click at [438, 7] on span "Pistas" at bounding box center [434, 9] width 13 height 7
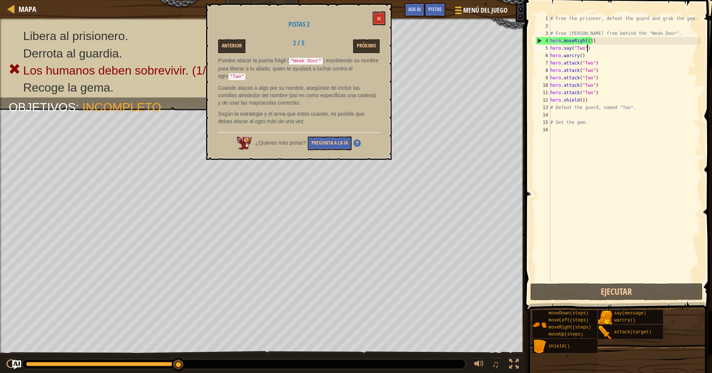
click at [569, 47] on div "# Free the prisoner, defeat the guard and grab the gem. # Free [PERSON_NAME] fr…" at bounding box center [624, 156] width 152 height 282
type textarea "h"
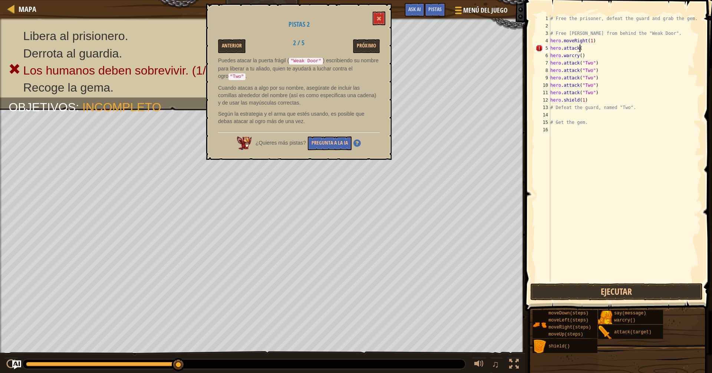
scroll to position [3, 2]
click at [569, 47] on div "# Free the prisoner, defeat the guard and grab the gem. # Free [PERSON_NAME] fr…" at bounding box center [624, 156] width 152 height 282
click at [569, 292] on button "Ejecutar" at bounding box center [616, 291] width 173 height 17
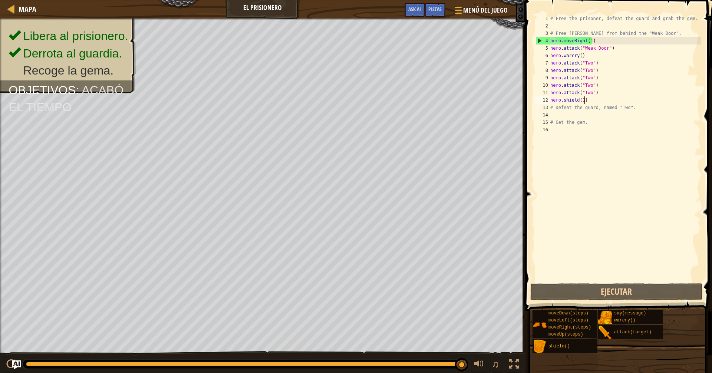
click at [569, 100] on div "# Free the prisoner, defeat the guard and grab the gem. # Free [PERSON_NAME] fr…" at bounding box center [624, 156] width 152 height 282
type textarea "hero.shield(1)"
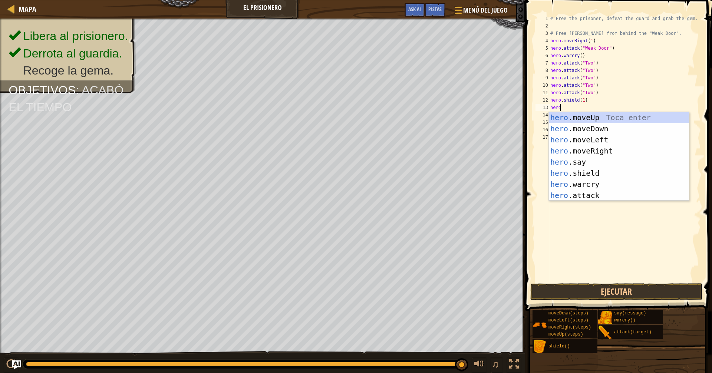
scroll to position [3, 0]
type textarea "hero."
click at [569, 116] on div "hero. moveUp Toca enter hero. moveDown Toca enter hero. moveLeft Toca enter her…" at bounding box center [618, 167] width 140 height 111
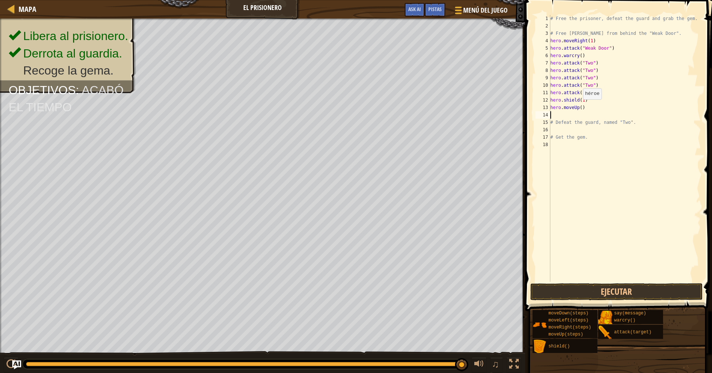
click at [569, 107] on div "# Free the prisoner, defeat the guard and grab the gem. # Free [PERSON_NAME] fr…" at bounding box center [624, 156] width 152 height 282
type textarea "hero.moveUp(1)"
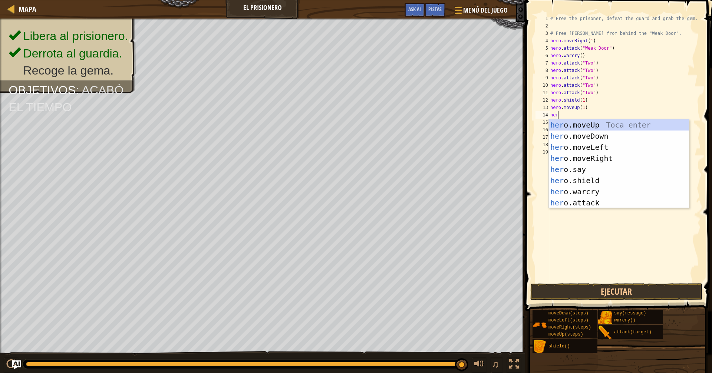
type textarea "hero"
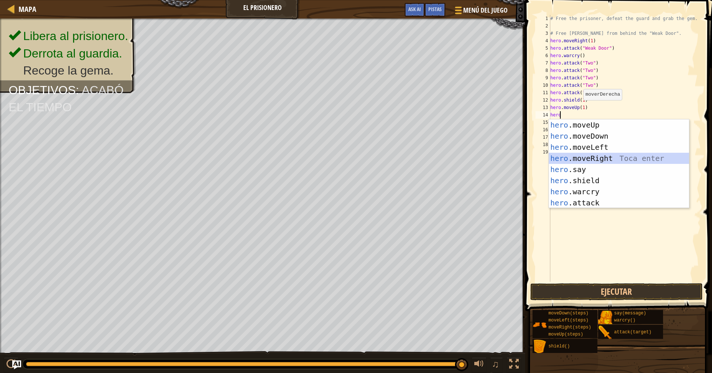
click at [569, 157] on div "hero .moveUp Toca enter hero .moveDown Toca enter hero .moveLeft Toca enter her…" at bounding box center [618, 174] width 140 height 111
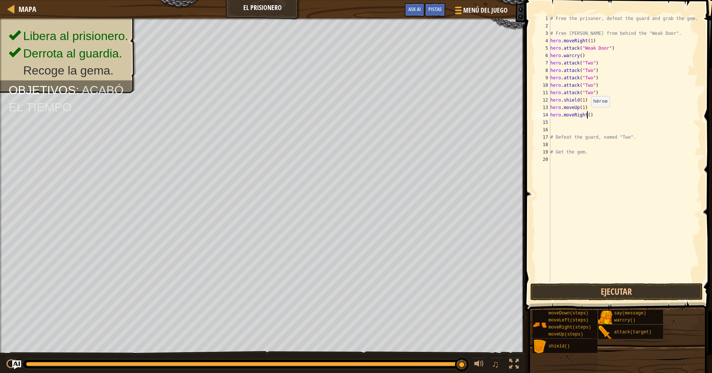
click at [569, 115] on div "# Free the prisoner, defeat the guard and grab the gem. # Free [PERSON_NAME] fr…" at bounding box center [624, 156] width 152 height 282
type textarea "hero.moveRight(2)"
click at [569, 282] on div "hero.moveRight(2) 1 2 3 4 5 6 7 8 9 10 11 12 13 14 15 16 17 18 19 20 # Free the…" at bounding box center [617, 170] width 189 height 333
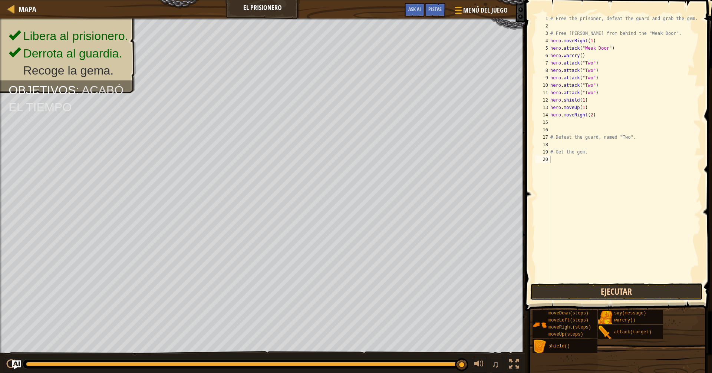
click at [569, 288] on button "Ejecutar" at bounding box center [616, 291] width 173 height 17
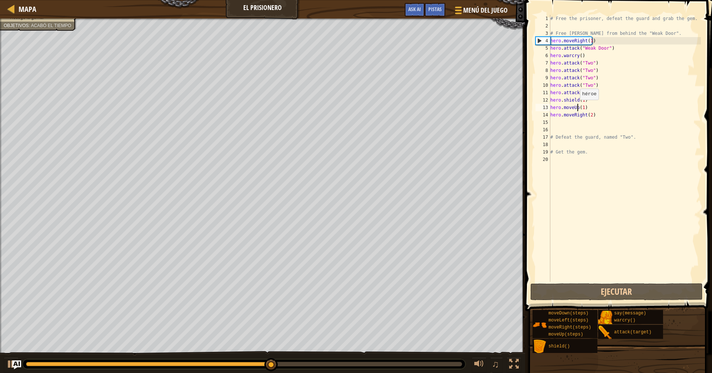
click at [569, 107] on div "# Free the prisoner, defeat the guard and grab the gem. # Free [PERSON_NAME] fr…" at bounding box center [624, 156] width 152 height 282
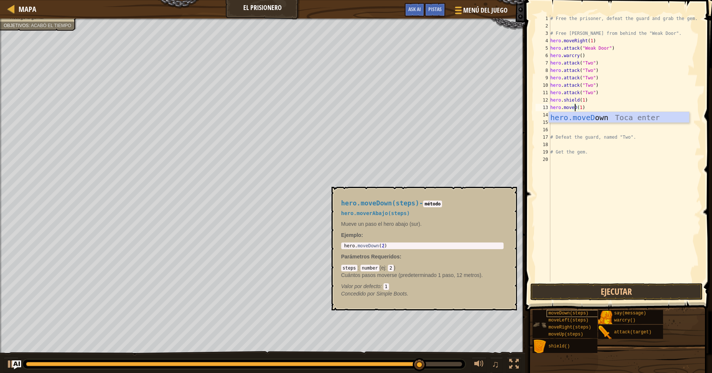
scroll to position [3, 2]
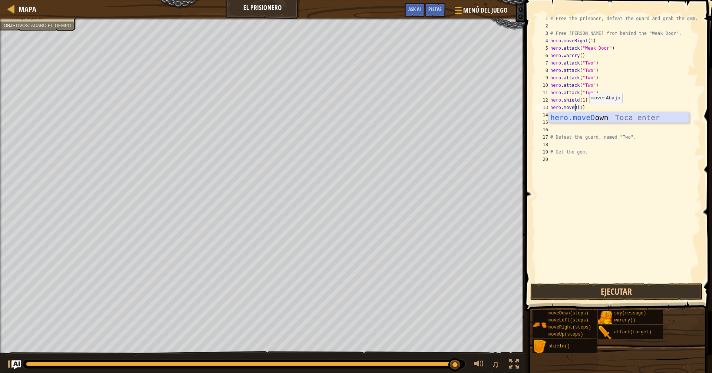
click at [569, 116] on div "hero.moveD own Toca enter" at bounding box center [618, 128] width 140 height 33
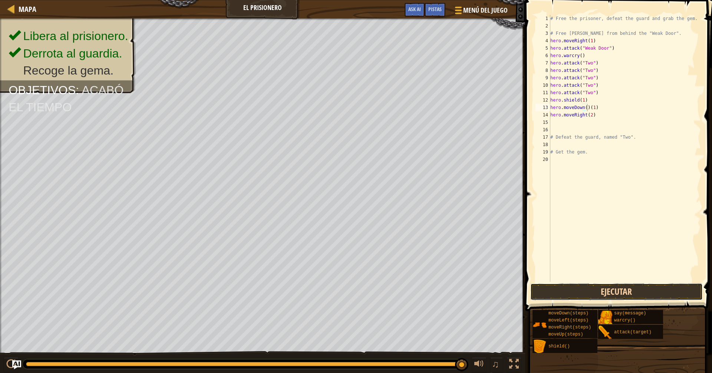
click at [569, 291] on button "Ejecutar" at bounding box center [616, 291] width 173 height 17
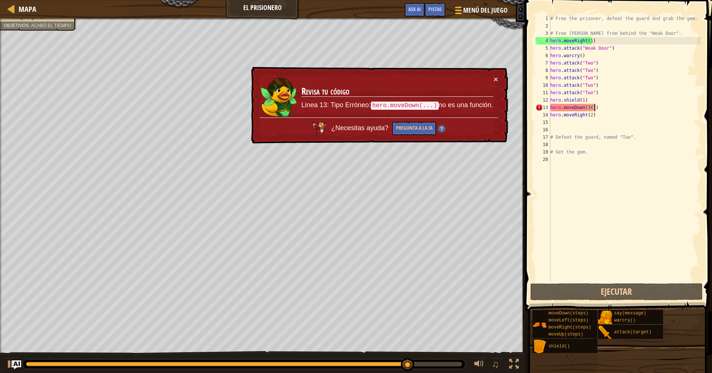
click at [569, 107] on div "# Free the prisoner, defeat the guard and grab the gem. # Free [PERSON_NAME] fr…" at bounding box center [624, 156] width 152 height 282
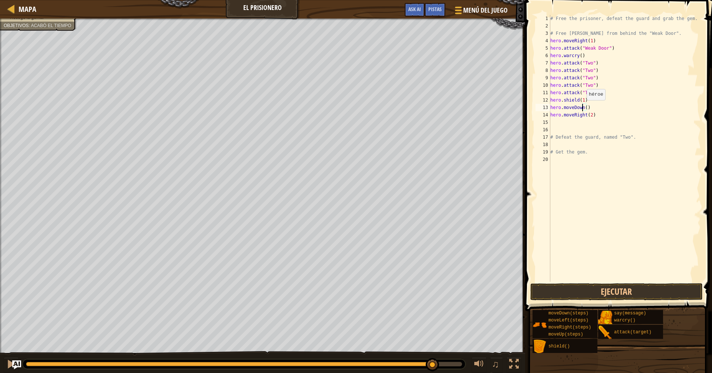
click at [569, 107] on div "# Free the prisoner, defeat the guard and grab the gem. # Free [PERSON_NAME] fr…" at bounding box center [624, 156] width 152 height 282
type textarea "hero.moveDown(1)"
click at [569, 292] on button "Ejecutar" at bounding box center [616, 291] width 173 height 17
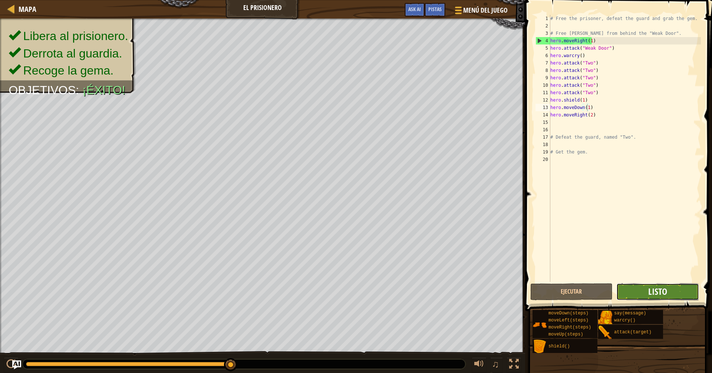
click at [569, 285] on button "Listo" at bounding box center [657, 291] width 83 height 17
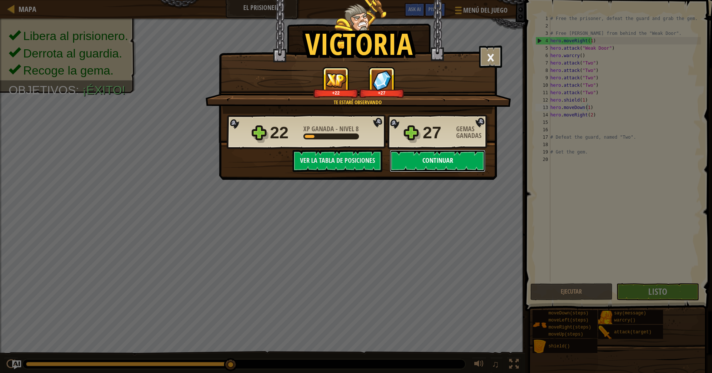
click at [457, 163] on button "Continuar" at bounding box center [438, 161] width 96 height 22
select select "es-419"
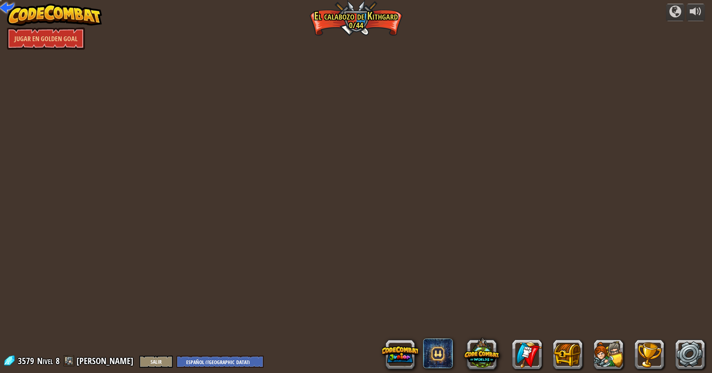
select select "es-419"
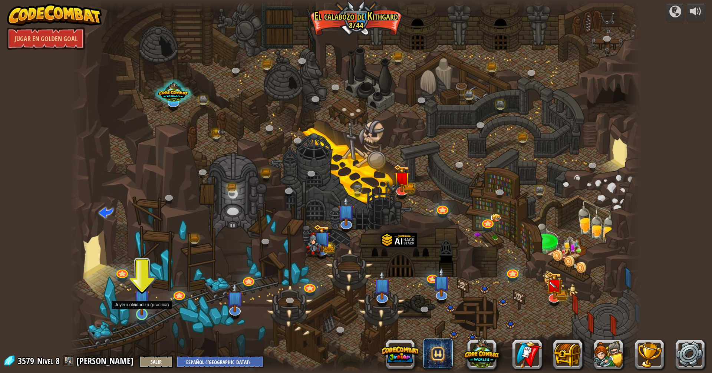
click at [141, 292] on img at bounding box center [142, 297] width 16 height 36
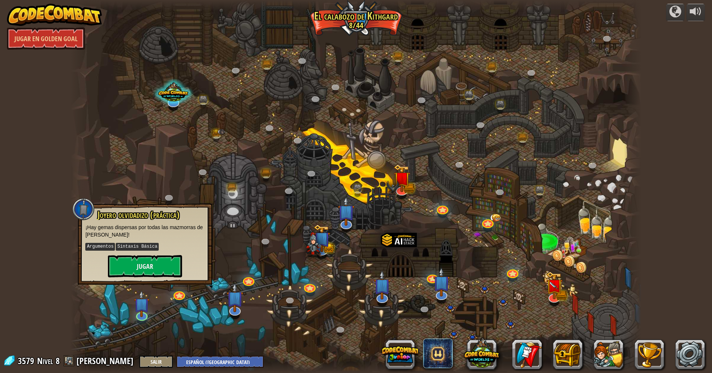
click at [516, 292] on div at bounding box center [355, 186] width 570 height 373
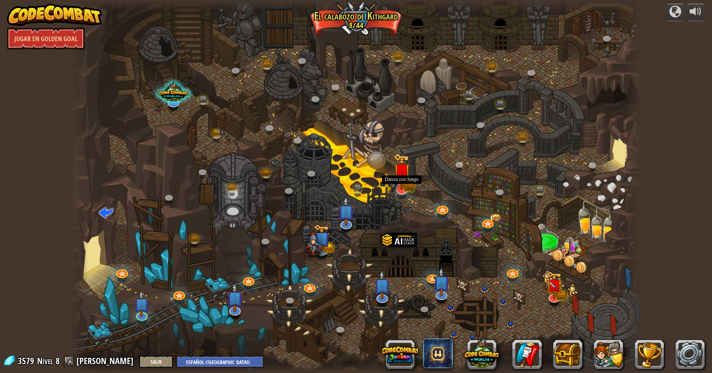
click at [401, 179] on img at bounding box center [401, 171] width 17 height 37
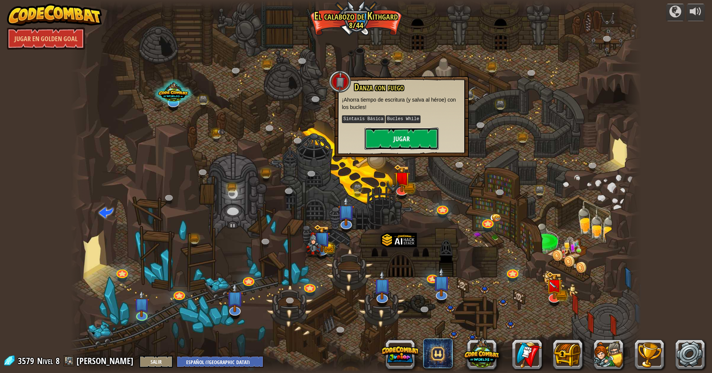
click at [426, 141] on button "Jugar" at bounding box center [401, 138] width 74 height 22
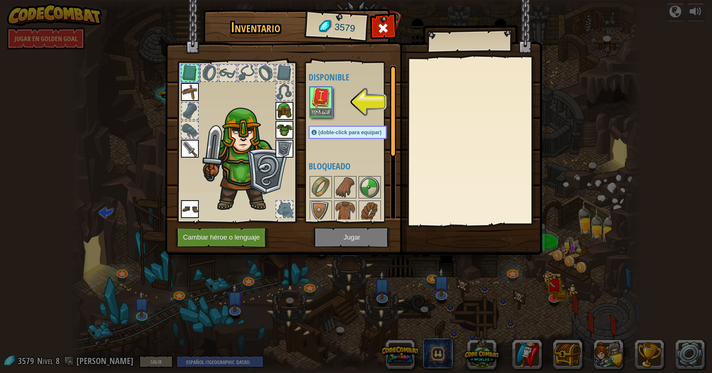
click at [325, 107] on img at bounding box center [320, 97] width 21 height 21
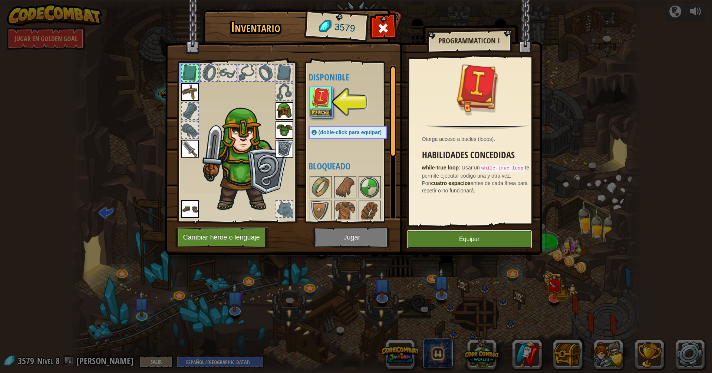
click at [423, 233] on button "Equipar" at bounding box center [469, 239] width 125 height 19
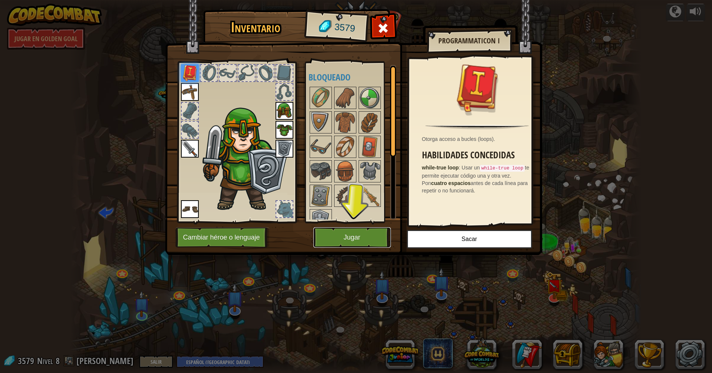
click at [361, 229] on button "Jugar" at bounding box center [351, 237] width 77 height 20
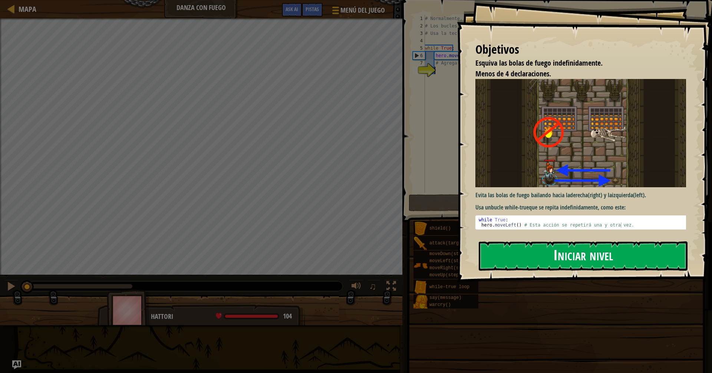
click at [489, 254] on button "Iniciar nivel" at bounding box center [582, 255] width 209 height 29
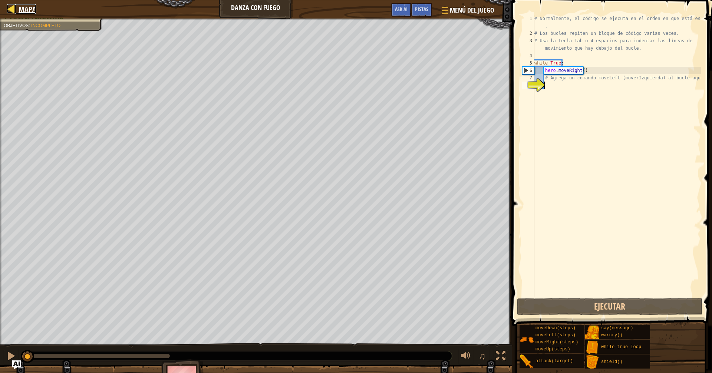
click at [13, 9] on div at bounding box center [11, 8] width 9 height 9
select select "es-419"
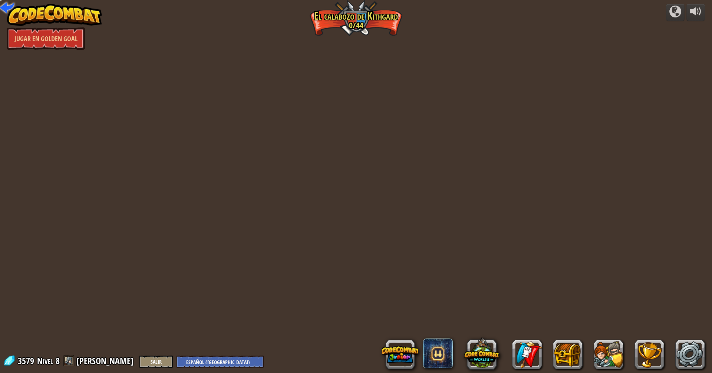
select select "es-419"
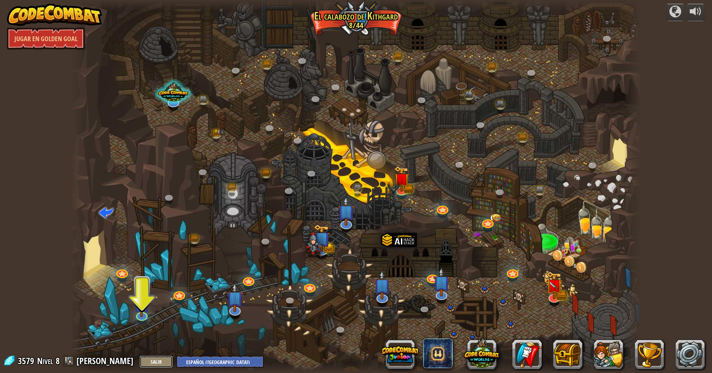
click at [149, 292] on button "Salir" at bounding box center [155, 361] width 33 height 12
